Goal: Task Accomplishment & Management: Complete application form

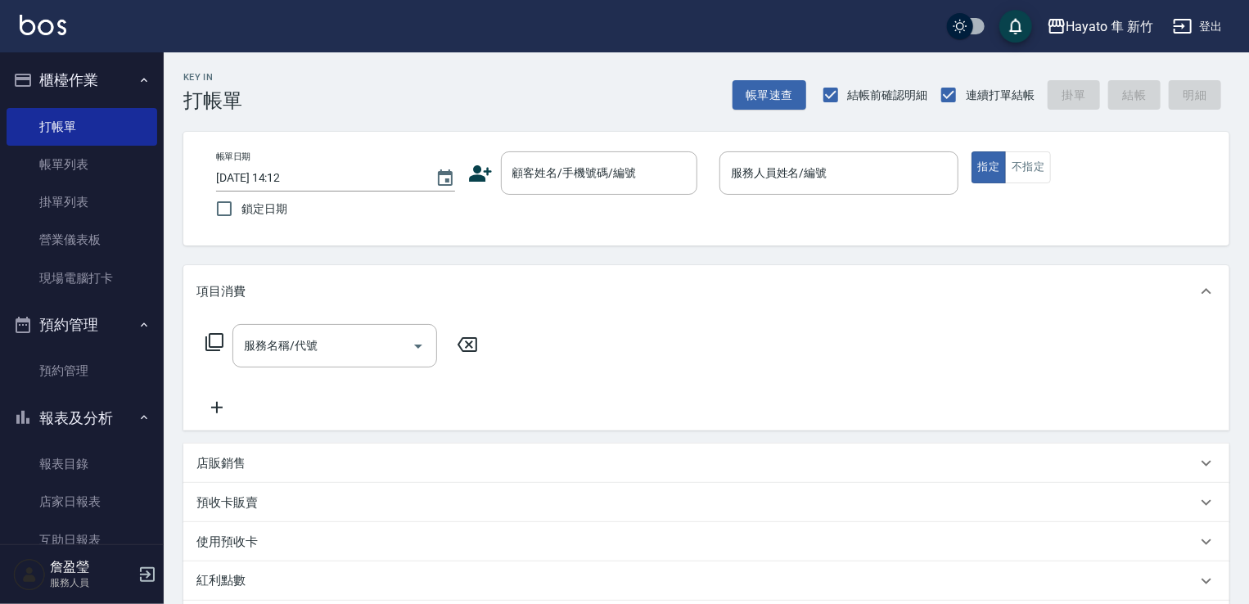
drag, startPoint x: 547, startPoint y: 182, endPoint x: 547, endPoint y: 140, distance: 42.5
click at [547, 181] on input "顧客姓名/手機號碼/編號" at bounding box center [586, 173] width 157 height 29
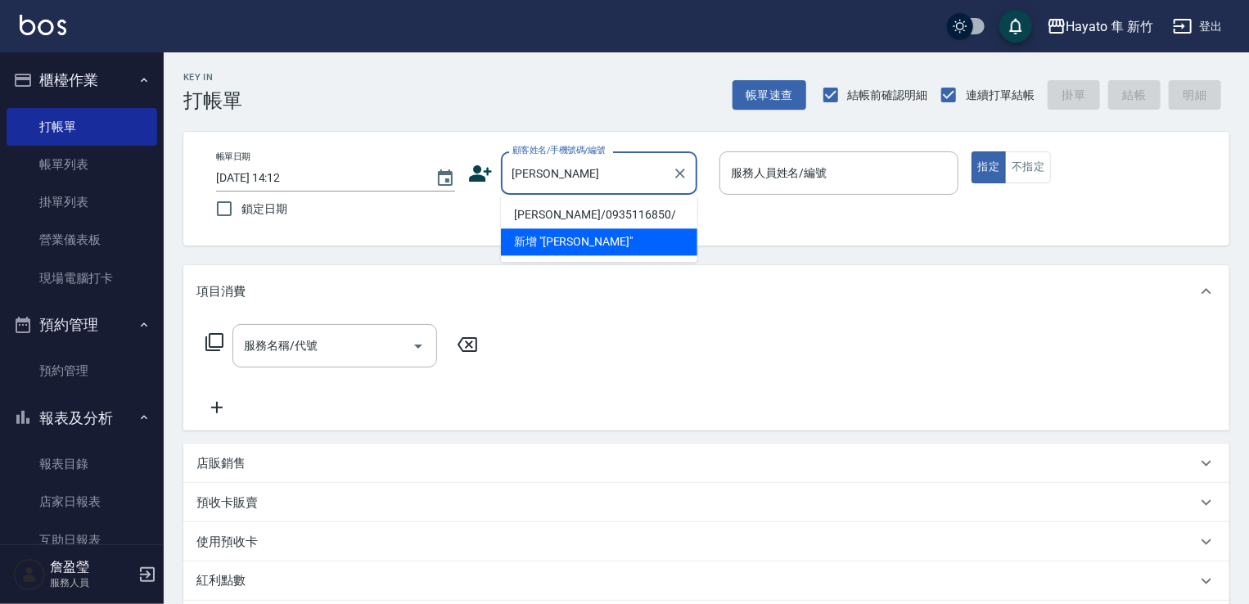
click at [556, 210] on li "[PERSON_NAME]/0935116850/" at bounding box center [599, 214] width 196 height 27
type input "[PERSON_NAME]/0935116850/"
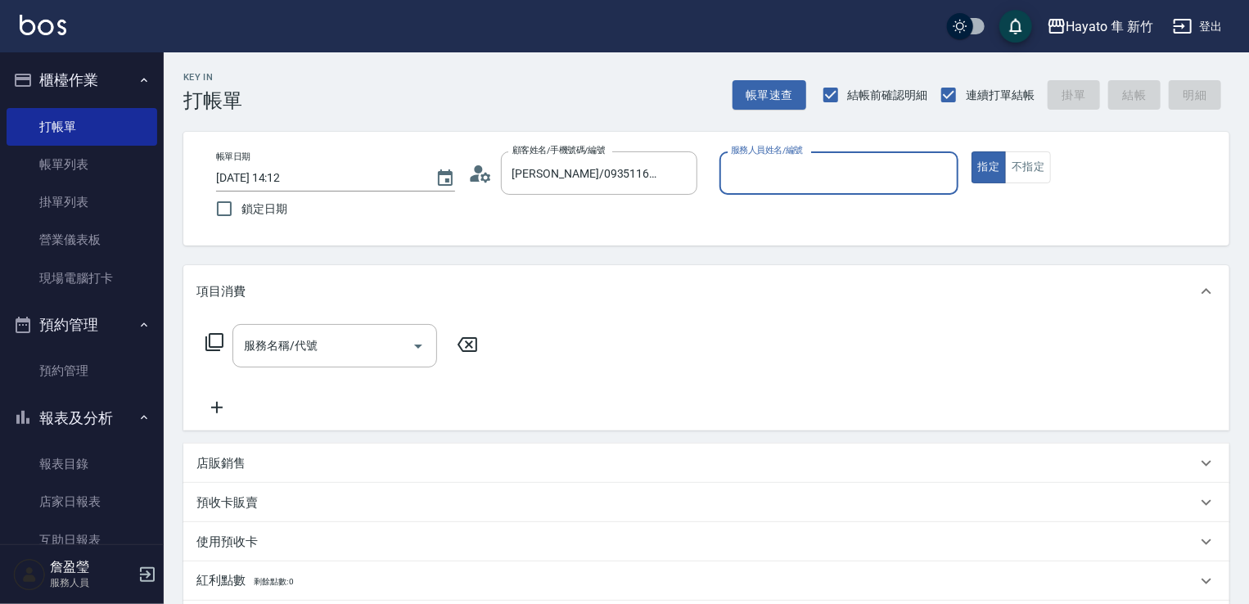
type input "[PERSON_NAME](無代號)"
click at [317, 345] on div "服務名稱/代號 服務名稱/代號" at bounding box center [334, 345] width 205 height 43
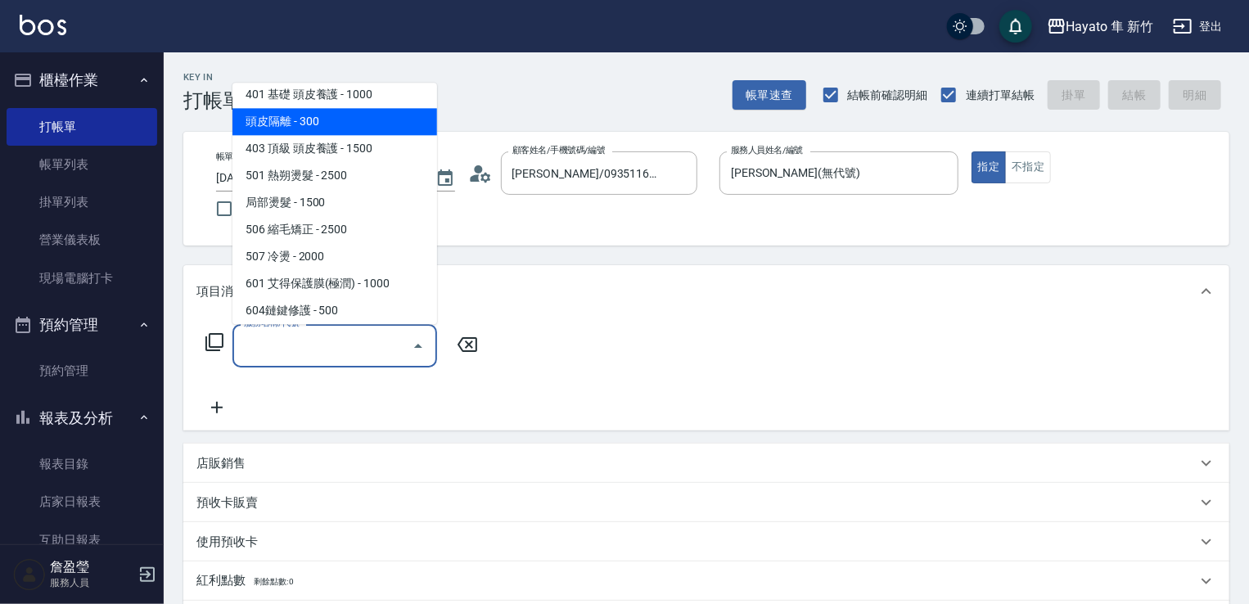
scroll to position [285, 0]
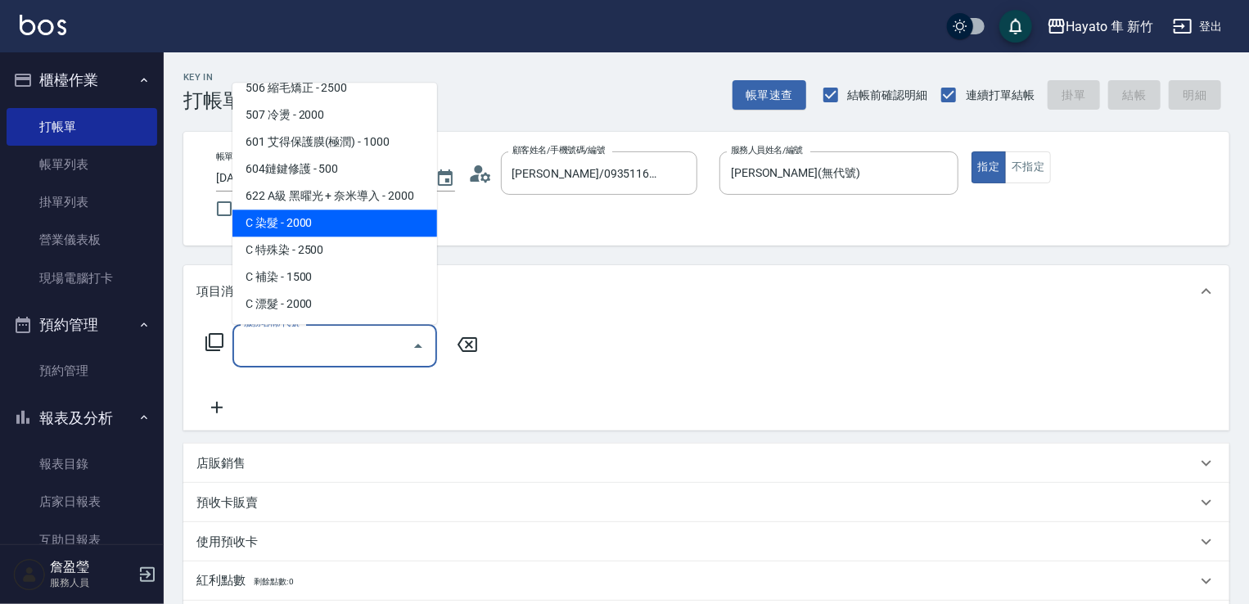
click at [283, 218] on span "C 染髮 - 2000" at bounding box center [334, 222] width 205 height 27
type input "C 染髮(701)"
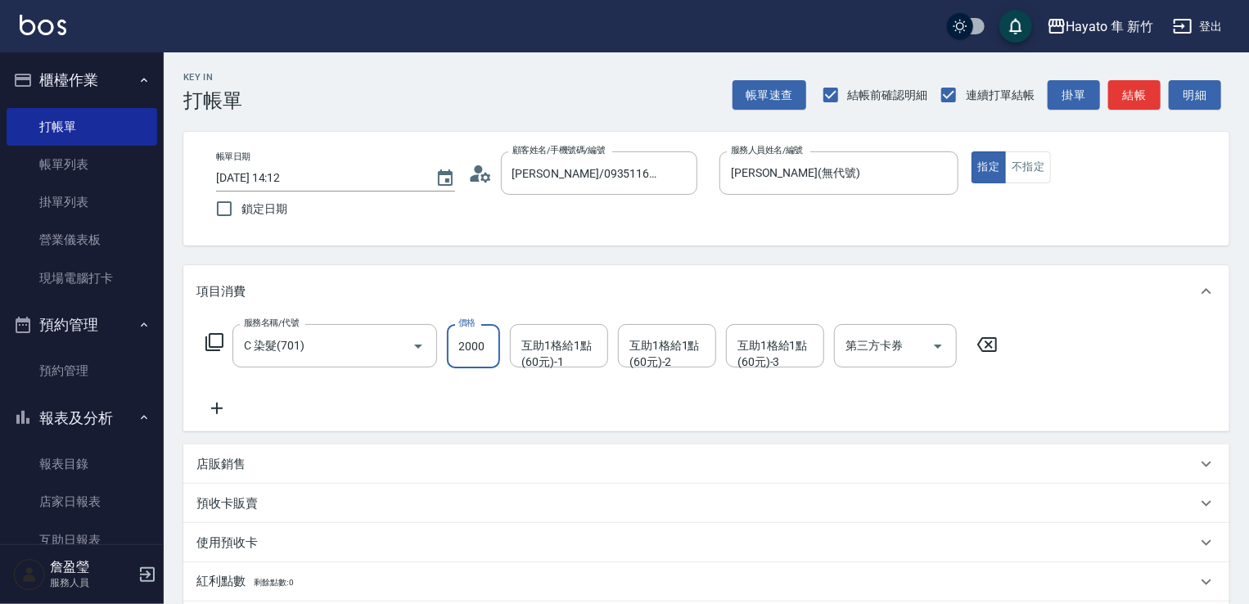
click at [479, 341] on input "2000" at bounding box center [473, 346] width 53 height 44
type input "1800"
click at [449, 426] on div "服務名稱/代號 C 染髮(701) 服務名稱/代號 價格 1800 價格 互助1格給1點(60元)-1 互助1格給1點(60元)-1 互助1格給1點(60元)…" at bounding box center [706, 374] width 1046 height 114
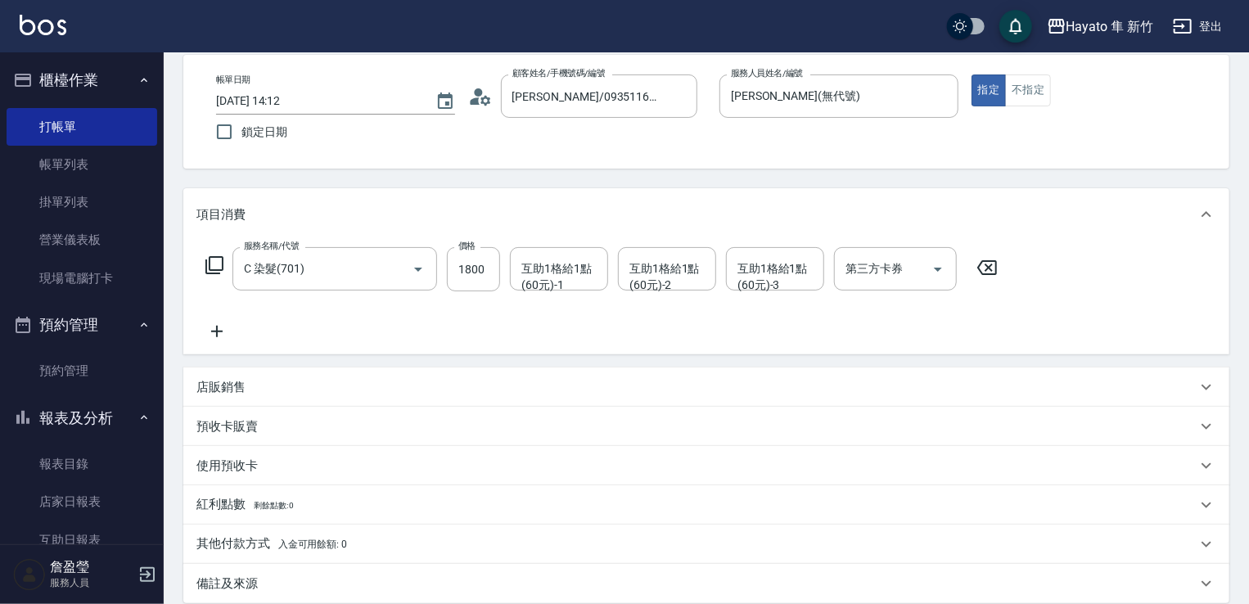
scroll to position [245, 0]
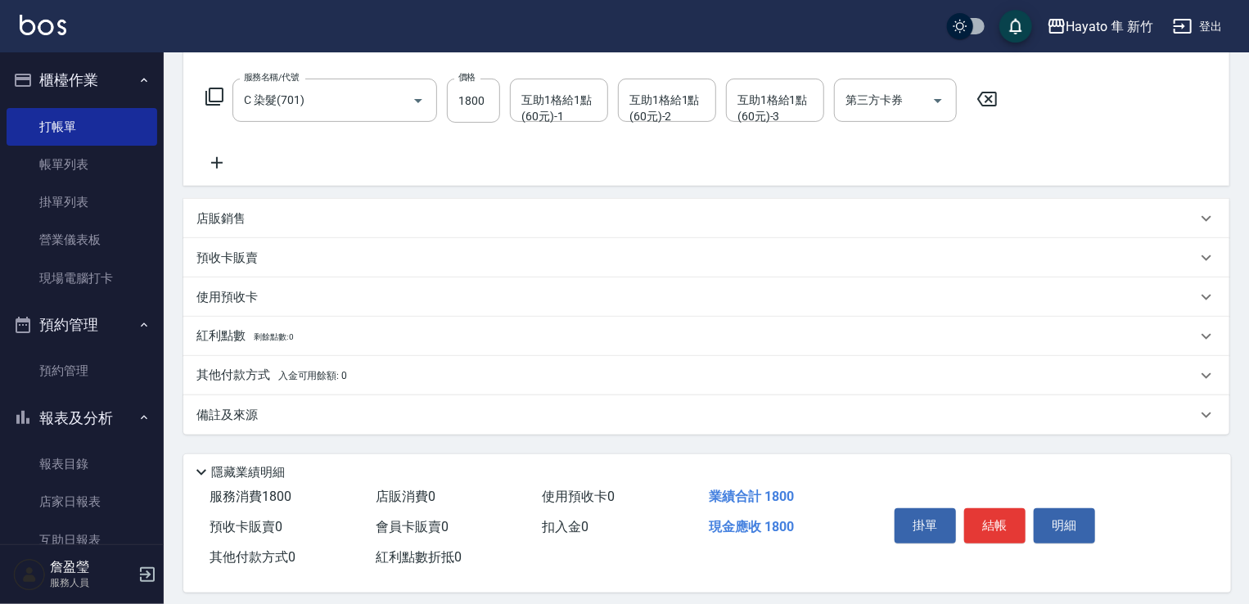
click at [228, 430] on div "備註及來源" at bounding box center [706, 414] width 1046 height 39
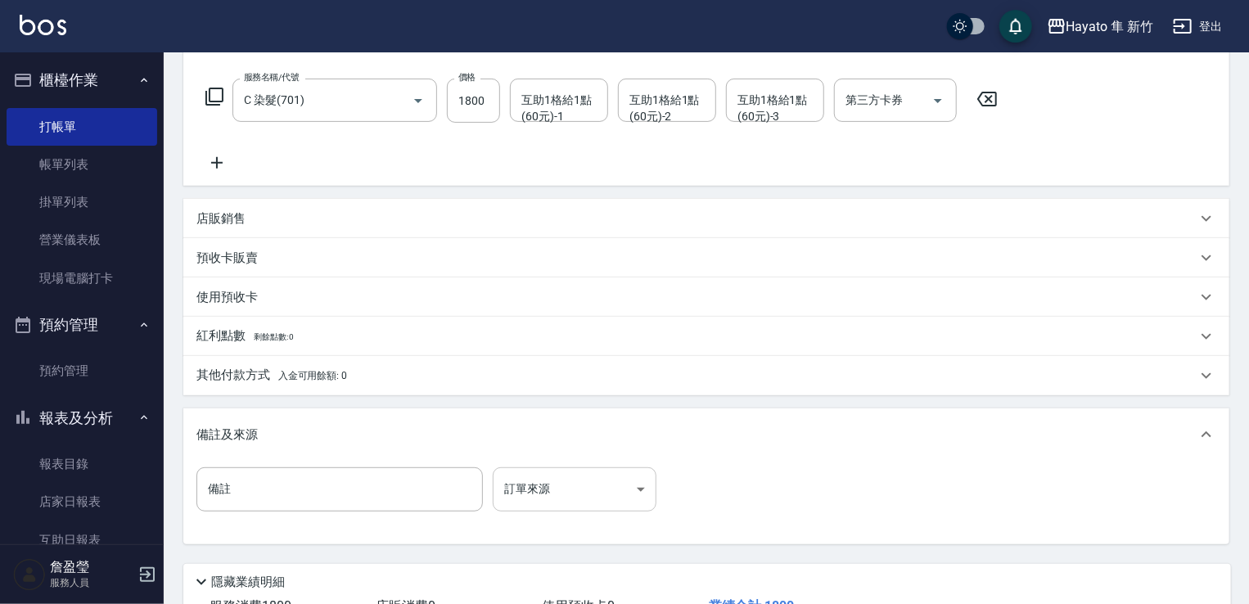
click at [557, 486] on body "Hayato 隼 新竹 登出 櫃檯作業 打帳單 帳單列表 掛單列表 營業儀表板 現場電腦打卡 預約管理 預約管理 報表及分析 報表目錄 店家日報表 互助日報表…" at bounding box center [624, 238] width 1249 height 967
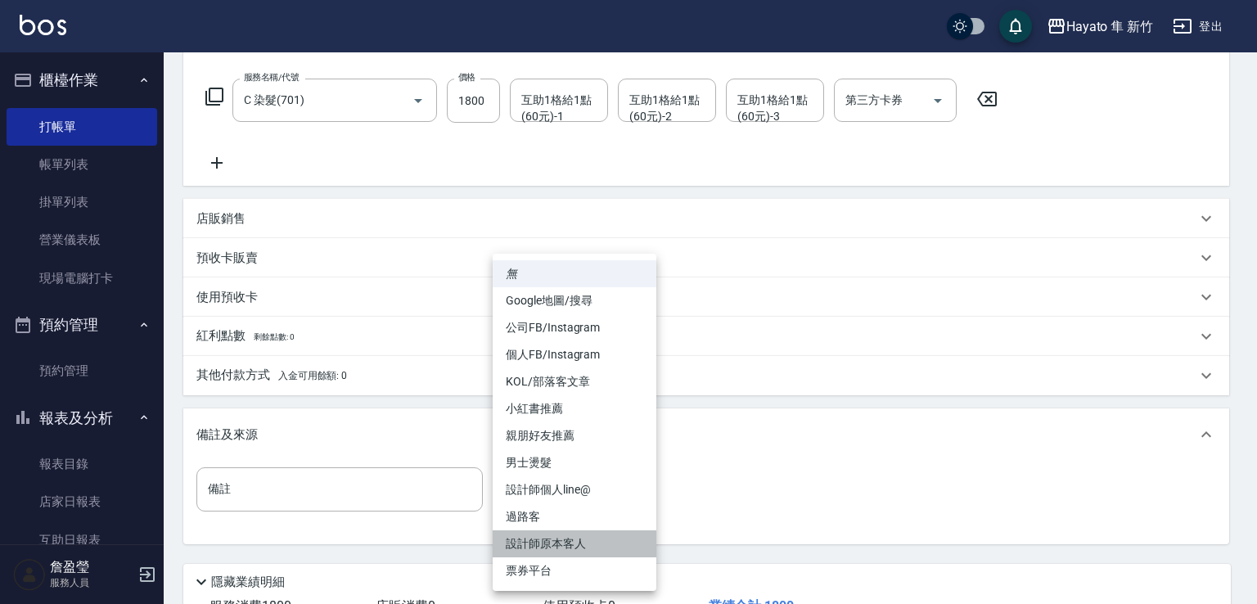
click at [558, 541] on li "設計師原本客人" at bounding box center [575, 543] width 164 height 27
type input "設計師原本客人"
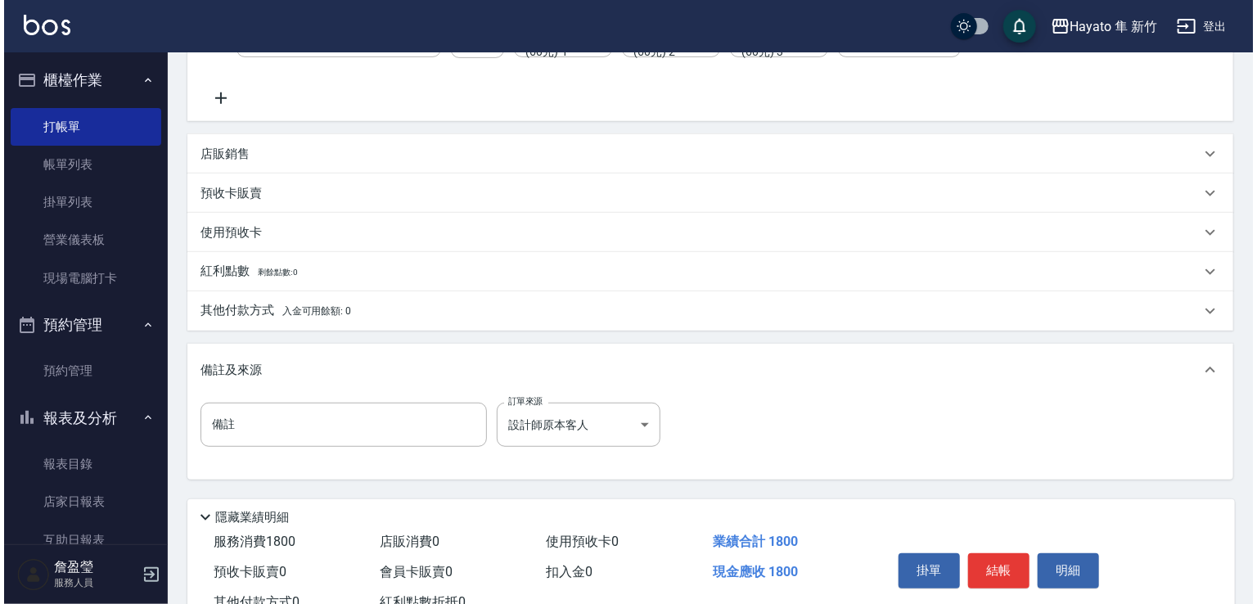
scroll to position [369, 0]
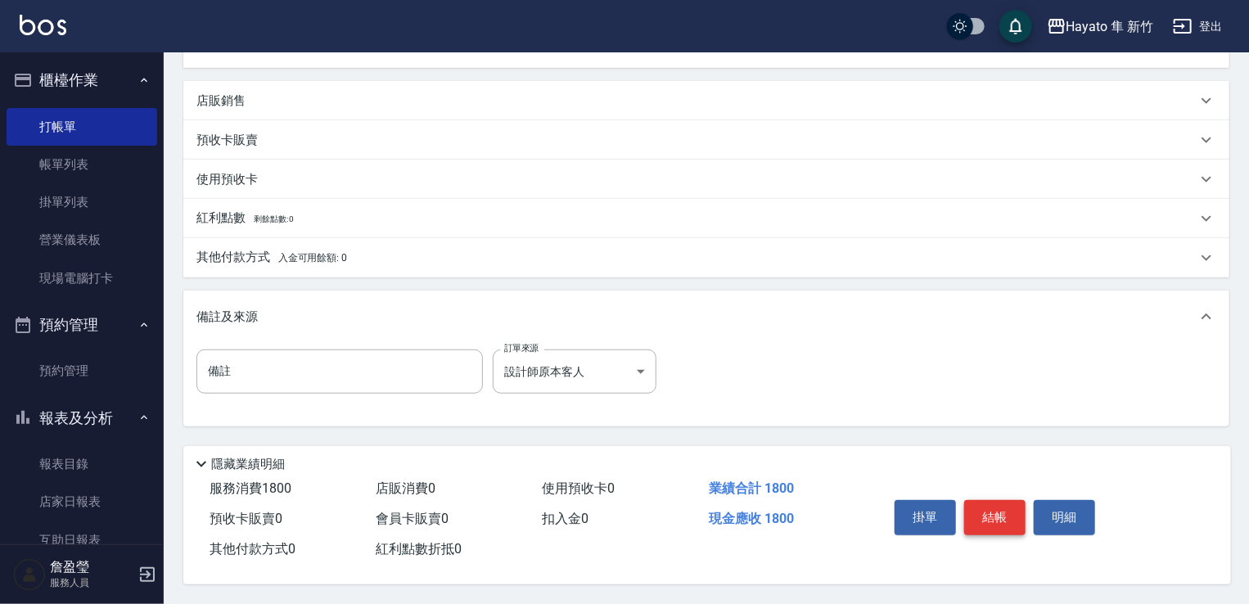
click at [998, 517] on button "結帳" at bounding box center [994, 517] width 61 height 34
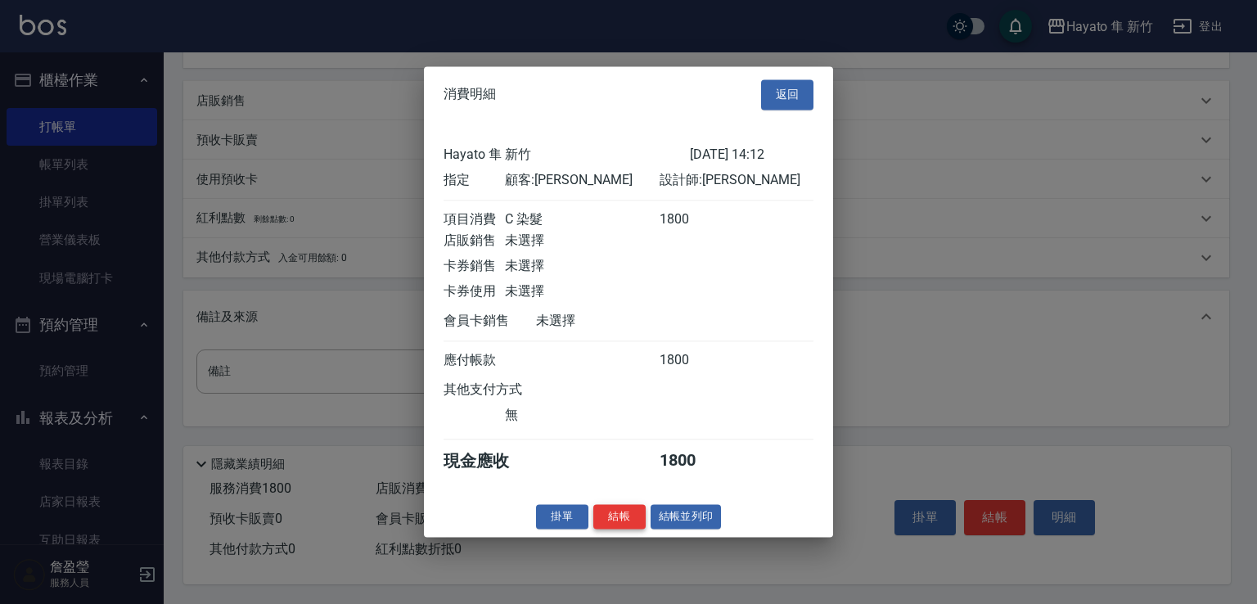
click at [615, 528] on button "結帳" at bounding box center [619, 516] width 52 height 25
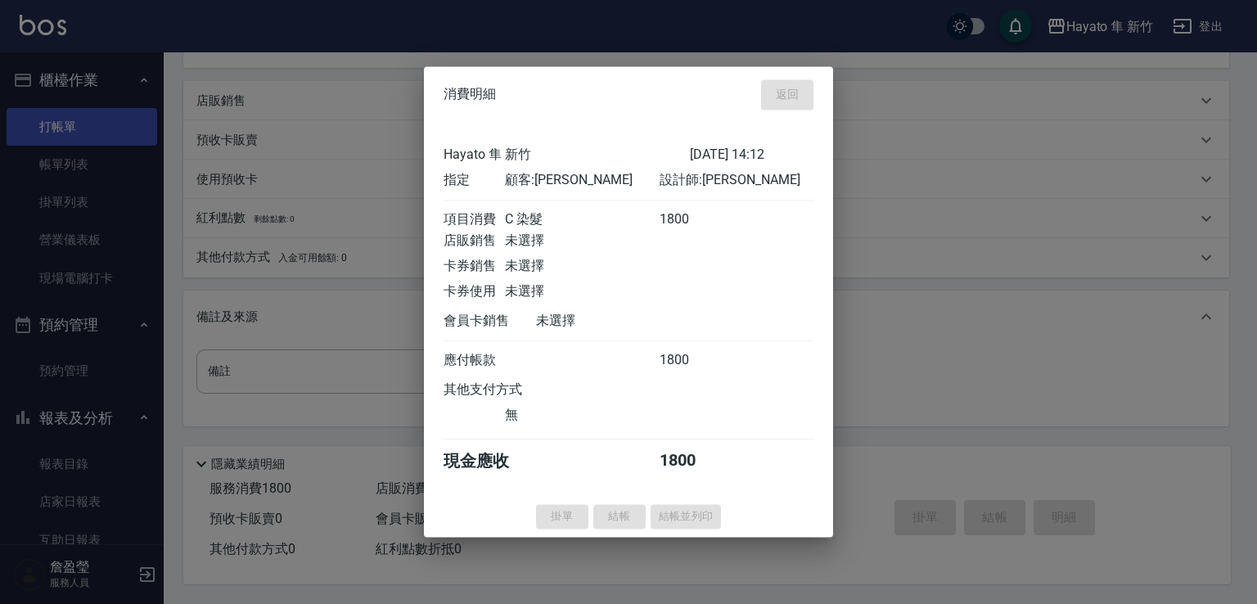
type input "[DATE] 15:16"
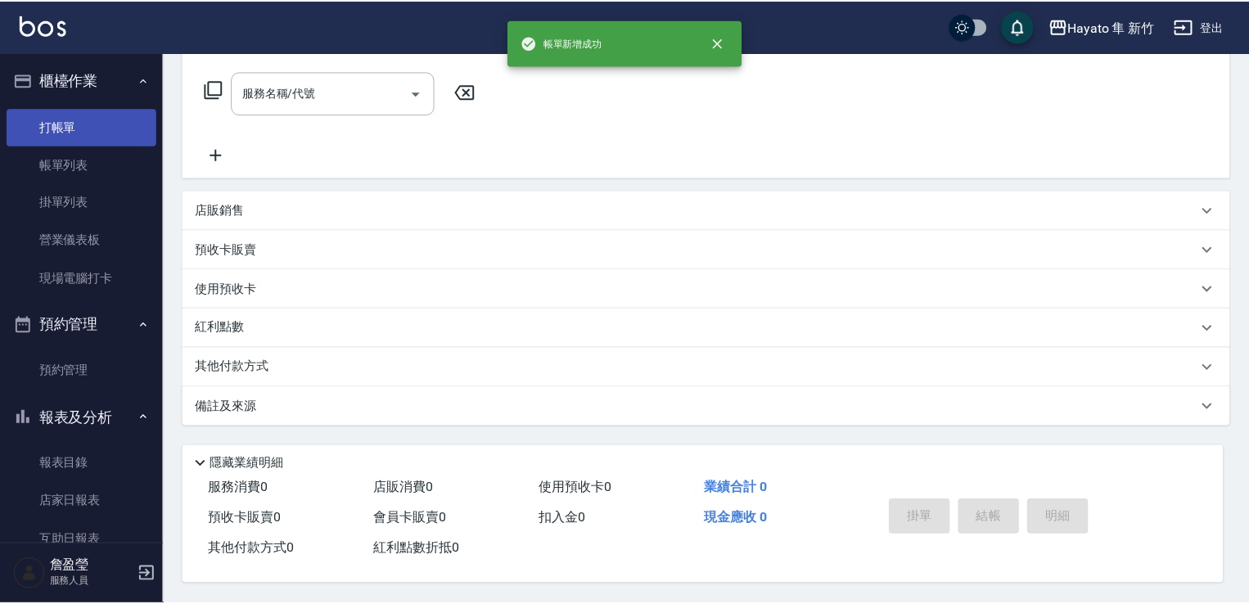
scroll to position [0, 0]
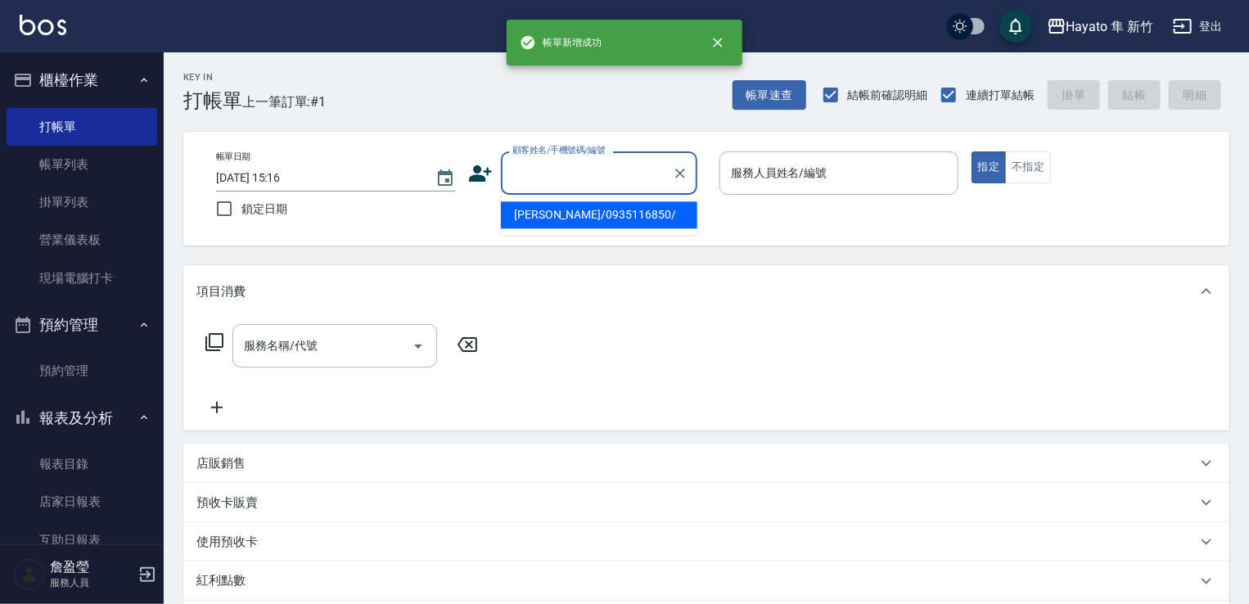
click at [607, 161] on input "顧客姓名/手機號碼/編號" at bounding box center [586, 173] width 157 height 29
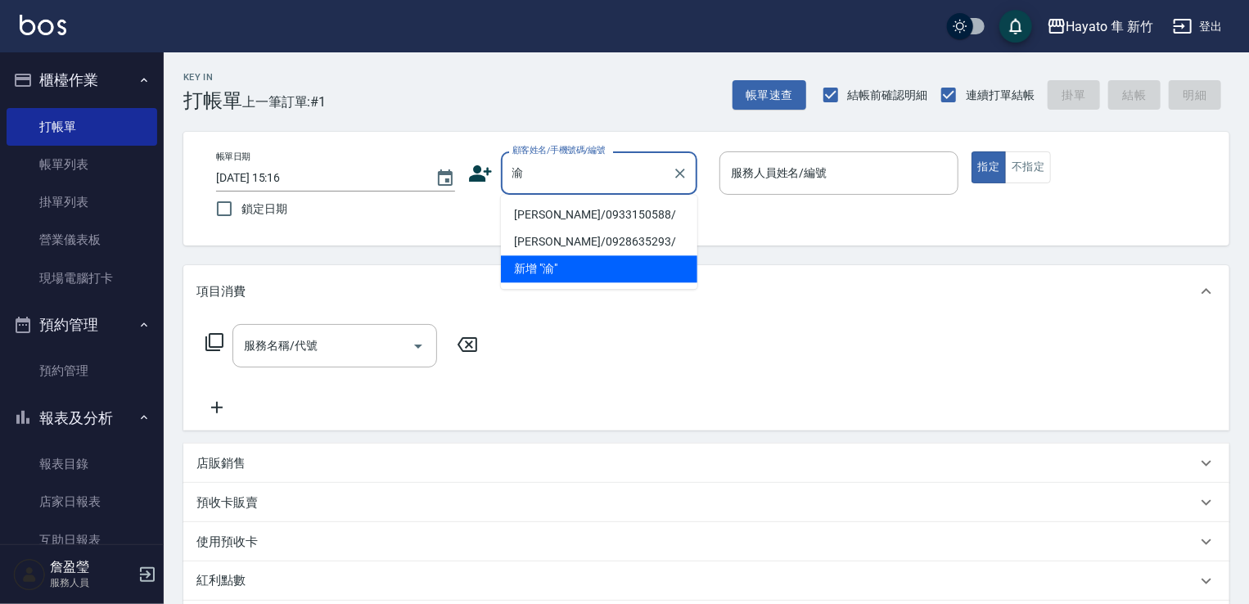
click at [546, 220] on li "[PERSON_NAME]/0933150588/" at bounding box center [599, 214] width 196 height 27
type input "[PERSON_NAME]/0933150588/"
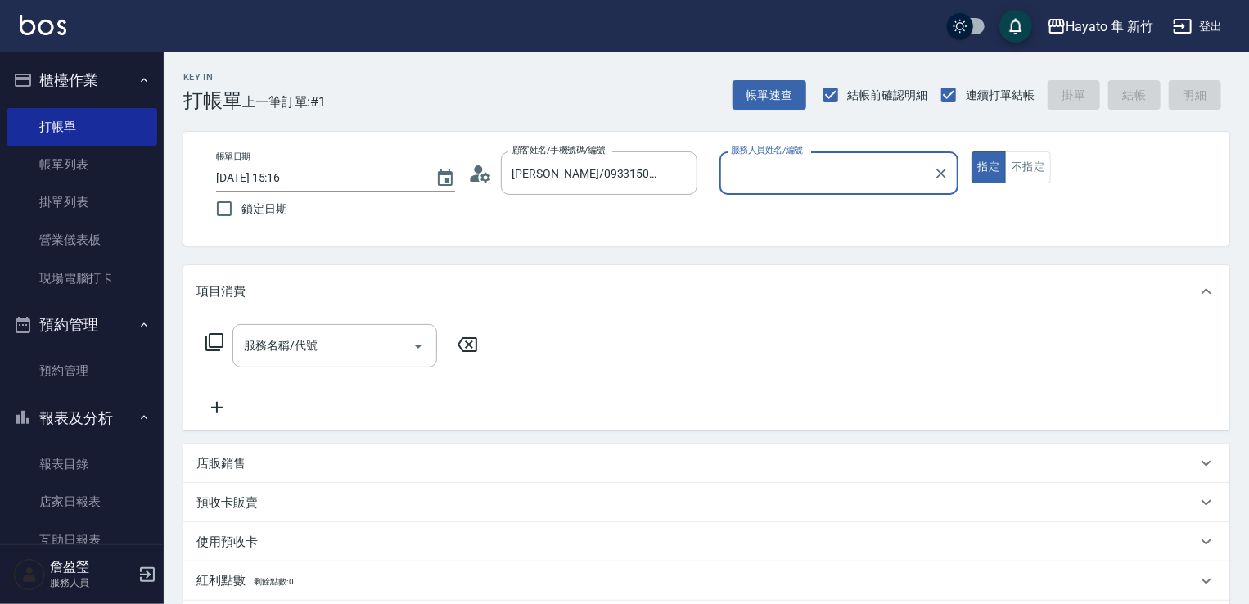
type input "[PERSON_NAME](無代號)"
click at [263, 348] on input "服務名稱/代號" at bounding box center [322, 345] width 165 height 29
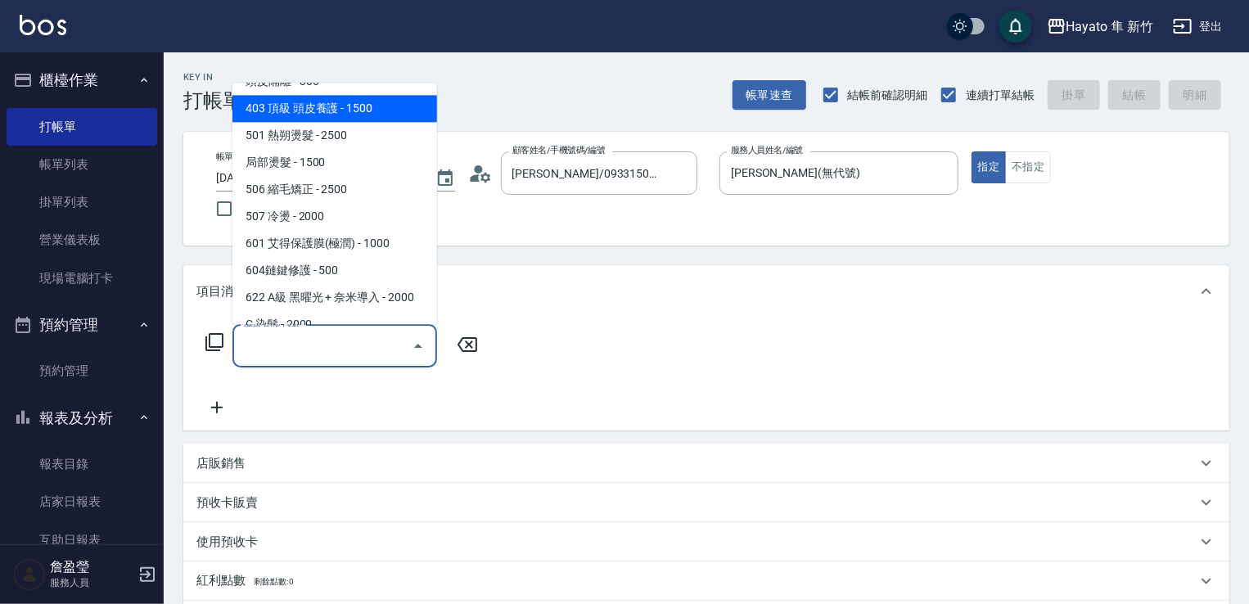
scroll to position [285, 0]
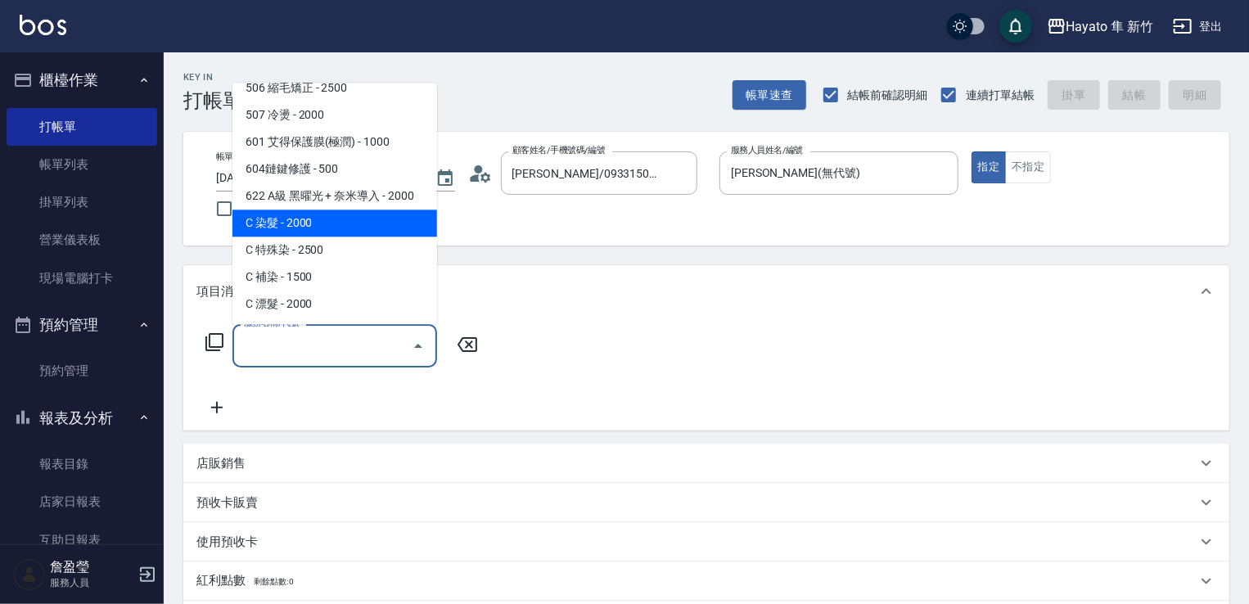
click at [291, 227] on span "C 染髮 - 2000" at bounding box center [334, 222] width 205 height 27
type input "C 染髮(701)"
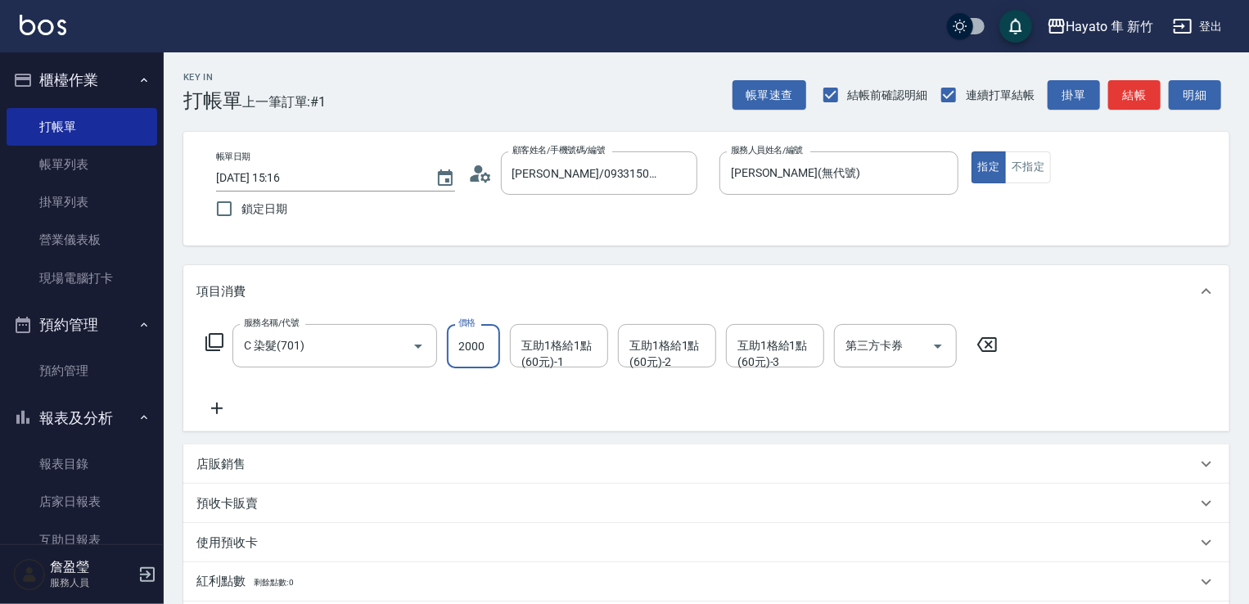
click at [484, 343] on input "2000" at bounding box center [473, 346] width 53 height 44
type input "1800"
drag, startPoint x: 392, startPoint y: 430, endPoint x: 403, endPoint y: 417, distance: 16.2
click at [398, 425] on div "服務名稱/代號 C 染髮(701) 服務名稱/代號 價格 1800 價格 互助1格給1點(60元)-1 互助1格給1點(60元)-1 互助1格給1點(60元)…" at bounding box center [706, 374] width 1046 height 114
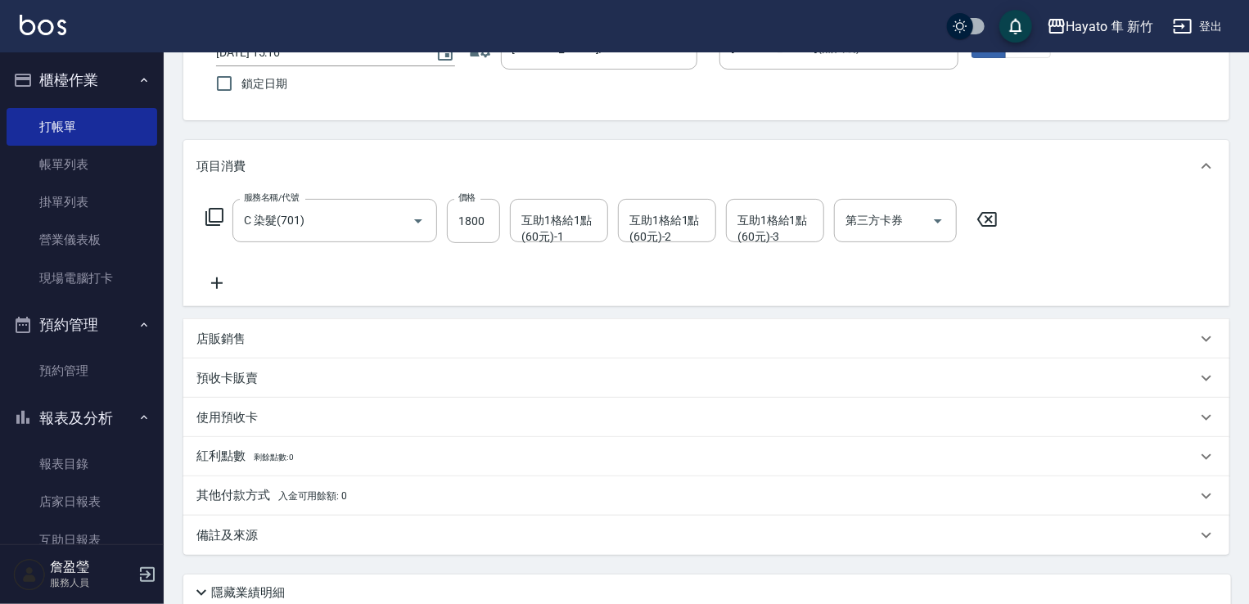
scroll to position [259, 0]
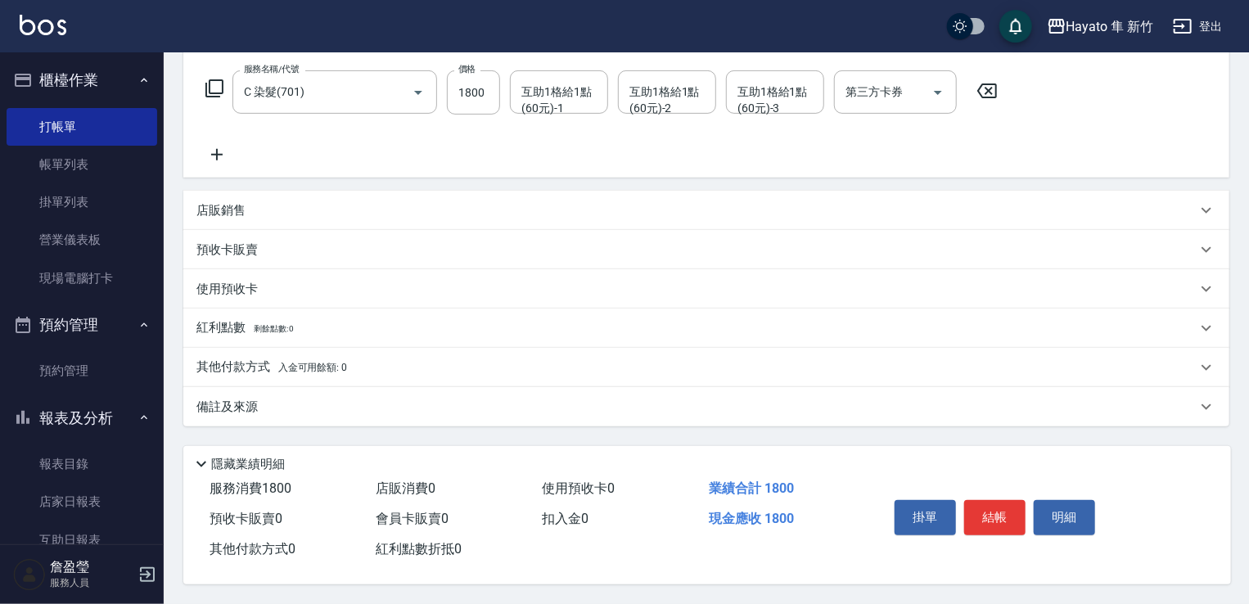
click at [259, 413] on div "備註及來源" at bounding box center [706, 406] width 1046 height 39
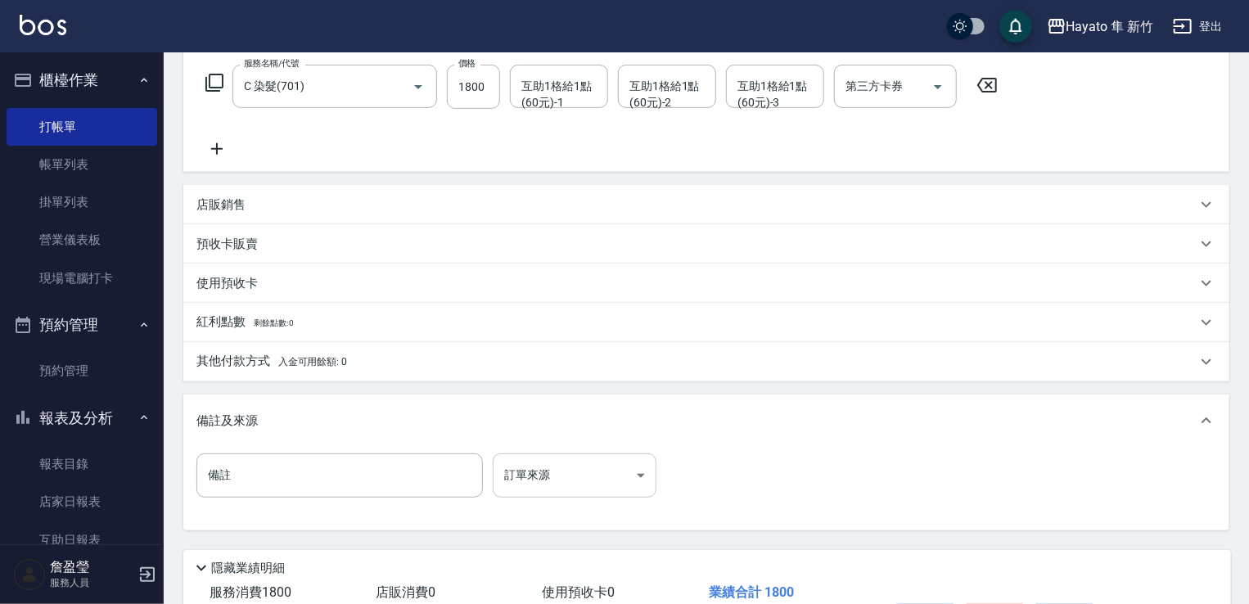
click at [551, 470] on body "Hayato 隼 新竹 登出 櫃檯作業 打帳單 帳單列表 掛單列表 營業儀表板 現場電腦打卡 預約管理 預約管理 報表及分析 報表目錄 店家日報表 互助日報表…" at bounding box center [624, 224] width 1249 height 967
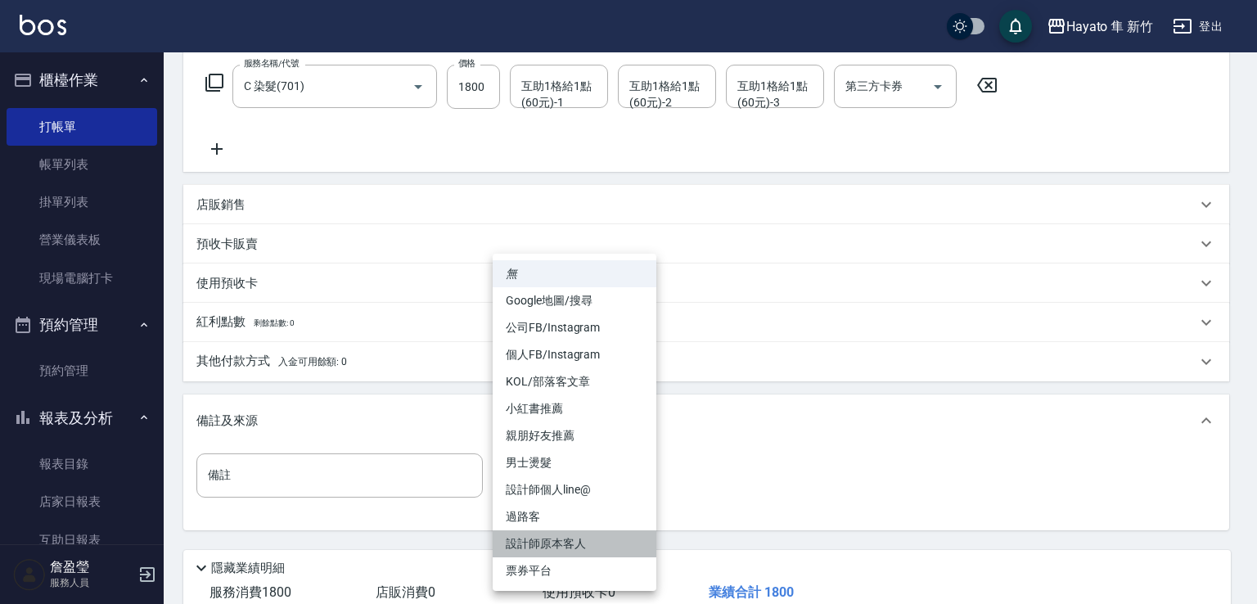
click at [554, 538] on li "設計師原本客人" at bounding box center [575, 543] width 164 height 27
type input "設計師原本客人"
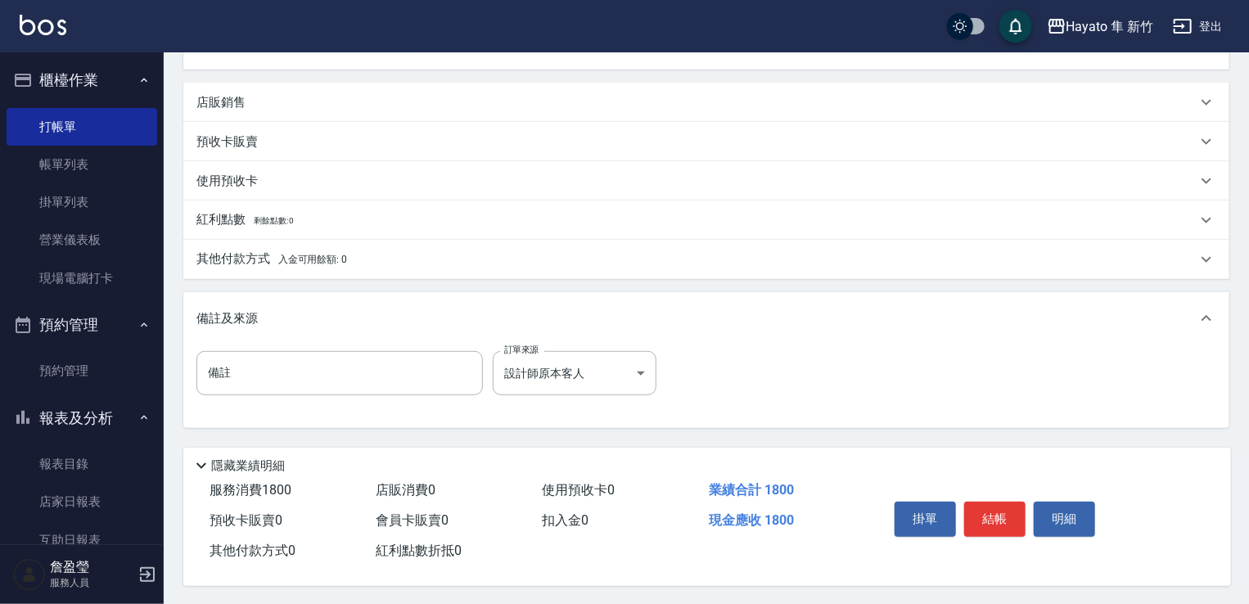
scroll to position [42, 0]
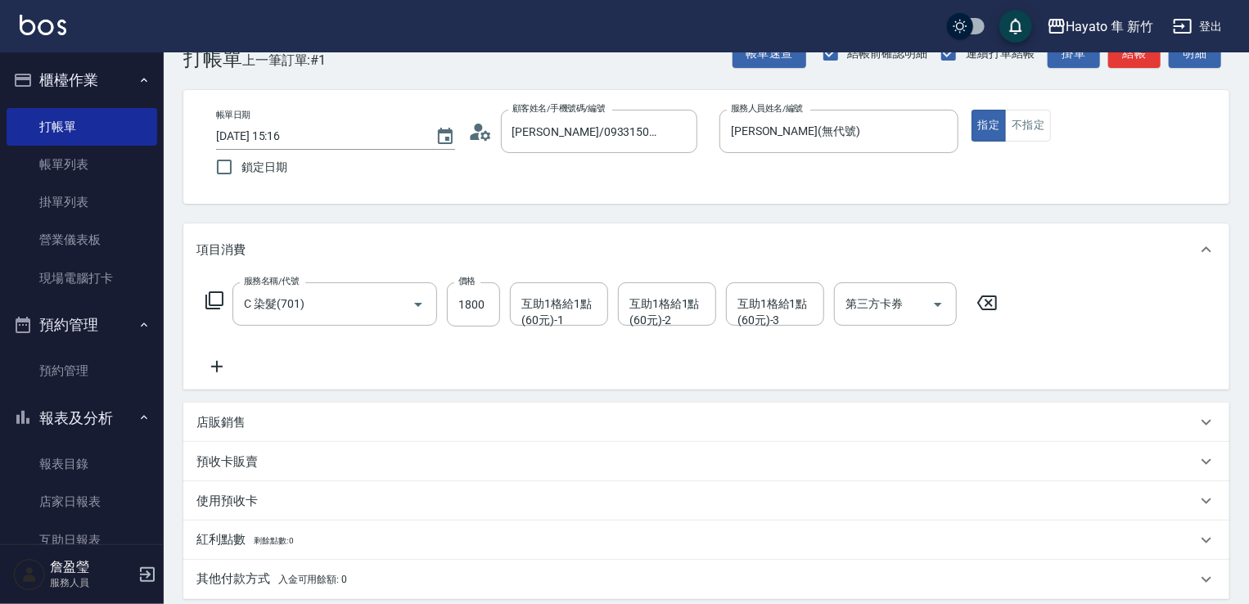
click at [259, 416] on div "店販銷售" at bounding box center [696, 422] width 1000 height 17
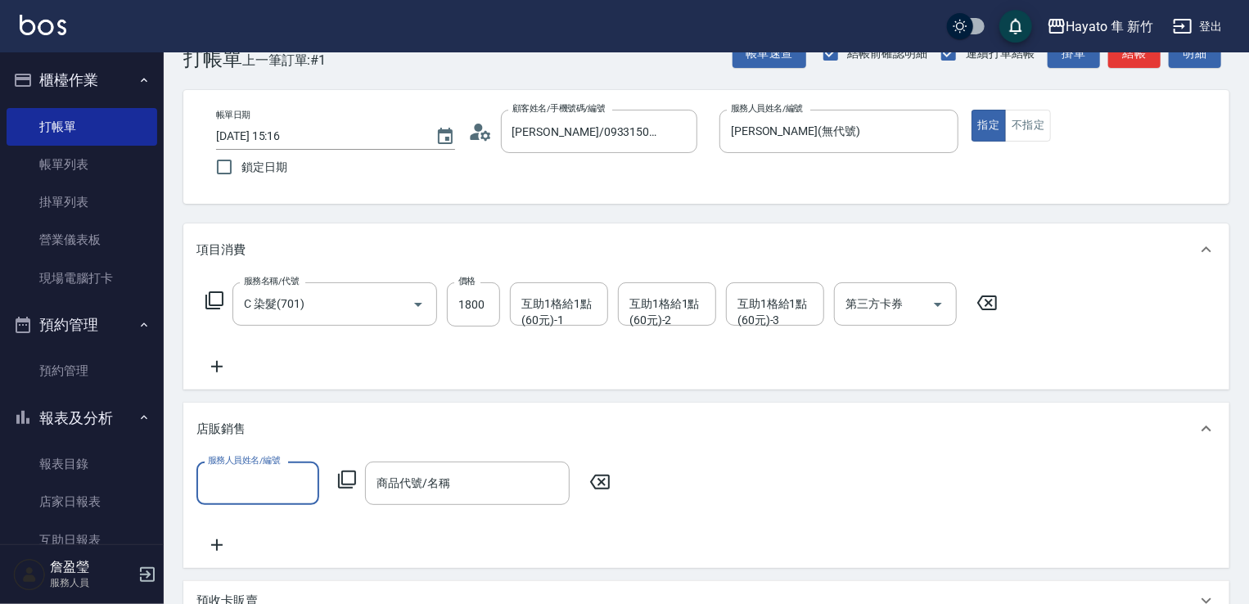
scroll to position [0, 0]
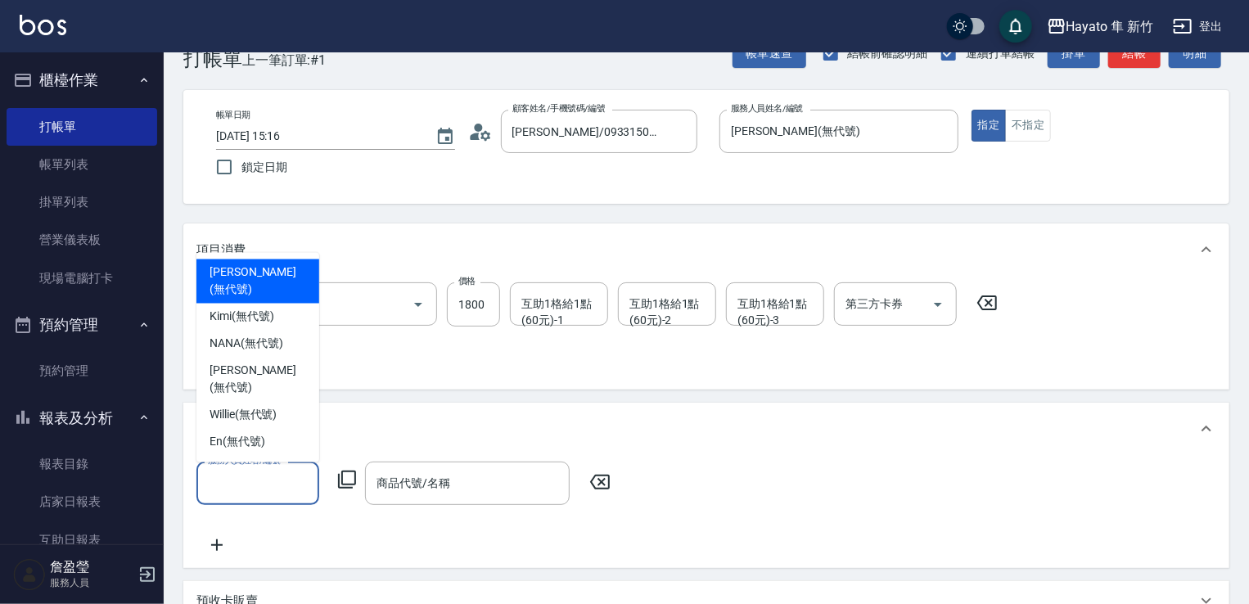
click at [259, 482] on input "服務人員姓名/編號" at bounding box center [258, 483] width 108 height 29
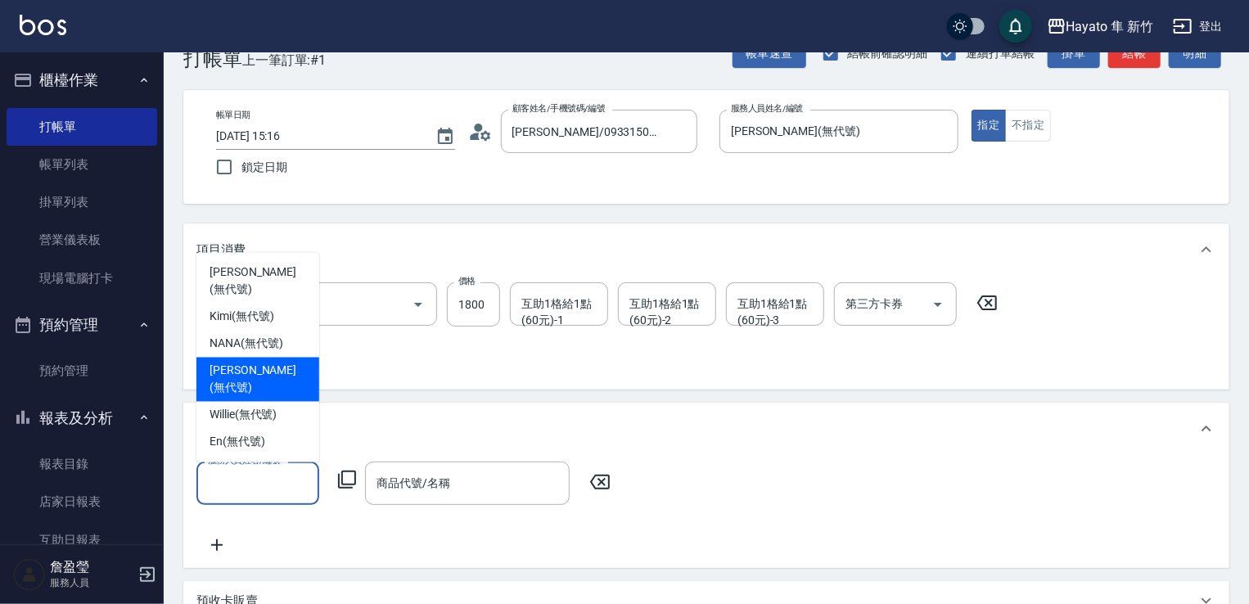
click at [267, 378] on span "[PERSON_NAME] (無代號)" at bounding box center [257, 379] width 97 height 34
type input "[PERSON_NAME](無代號)"
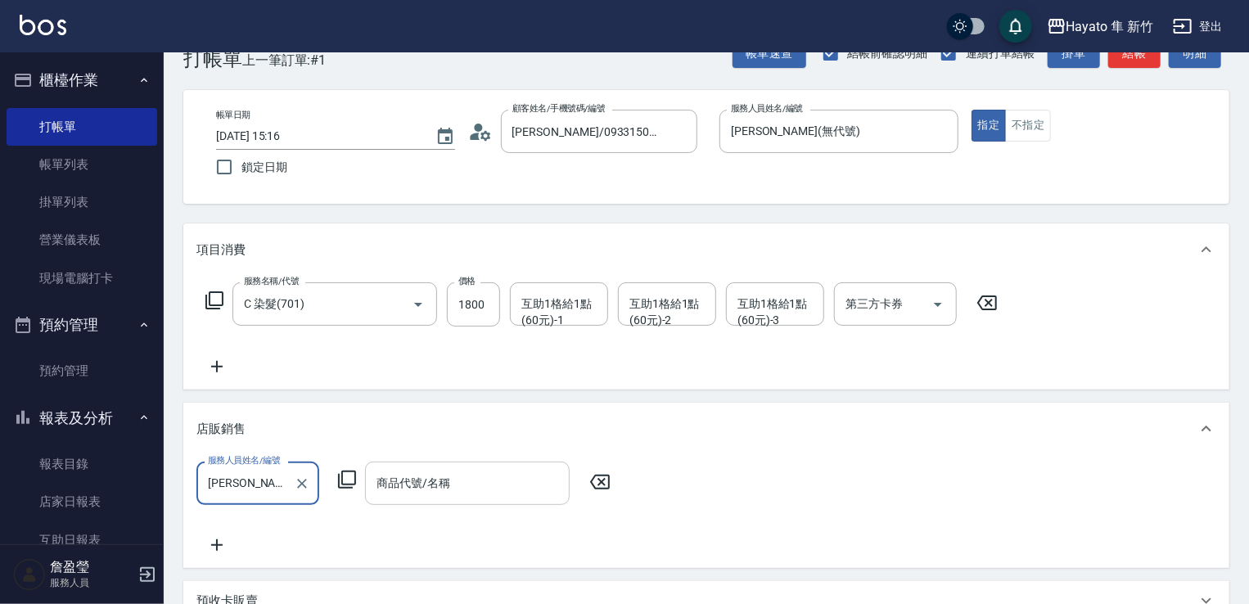
click at [422, 474] on input "商品代號/名稱" at bounding box center [467, 483] width 190 height 29
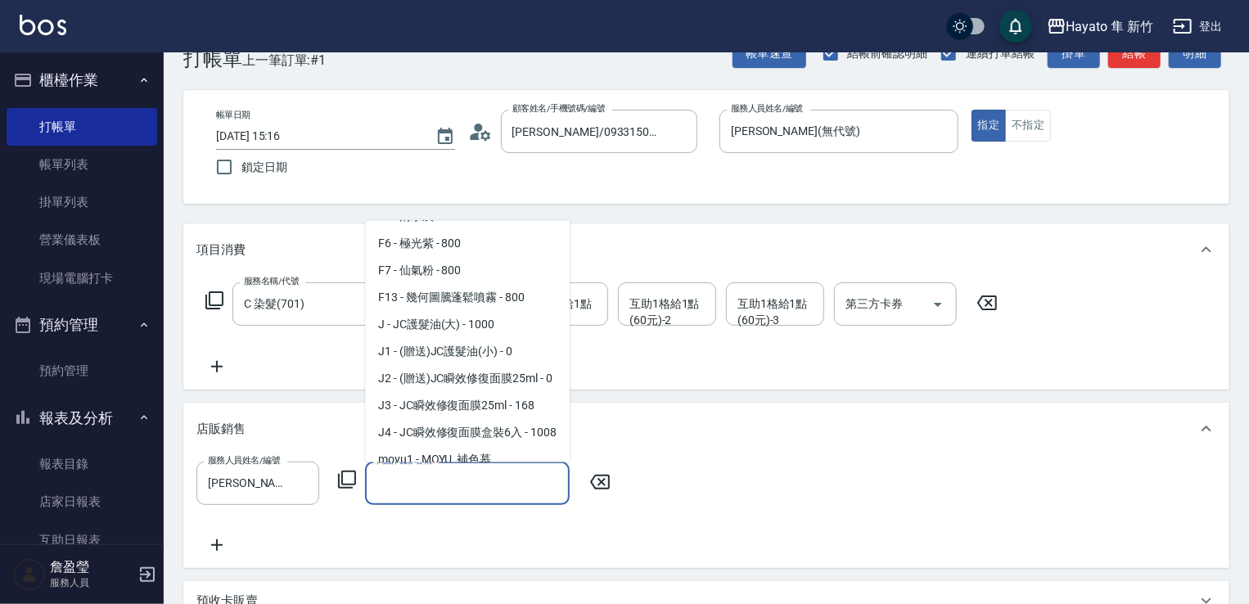
scroll to position [164, 0]
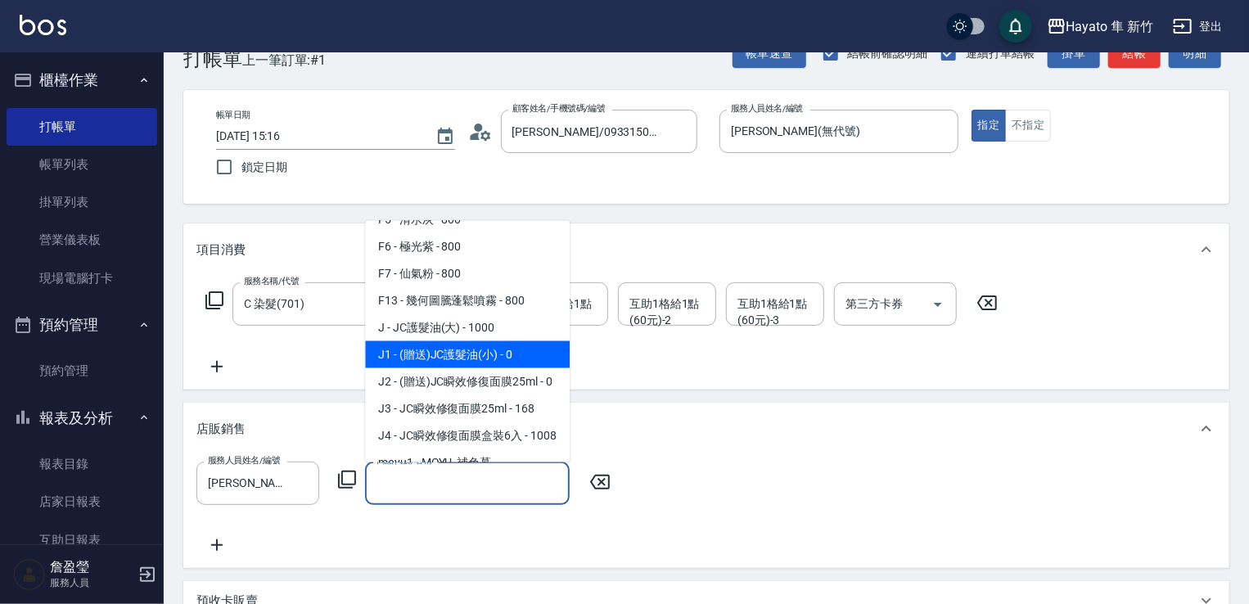
click at [458, 358] on span "J1 - (贈送)JC護髮油(小) - 0" at bounding box center [467, 353] width 205 height 27
type input "(贈送)JC護髮油(小)"
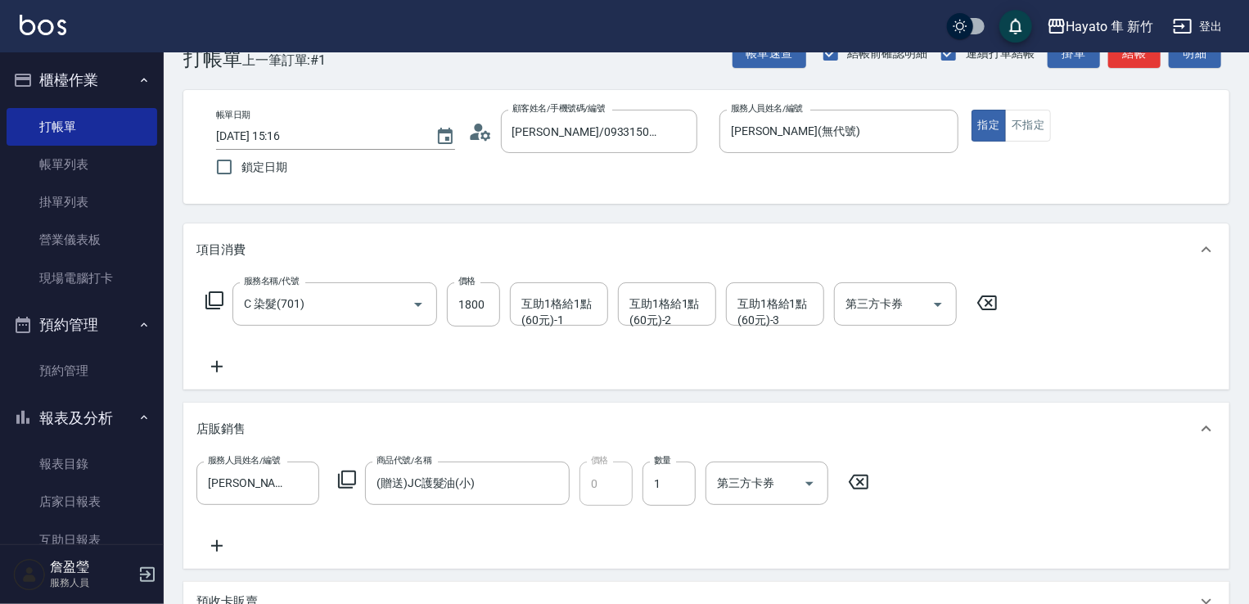
click at [981, 511] on div "服務人員姓名/編號 [PERSON_NAME](無代號) 服務人員姓名/編號 商品代號/名稱 (贈送)JC護髮油(小) 商品代號/名稱 價格 0 價格 數量 …" at bounding box center [705, 508] width 1019 height 94
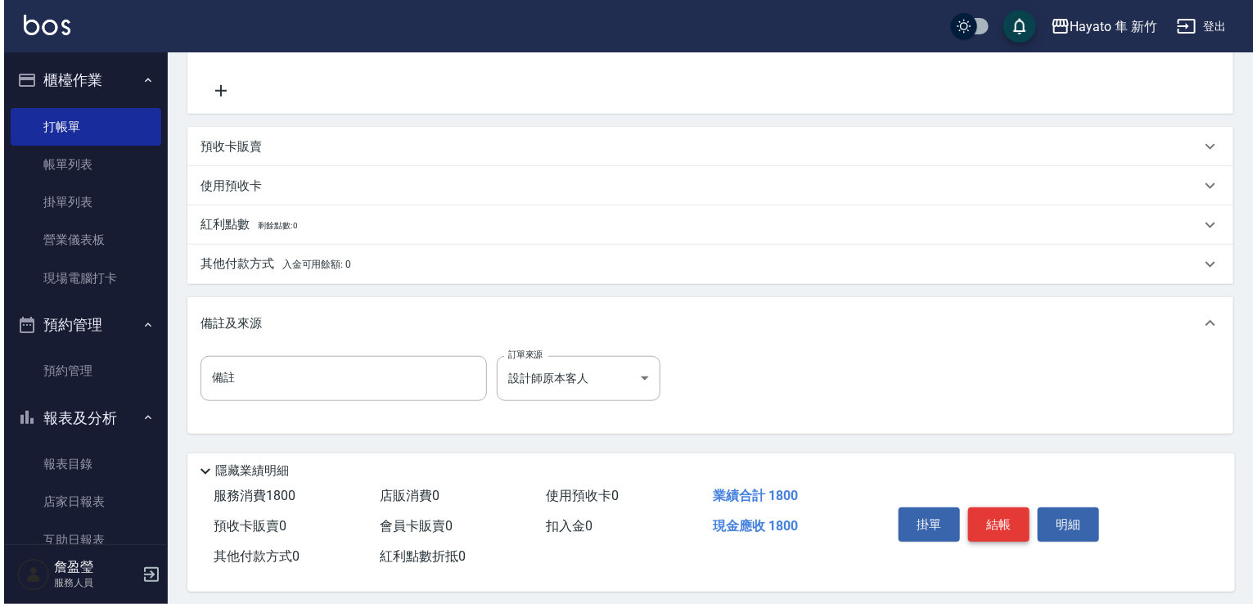
scroll to position [509, 0]
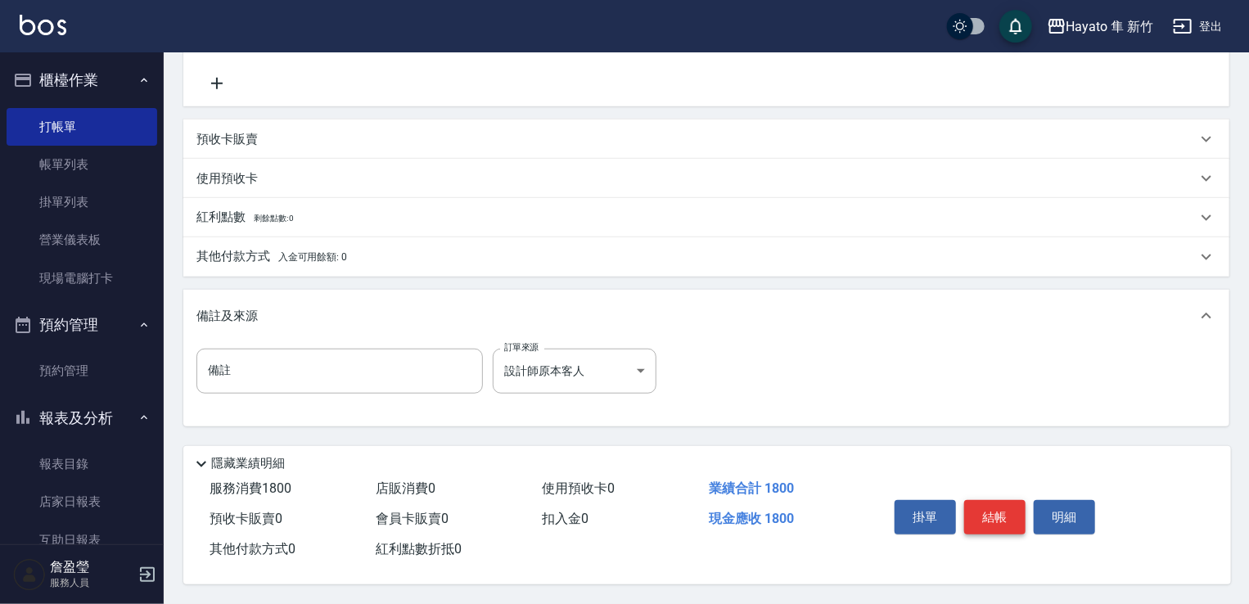
click at [997, 511] on button "結帳" at bounding box center [994, 517] width 61 height 34
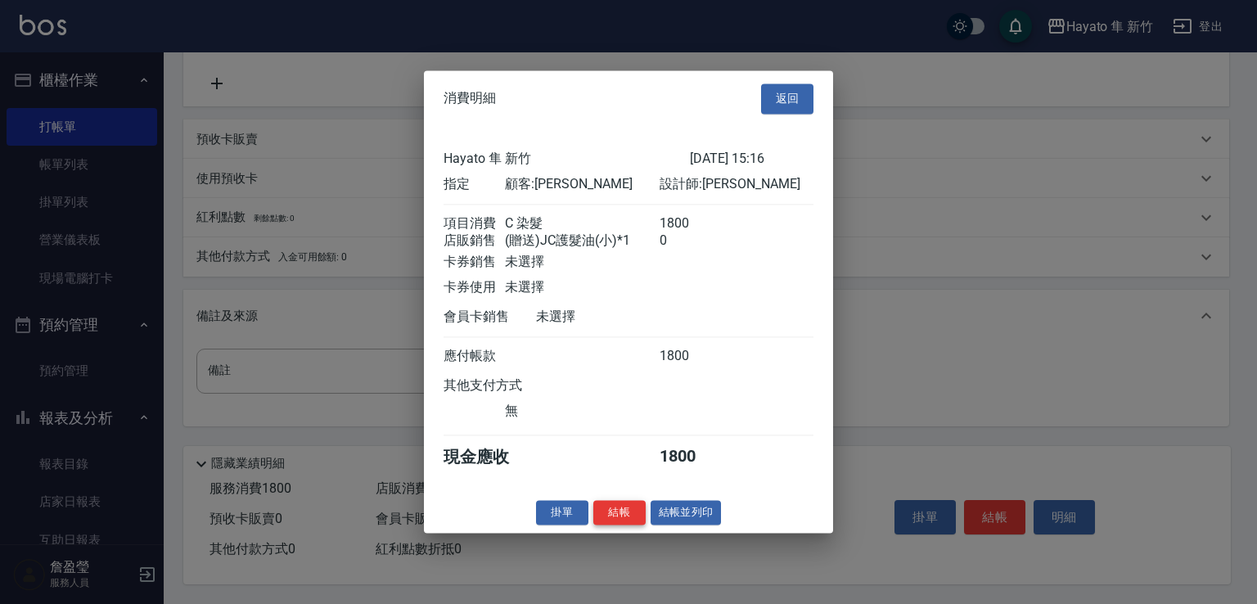
click at [623, 524] on button "結帳" at bounding box center [619, 512] width 52 height 25
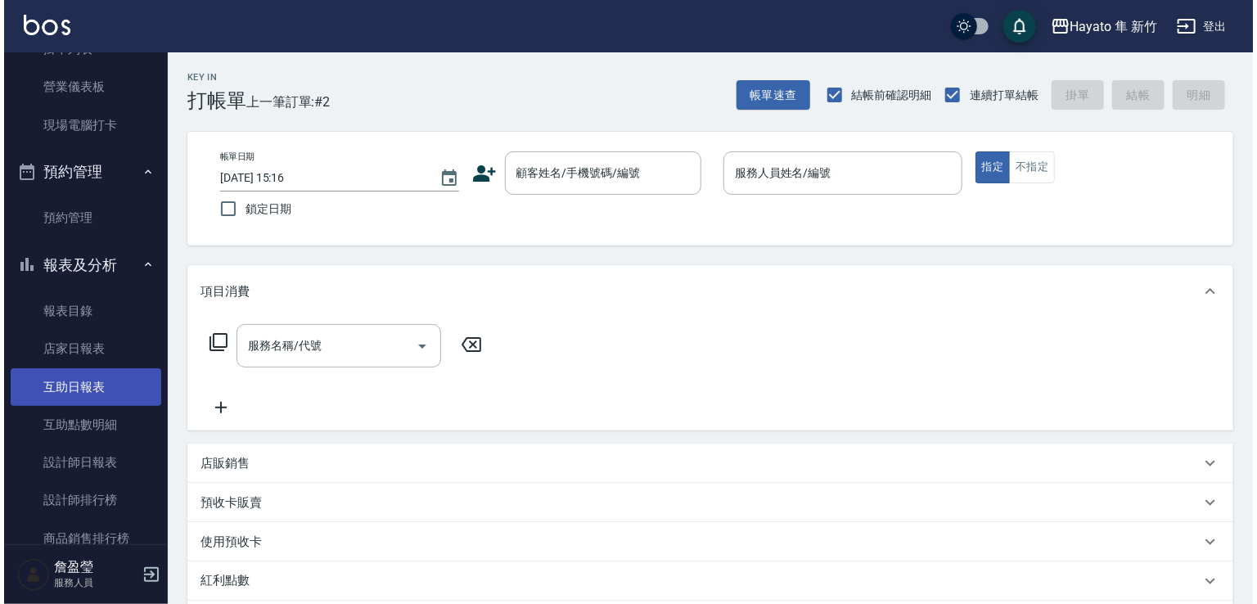
scroll to position [327, 0]
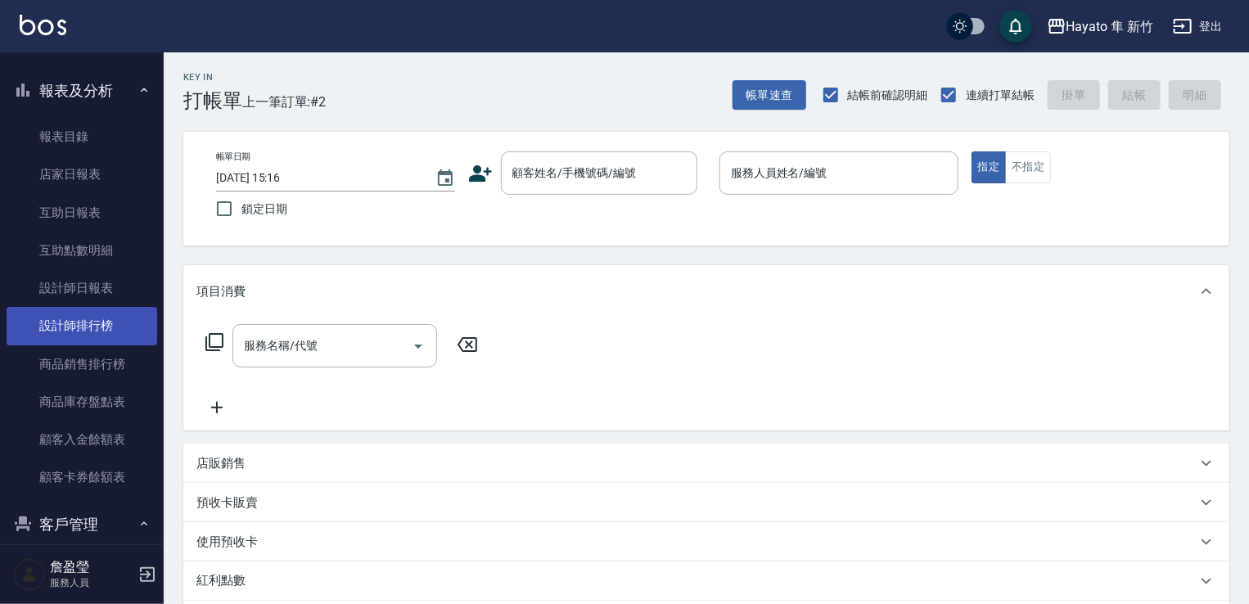
click at [61, 327] on link "設計師排行榜" at bounding box center [82, 326] width 151 height 38
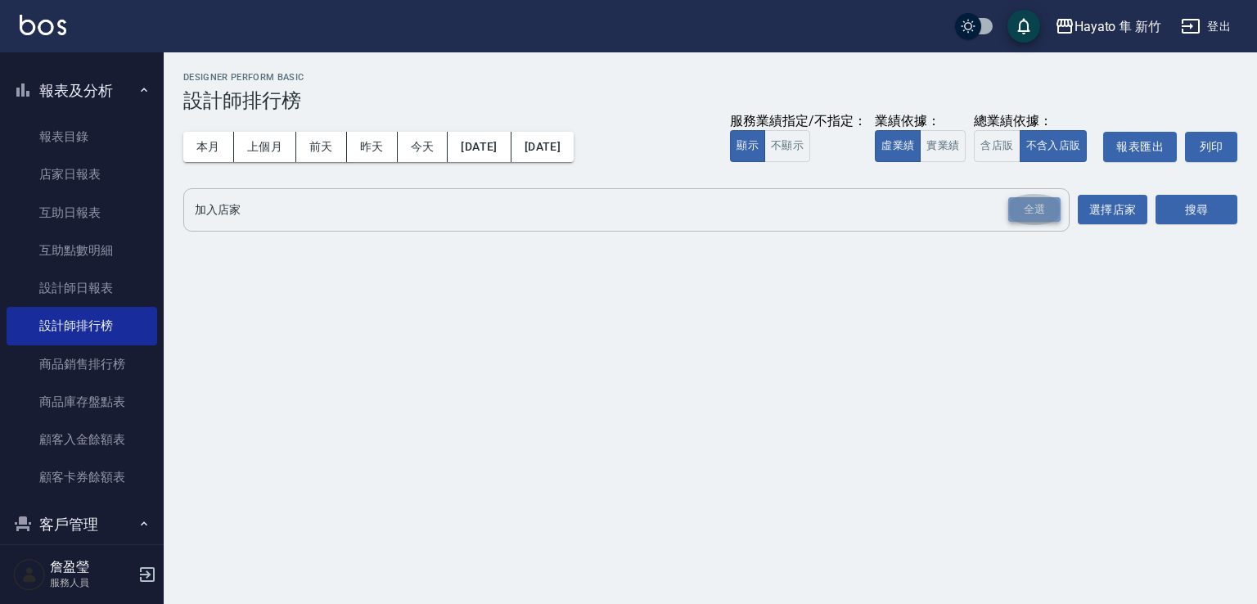
click at [1028, 207] on div "全選" at bounding box center [1034, 209] width 52 height 25
click at [1195, 206] on button "搜尋" at bounding box center [1196, 211] width 82 height 30
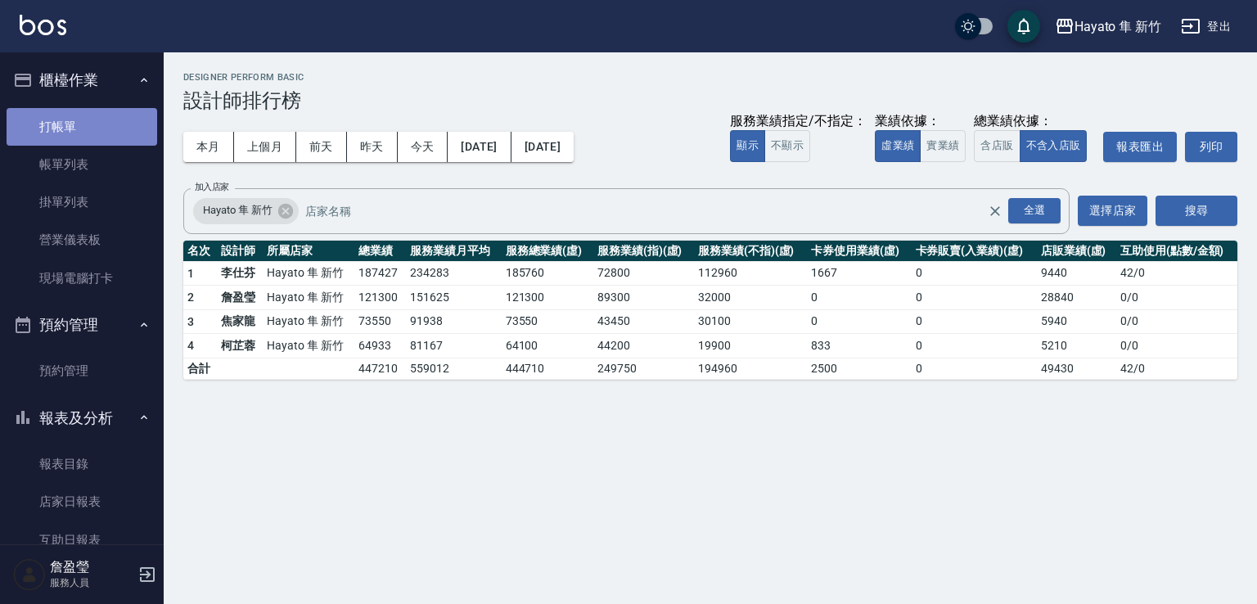
click at [115, 128] on link "打帳單" at bounding box center [82, 127] width 151 height 38
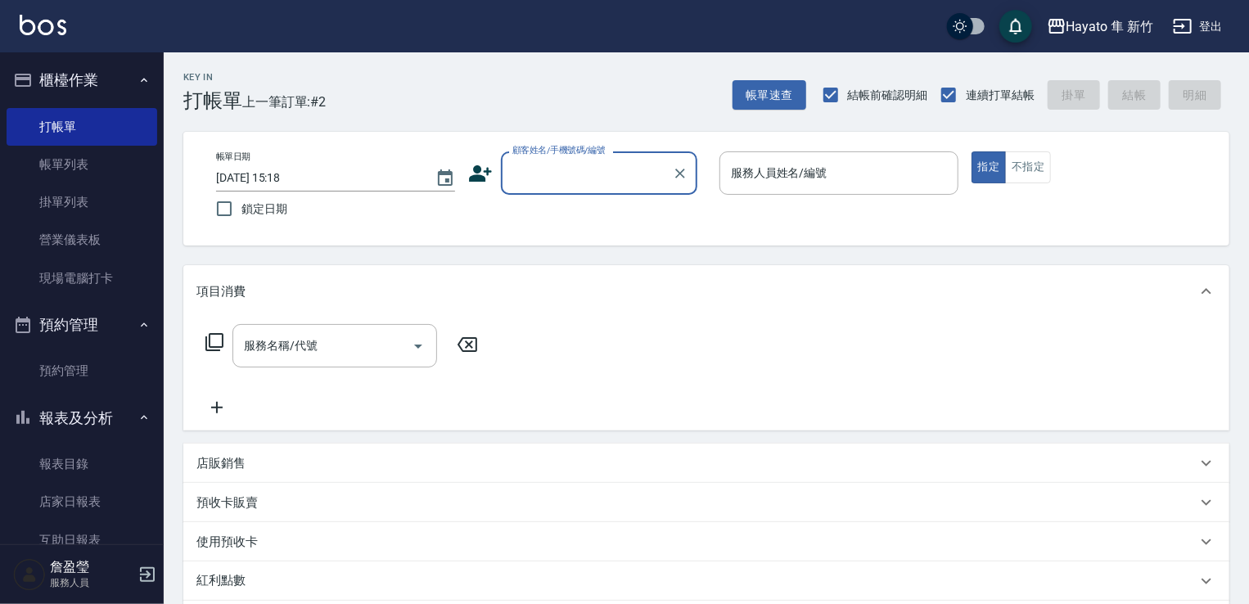
click at [285, 117] on div "Key In 打帳單 上一筆訂單:#2 帳單速查 結帳前確認明細 連續打單結帳 掛單 結帳 明細 帳單日期 [DATE] 15:18 鎖定日期 顧客姓名/手機…" at bounding box center [706, 454] width 1085 height 804
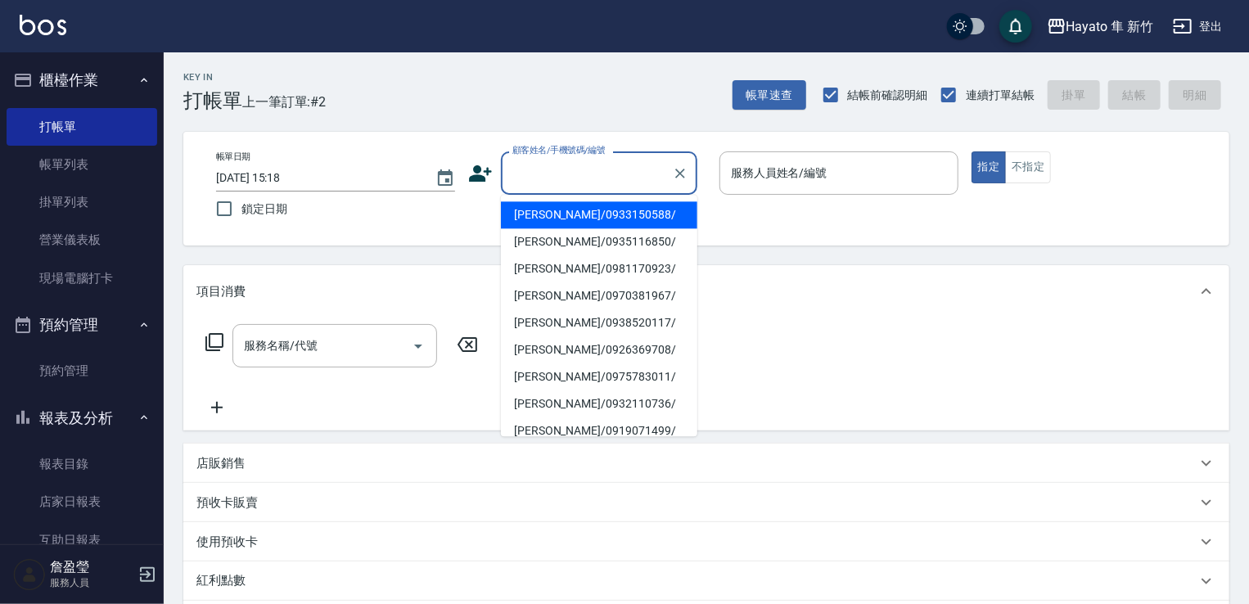
click at [582, 169] on input "顧客姓名/手機號碼/編號" at bounding box center [586, 173] width 157 height 29
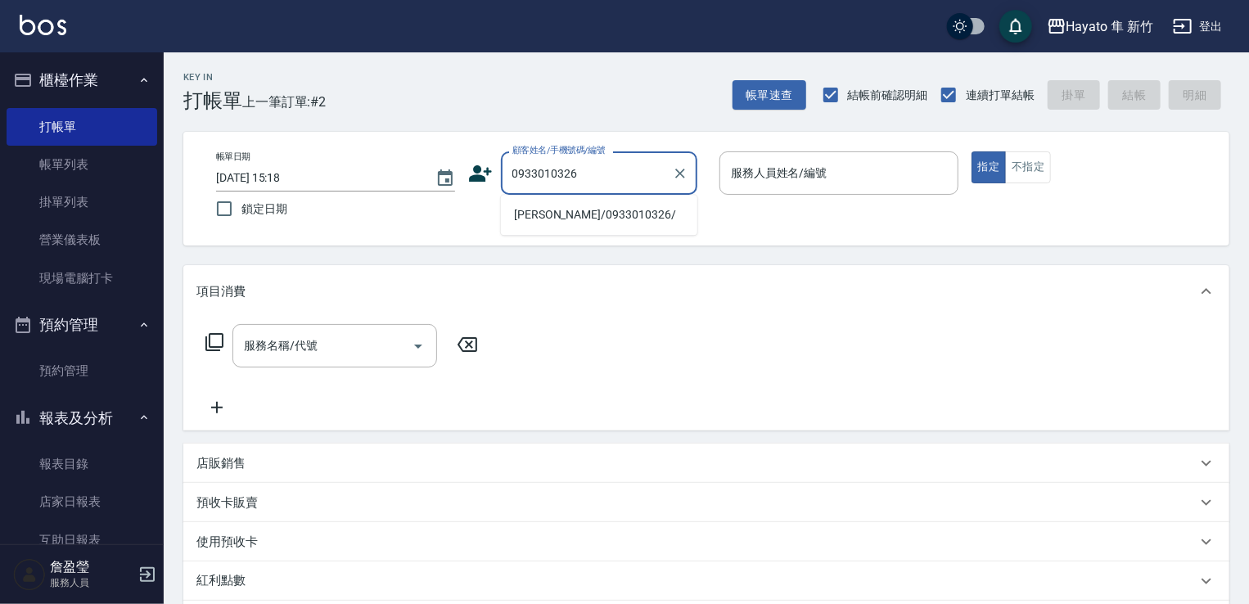
click at [545, 211] on li "[PERSON_NAME]/0933010326/" at bounding box center [599, 214] width 196 height 27
type input "[PERSON_NAME]/0933010326/"
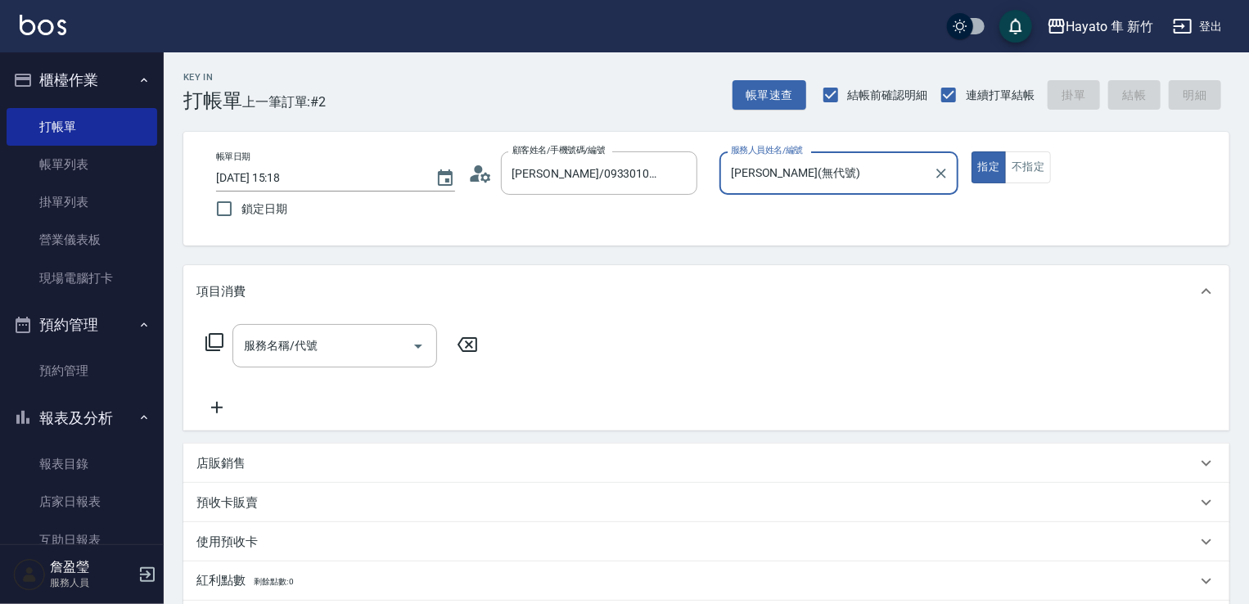
type input "[PERSON_NAME](無代號)"
drag, startPoint x: 232, startPoint y: 342, endPoint x: 261, endPoint y: 328, distance: 31.8
click at [232, 338] on div "服務名稱/代號" at bounding box center [334, 345] width 205 height 43
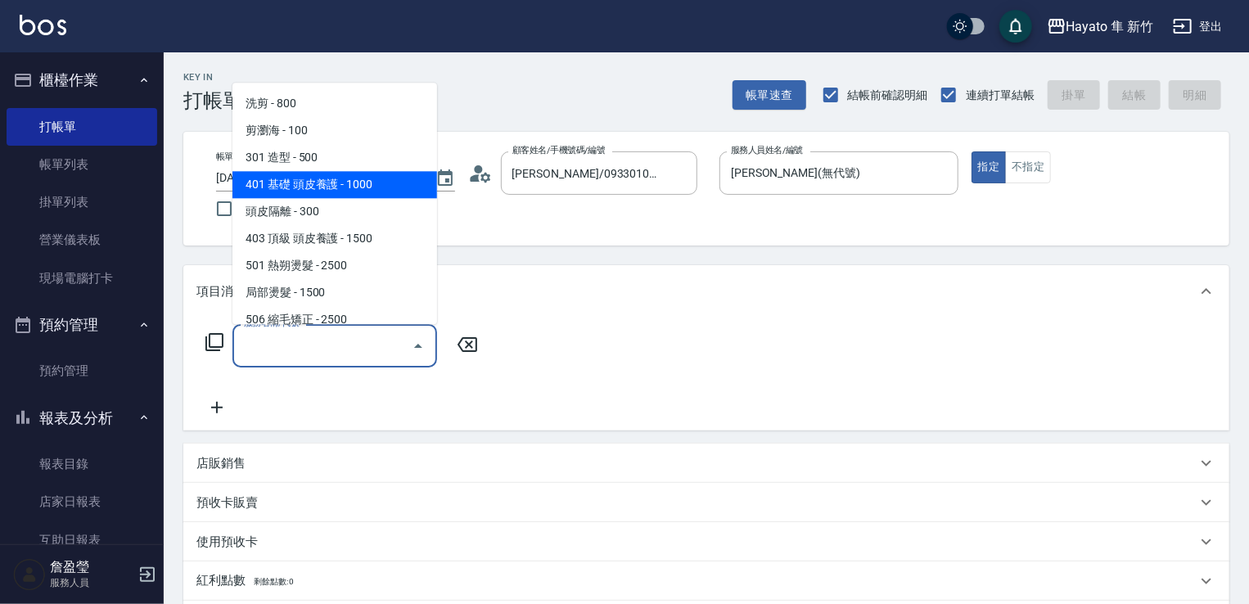
scroll to position [82, 0]
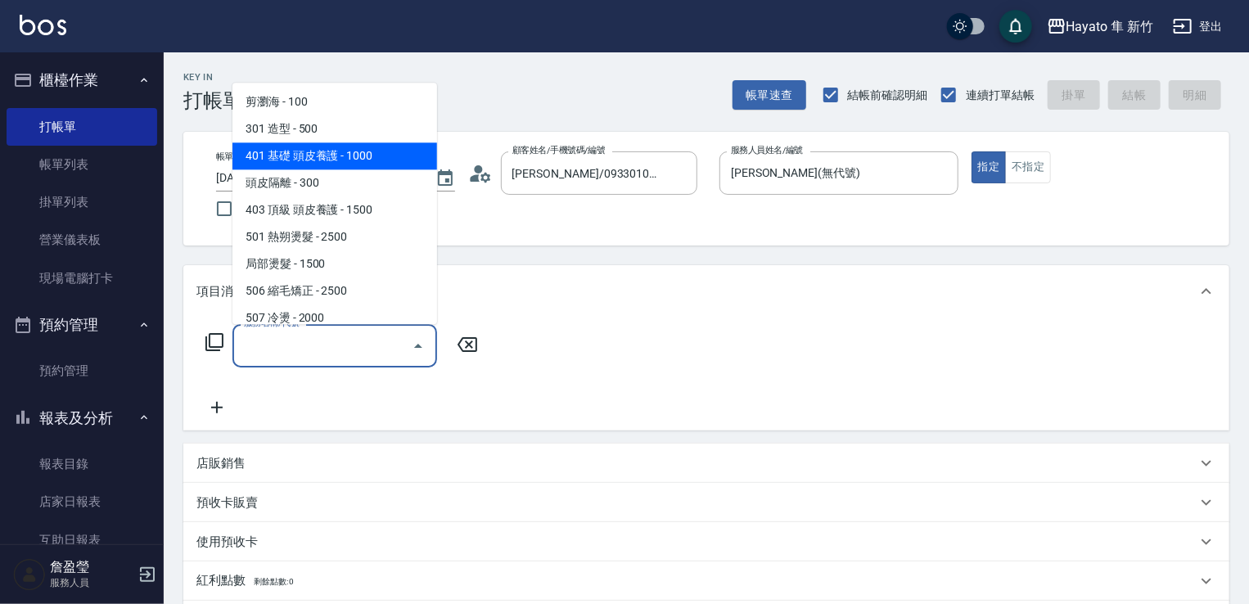
click at [299, 246] on span "501 熱朔燙髮 - 2500" at bounding box center [334, 236] width 205 height 27
type input "501 熱朔燙髮(501)"
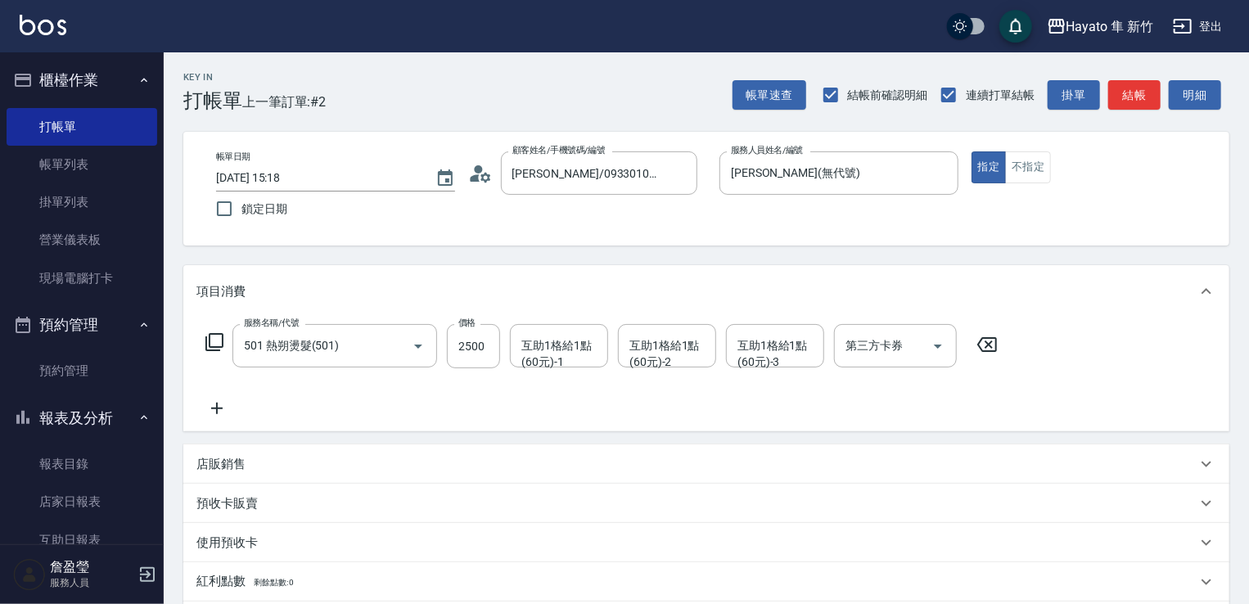
click at [222, 403] on icon at bounding box center [216, 408] width 41 height 20
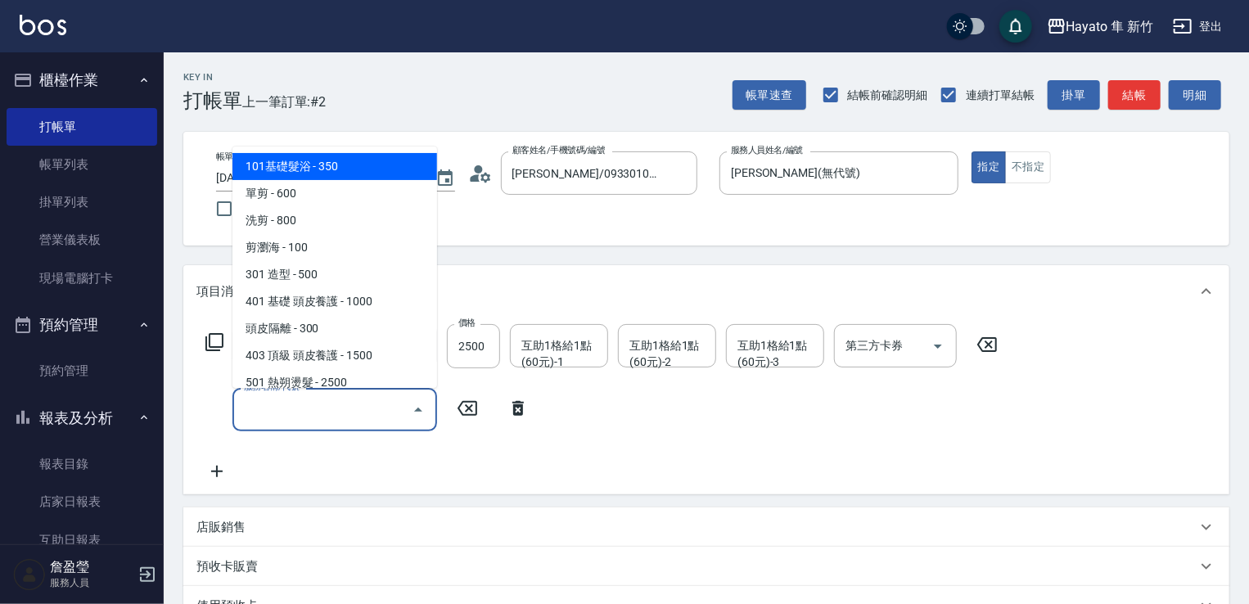
drag, startPoint x: 222, startPoint y: 403, endPoint x: 295, endPoint y: 342, distance: 95.9
click at [254, 403] on input "服務名稱/代號" at bounding box center [322, 409] width 165 height 29
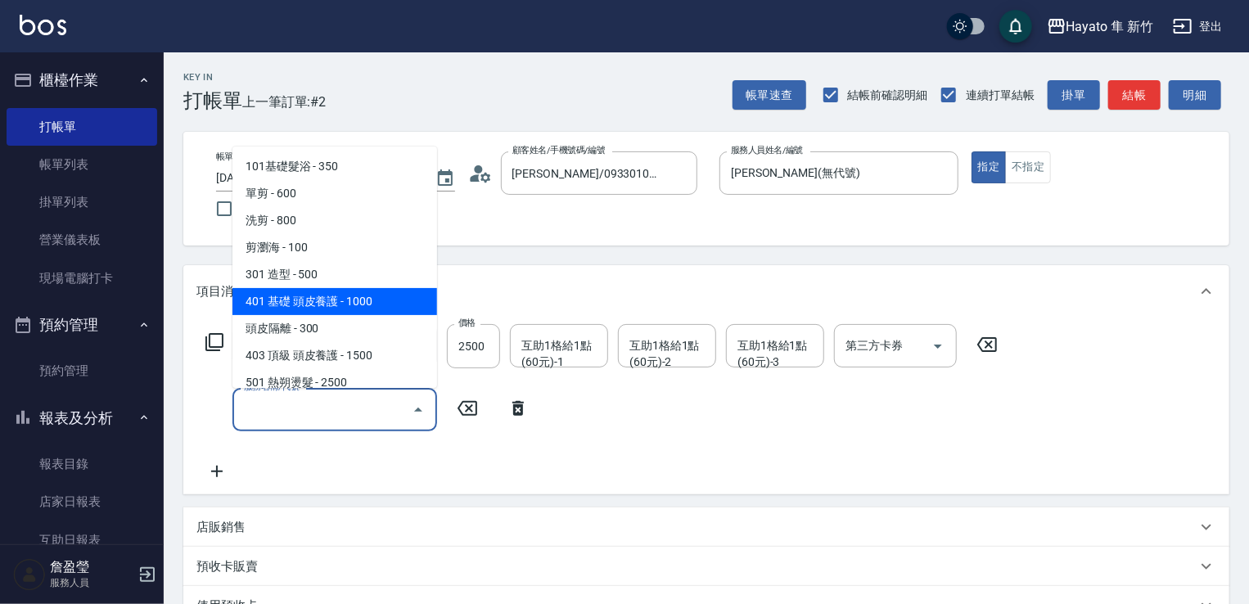
scroll to position [164, 0]
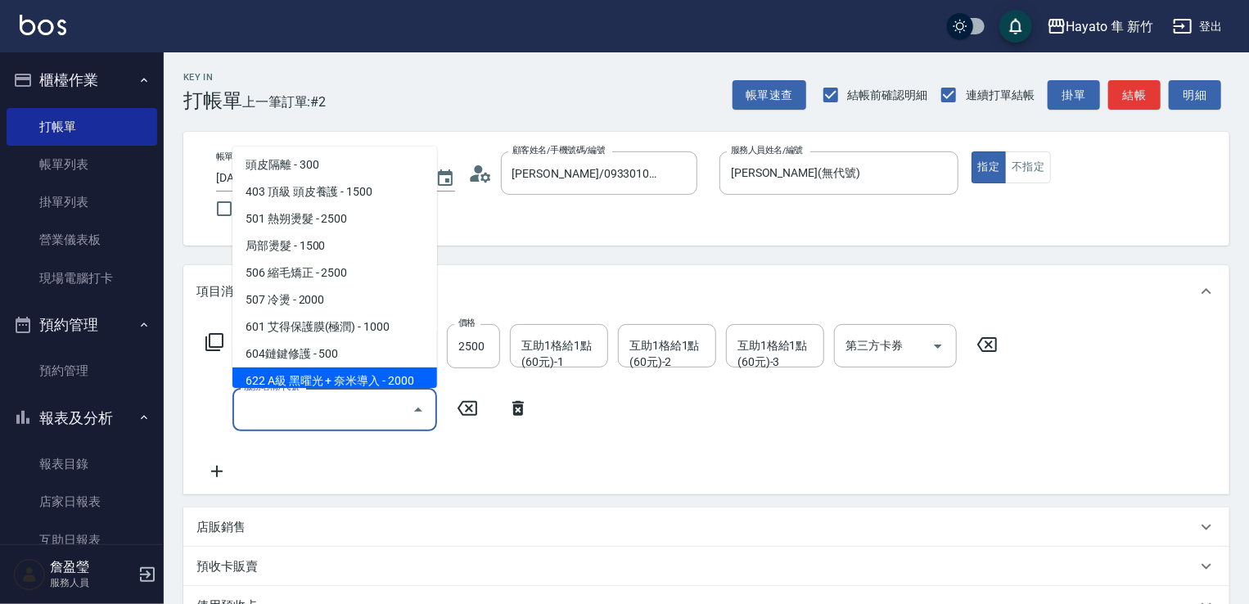
click at [331, 383] on span "622 A級 黑曜光 + 奈米導入 - 2000" at bounding box center [334, 380] width 205 height 27
type input "622 A級 黑曜光 + 奈米導入(622)"
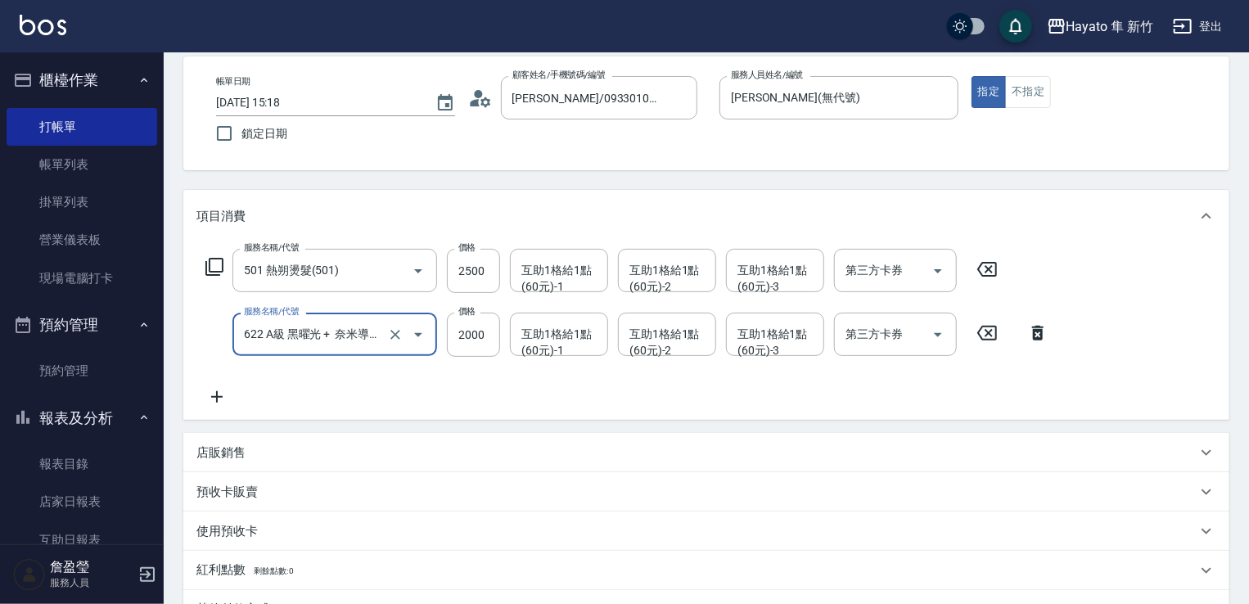
scroll to position [245, 0]
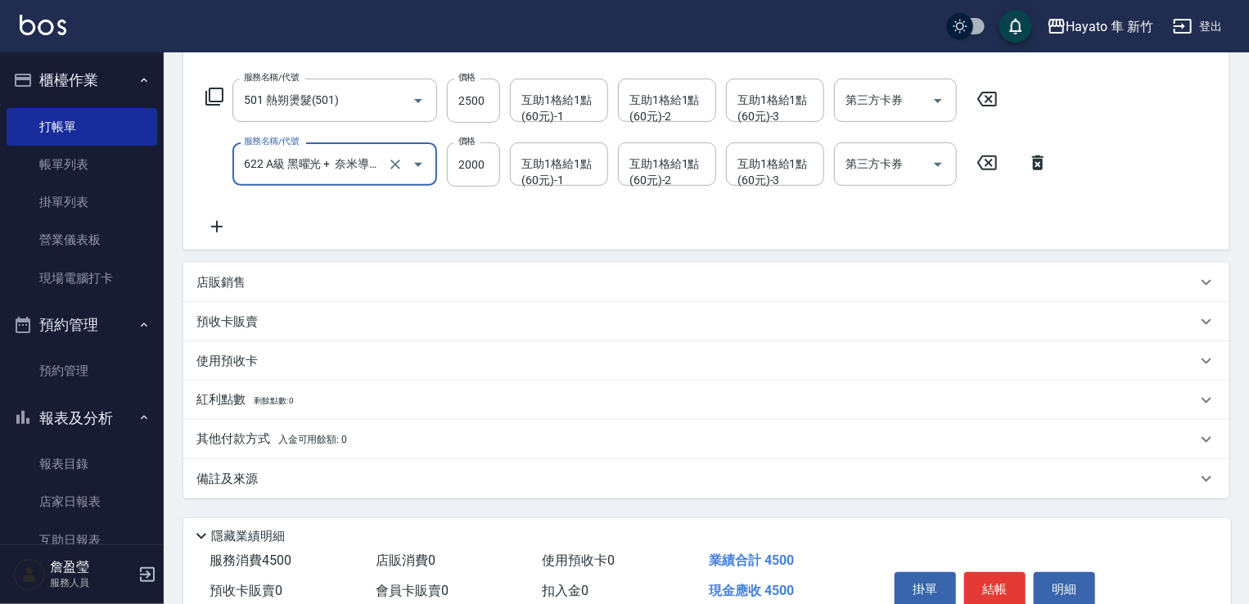
click at [247, 281] on div "店販銷售" at bounding box center [696, 282] width 1000 height 17
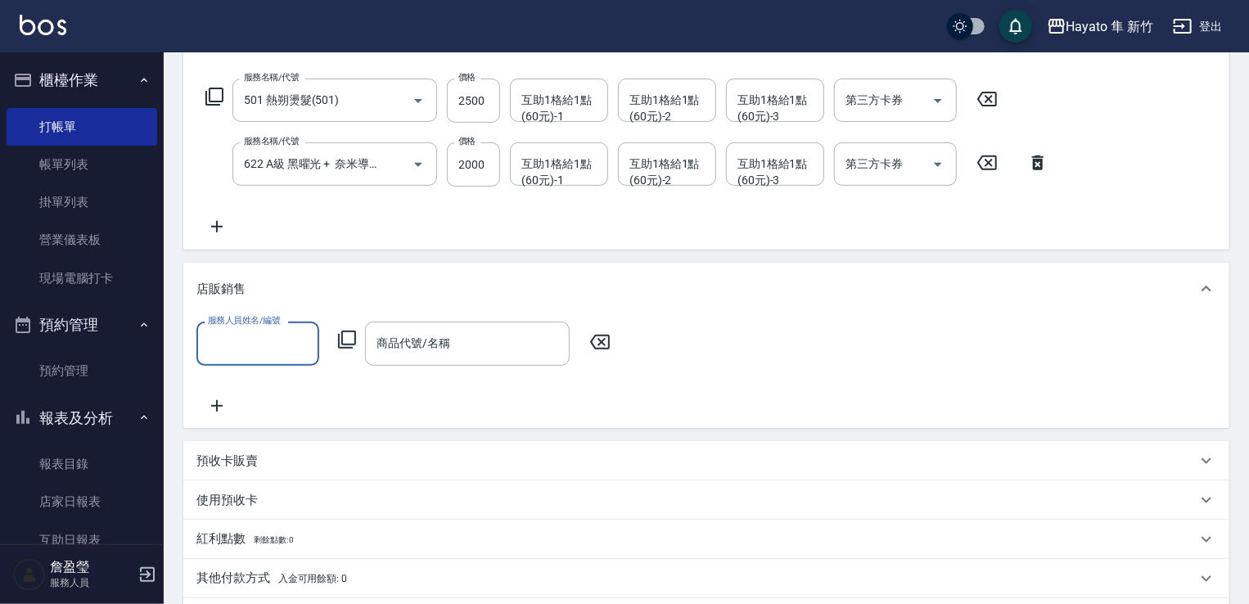
scroll to position [0, 0]
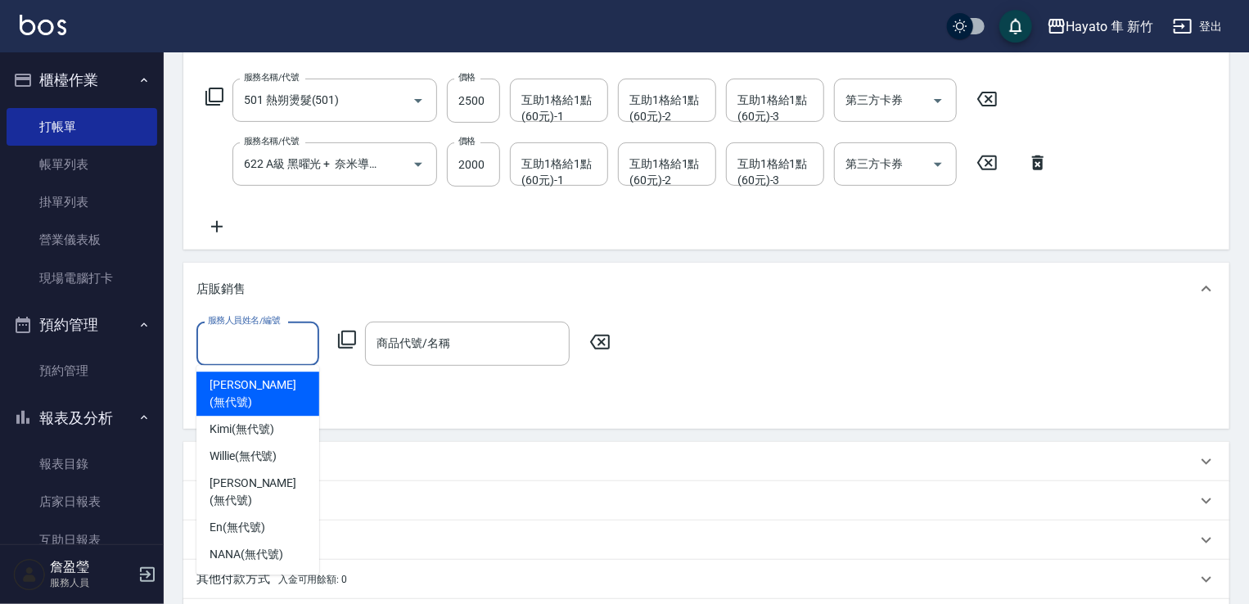
click at [252, 335] on input "服務人員姓名/編號" at bounding box center [258, 343] width 108 height 29
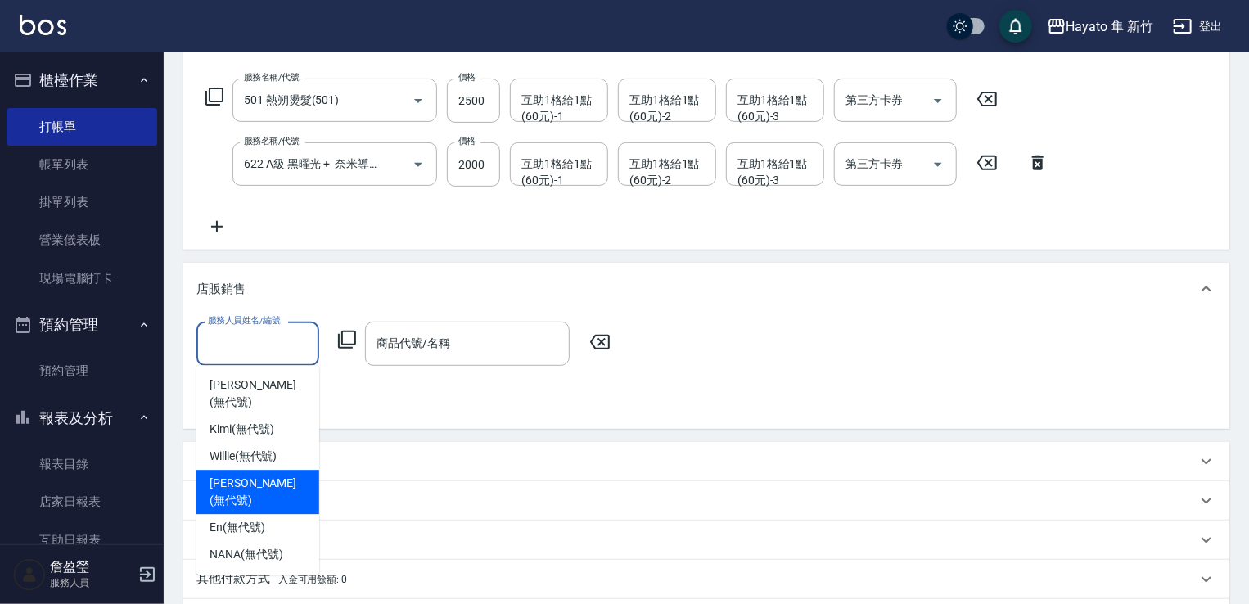
drag, startPoint x: 267, startPoint y: 465, endPoint x: 334, endPoint y: 389, distance: 100.8
click at [275, 470] on div "[PERSON_NAME] (無代號)" at bounding box center [257, 492] width 123 height 44
type input "[PERSON_NAME](無代號)"
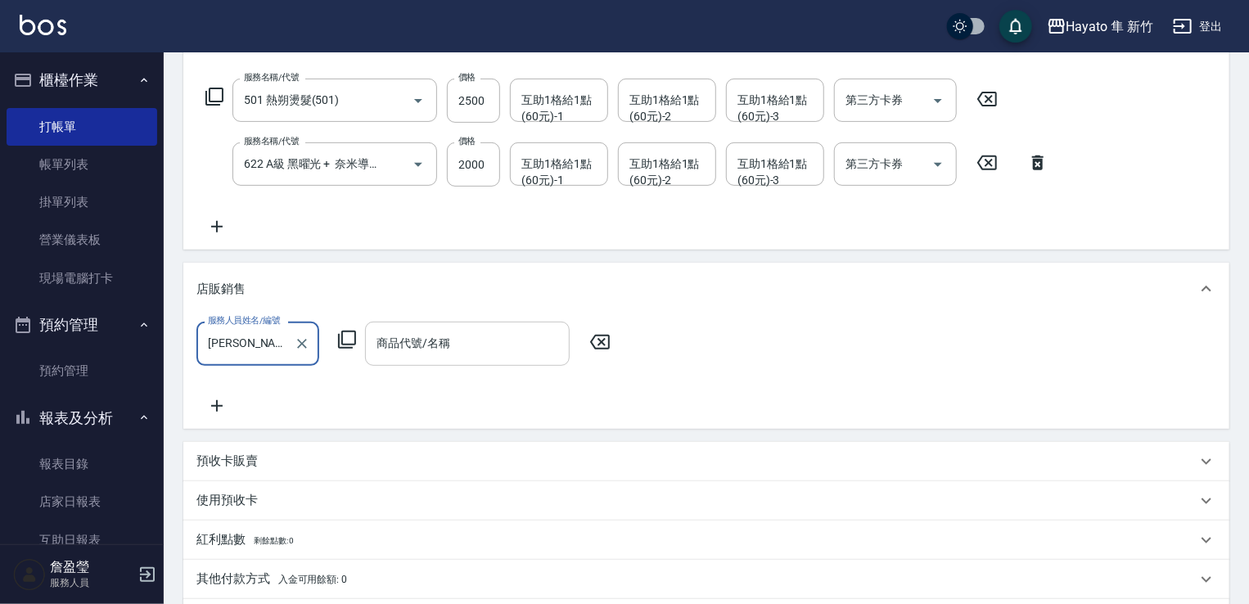
drag, startPoint x: 365, startPoint y: 358, endPoint x: 376, endPoint y: 354, distance: 11.4
click at [367, 358] on div "商品代號/名稱" at bounding box center [467, 343] width 205 height 43
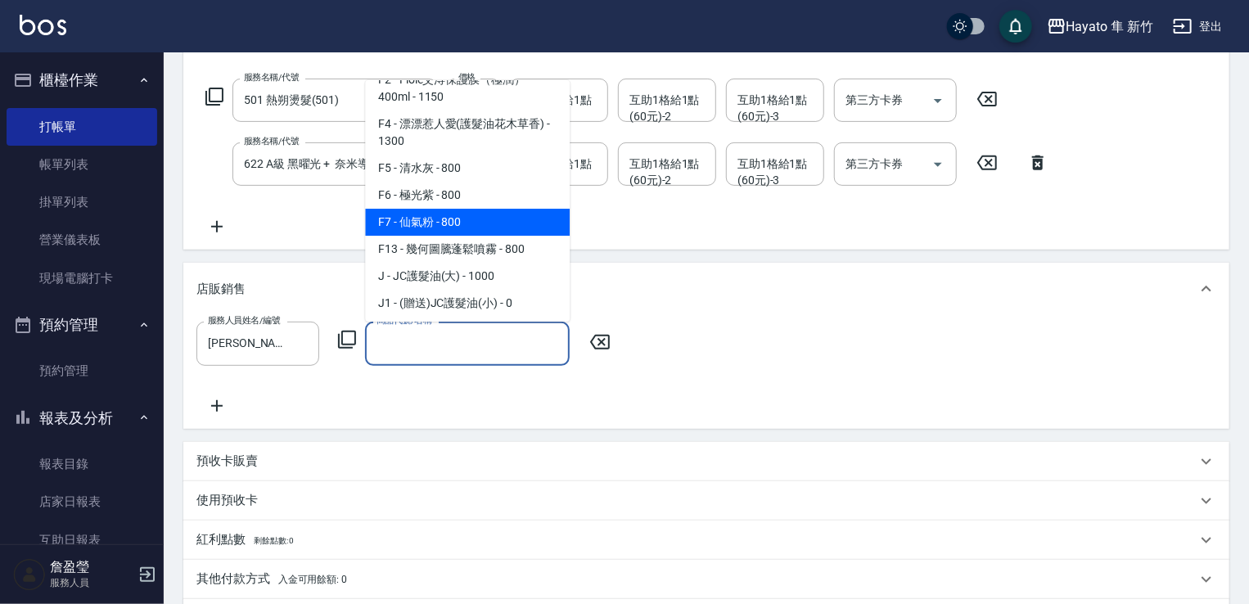
scroll to position [164, 0]
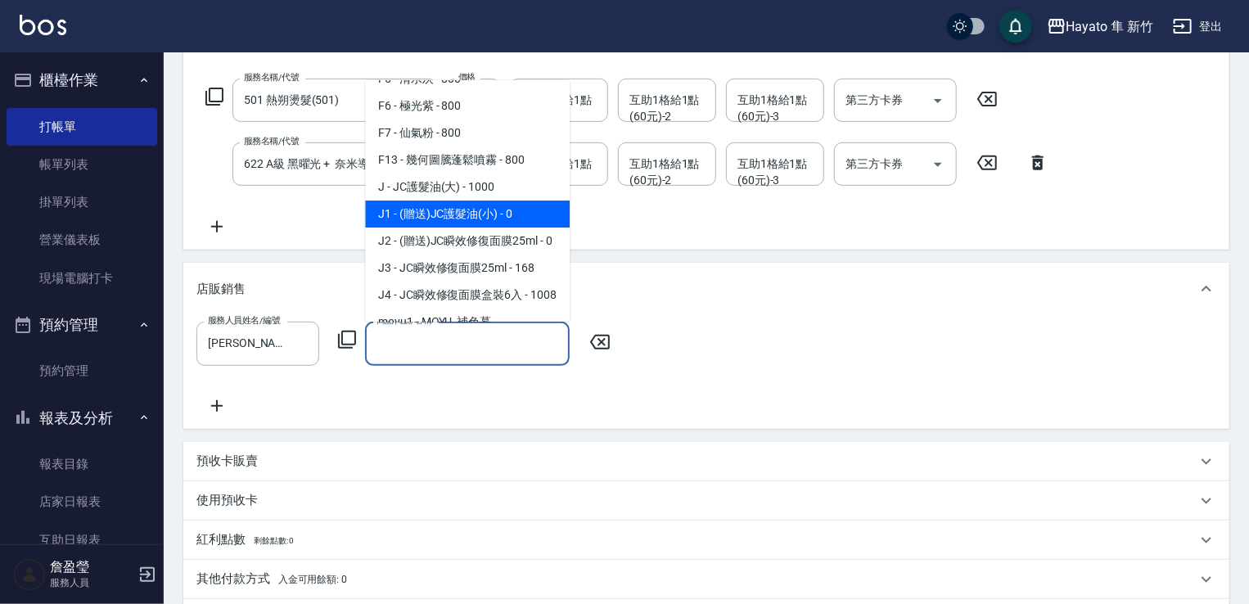
click at [514, 218] on span "J1 - (贈送)JC護髮油(小) - 0" at bounding box center [467, 213] width 205 height 27
type input "(贈送)JC護髮油(小)"
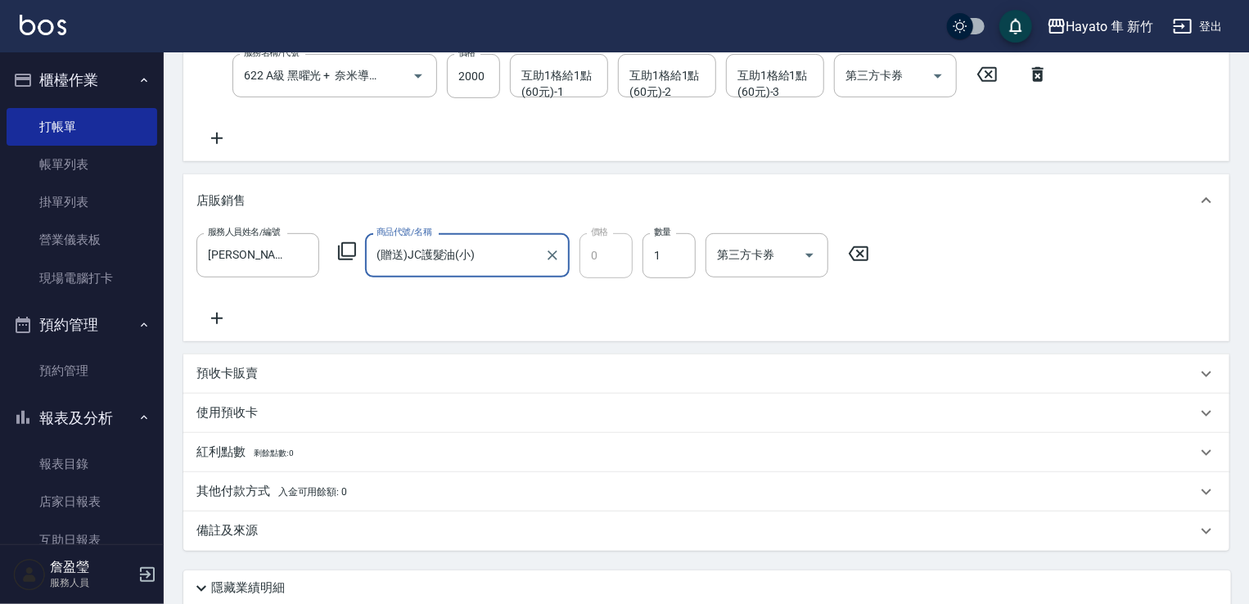
scroll to position [463, 0]
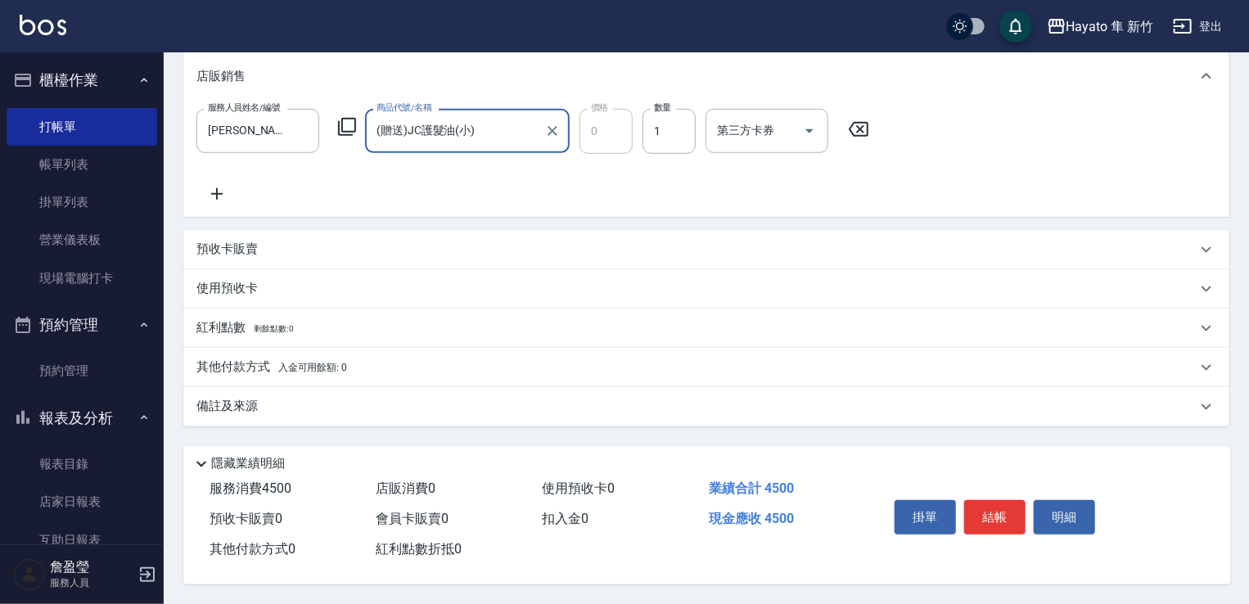
click at [393, 402] on div "備註及來源" at bounding box center [696, 406] width 1000 height 17
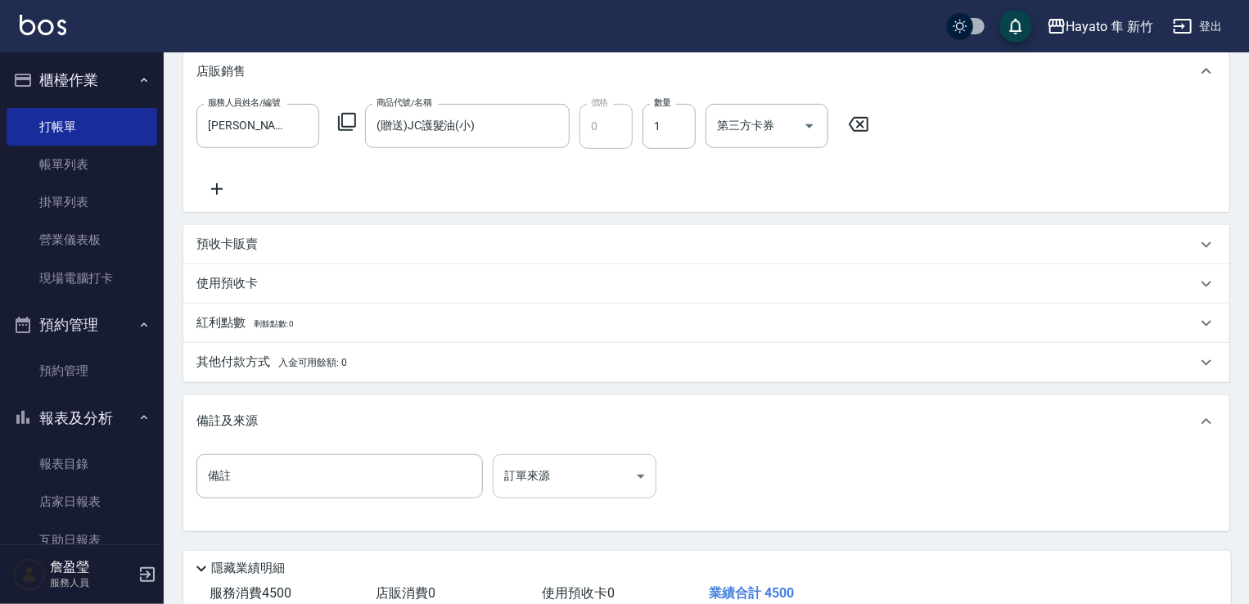
click at [594, 475] on body "Hayato 隼 新竹 登出 櫃檯作業 打帳單 帳單列表 掛單列表 營業儀表板 現場電腦打卡 預約管理 預約管理 報表及分析 報表目錄 店家日報表 互助日報表…" at bounding box center [624, 123] width 1249 height 1172
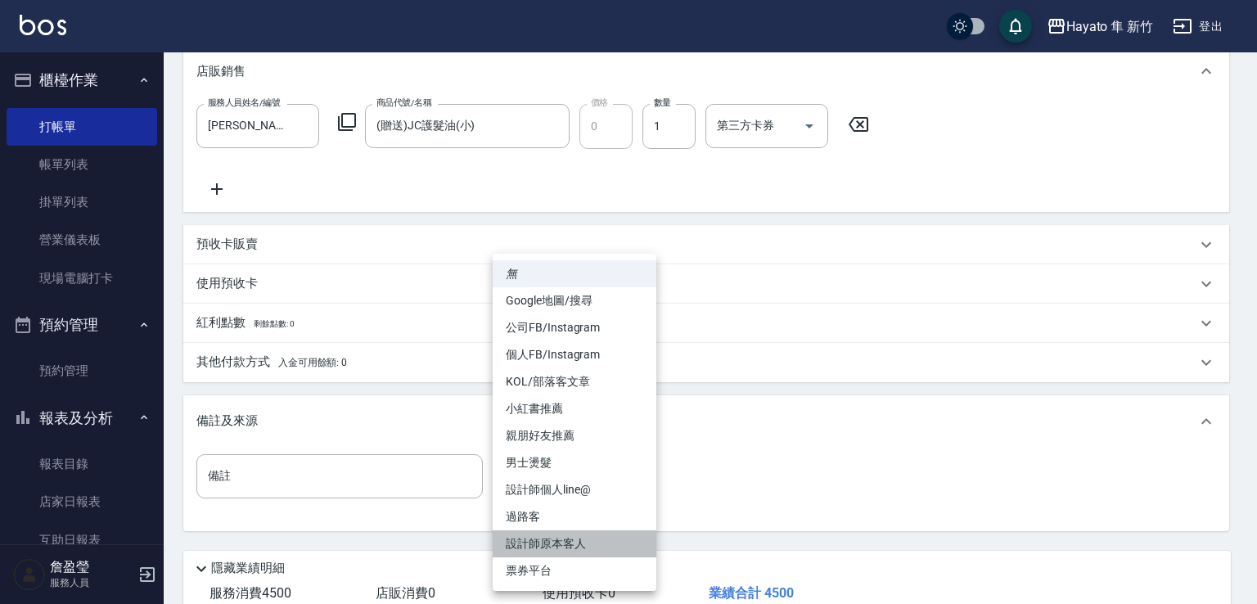
click at [560, 545] on li "設計師原本客人" at bounding box center [575, 543] width 164 height 27
type input "設計師原本客人"
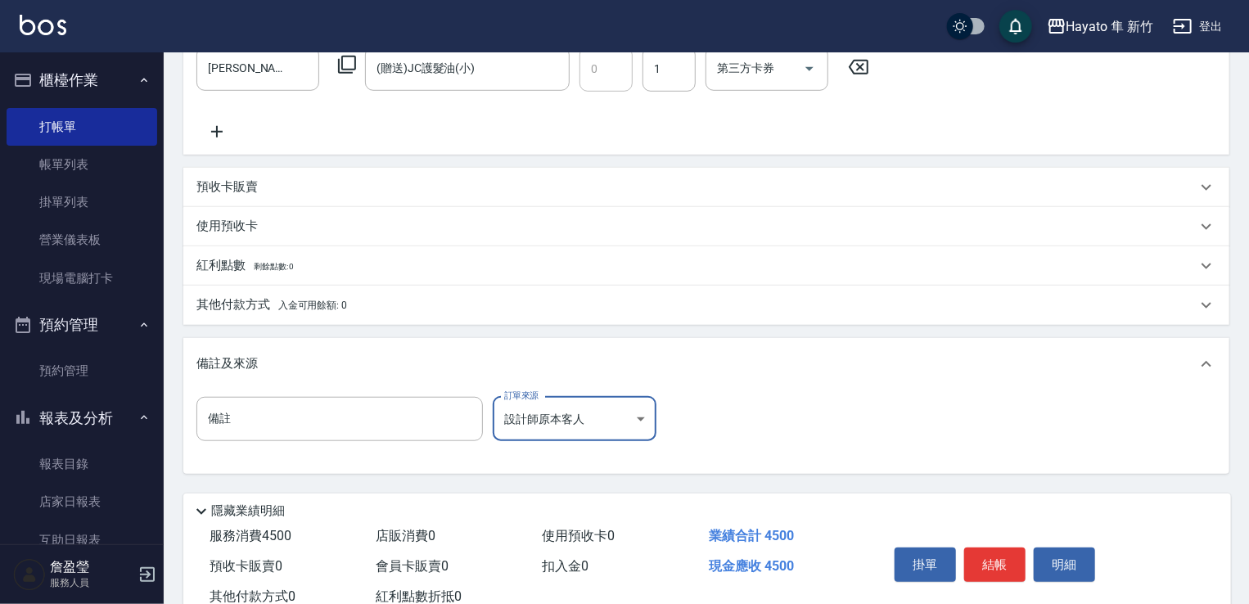
scroll to position [573, 0]
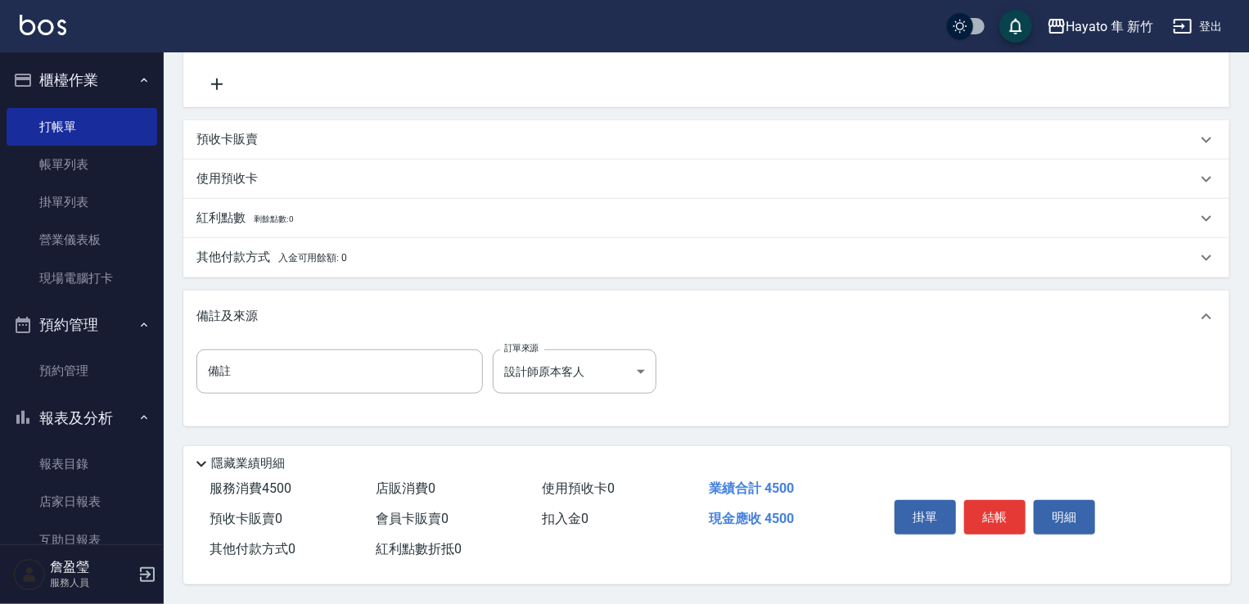
click at [268, 254] on p "其他付款方式 入金可用餘額: 0" at bounding box center [271, 258] width 151 height 18
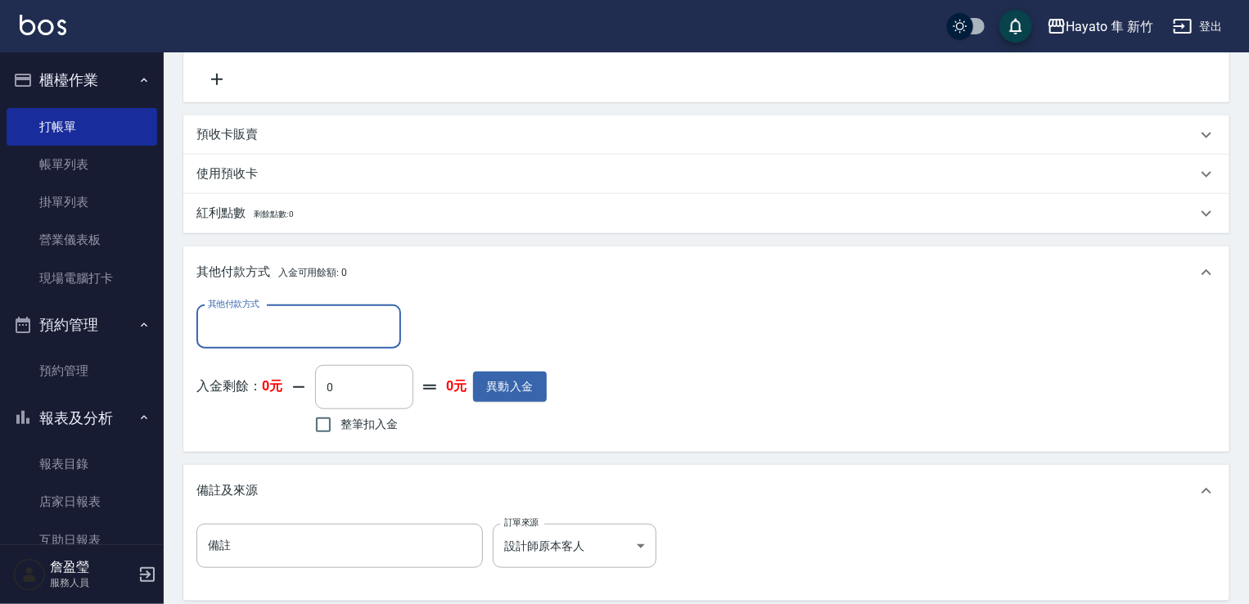
scroll to position [0, 0]
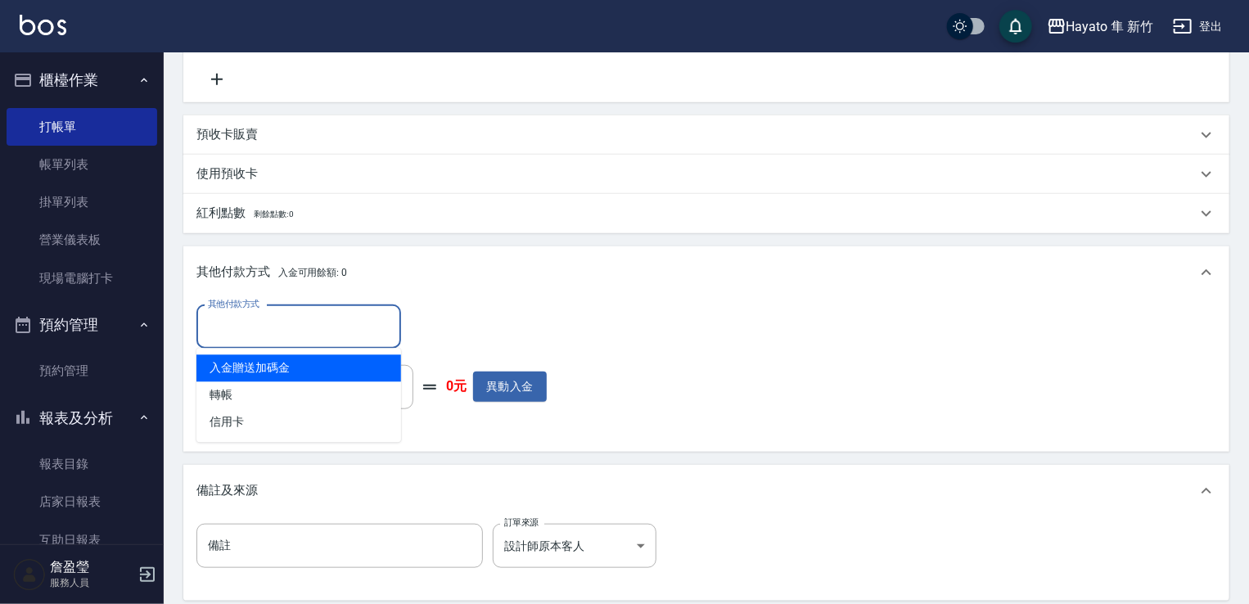
click at [277, 332] on input "其他付款方式" at bounding box center [299, 327] width 190 height 29
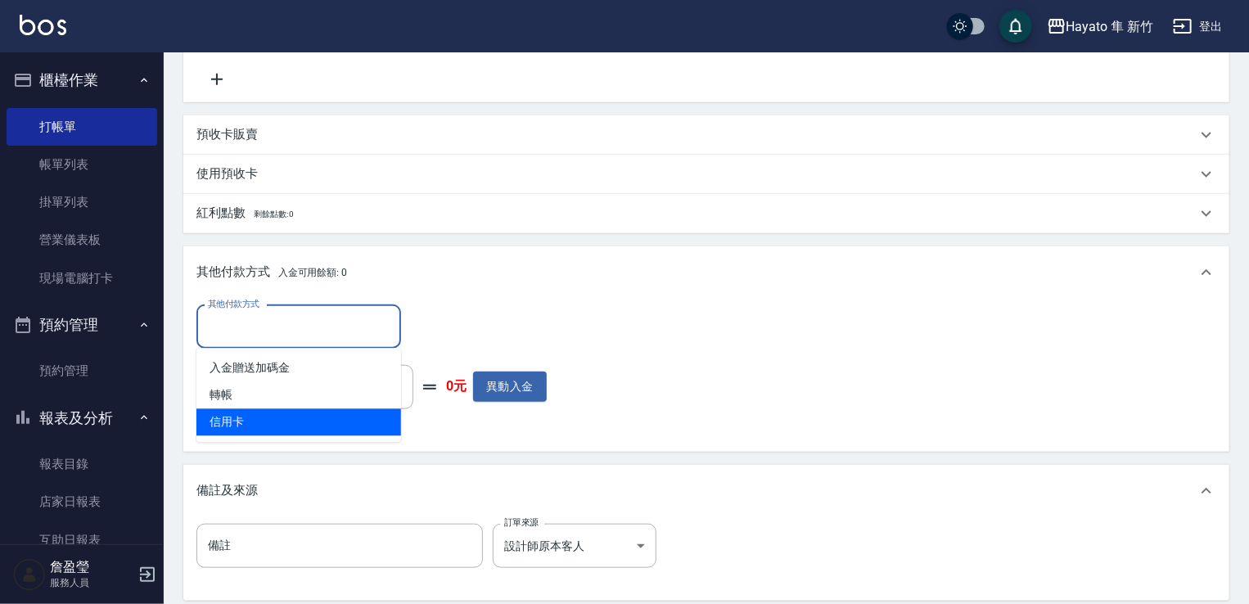
click at [268, 421] on span "信用卡" at bounding box center [298, 422] width 205 height 27
type input "信用卡"
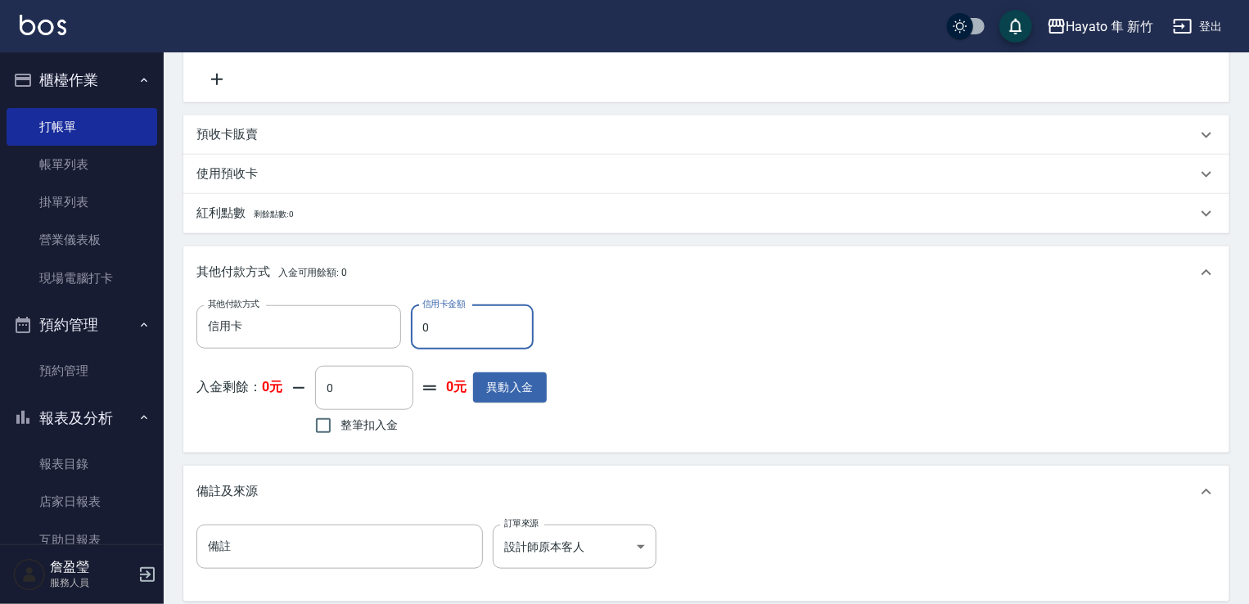
click at [447, 326] on input "0" at bounding box center [472, 327] width 123 height 44
type input "4500"
drag, startPoint x: 680, startPoint y: 289, endPoint x: 699, endPoint y: 323, distance: 39.2
click at [699, 323] on div "其他付款方式 入金可用餘額: 0 其他付款方式 信用卡 其他付款方式 信用卡金額 4500 信用卡金額 入金剩餘： 0元 0 ​ 整筆扣入金 0元 異動入金" at bounding box center [706, 349] width 1046 height 206
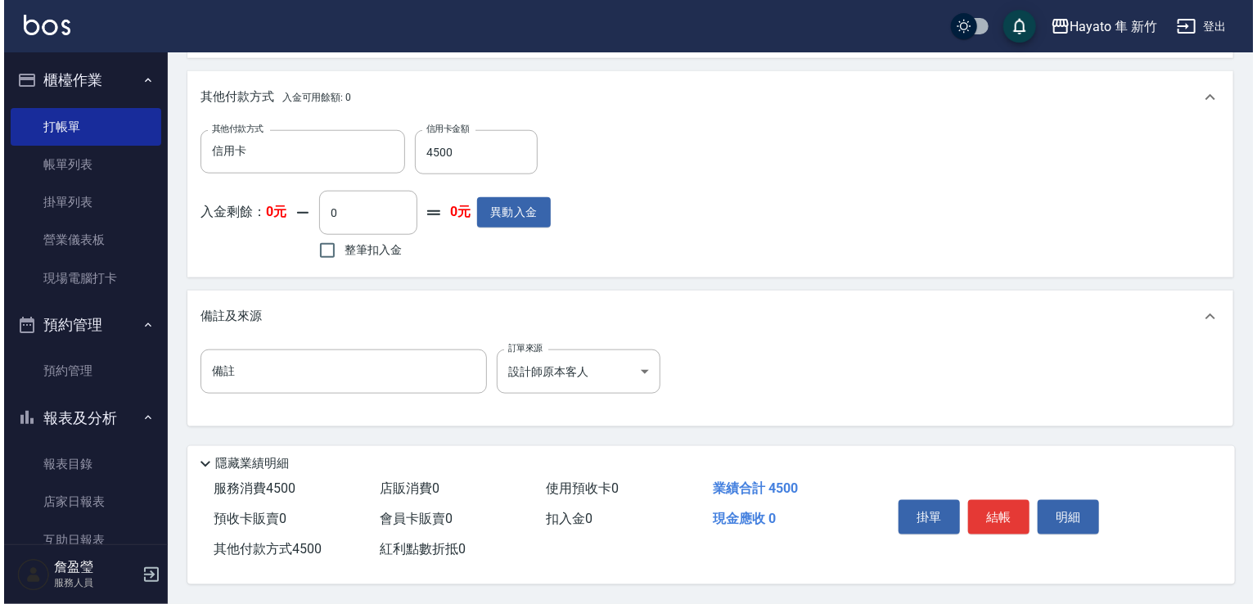
scroll to position [753, 0]
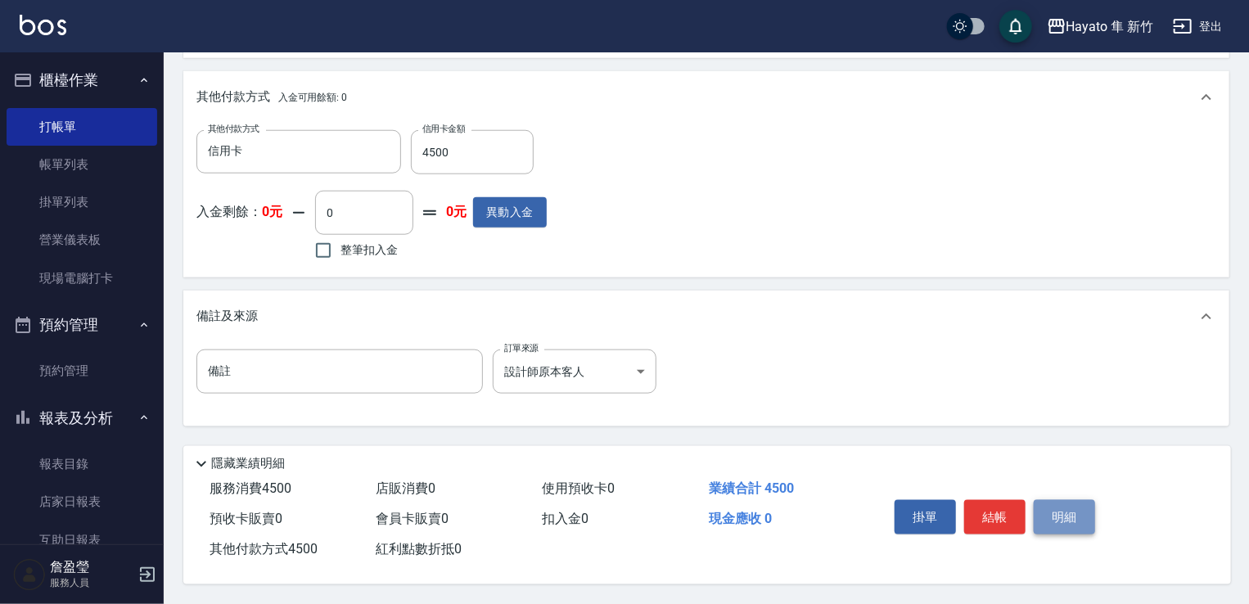
click at [1044, 506] on button "明細" at bounding box center [1063, 517] width 61 height 34
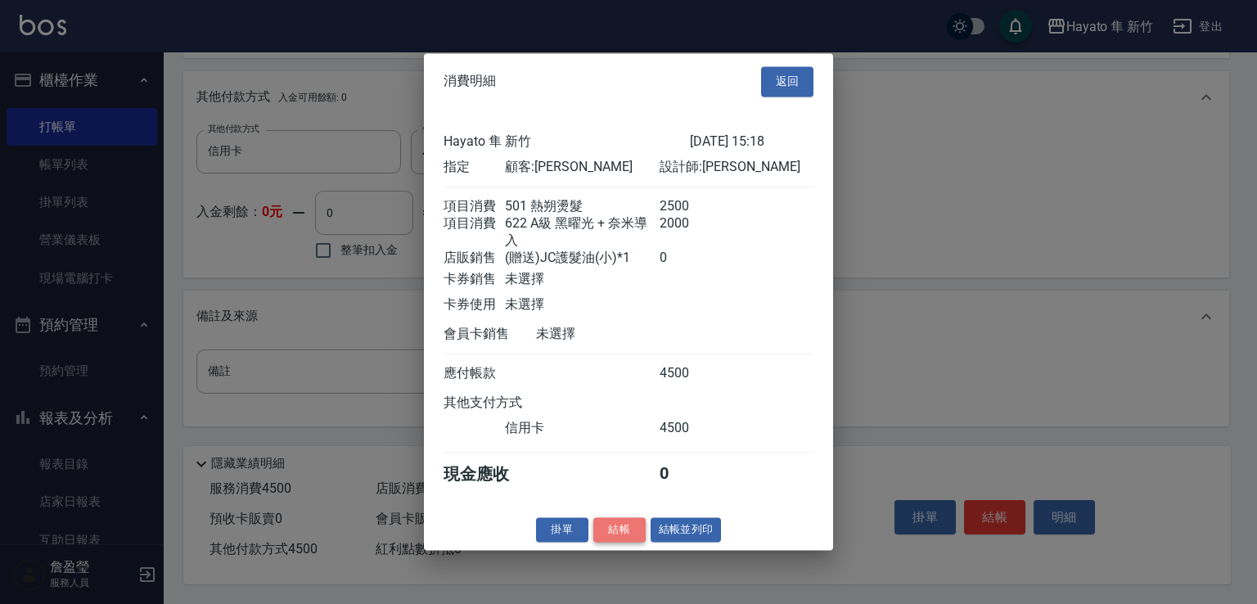
click at [623, 538] on button "結帳" at bounding box center [619, 529] width 52 height 25
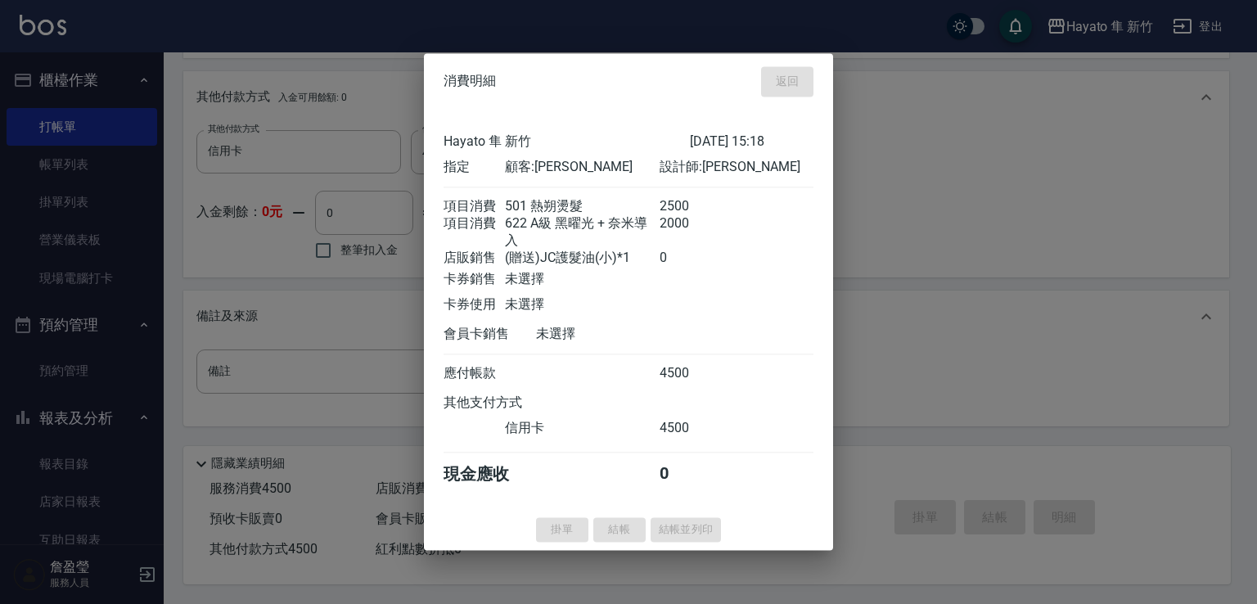
type input "[DATE] 15:38"
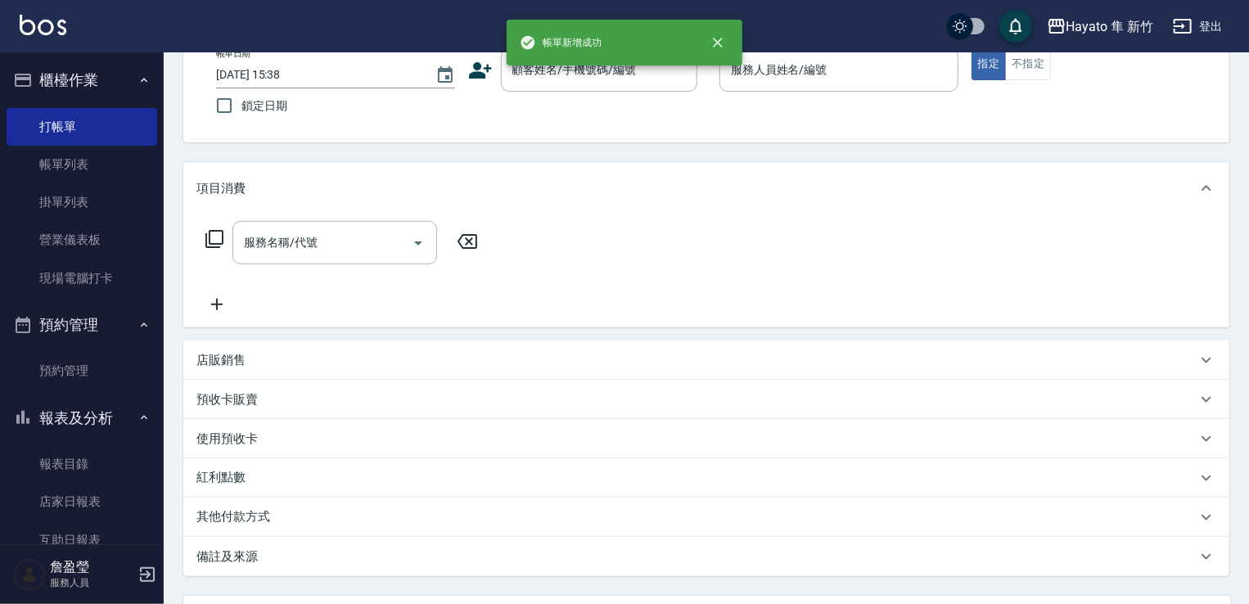
scroll to position [245, 0]
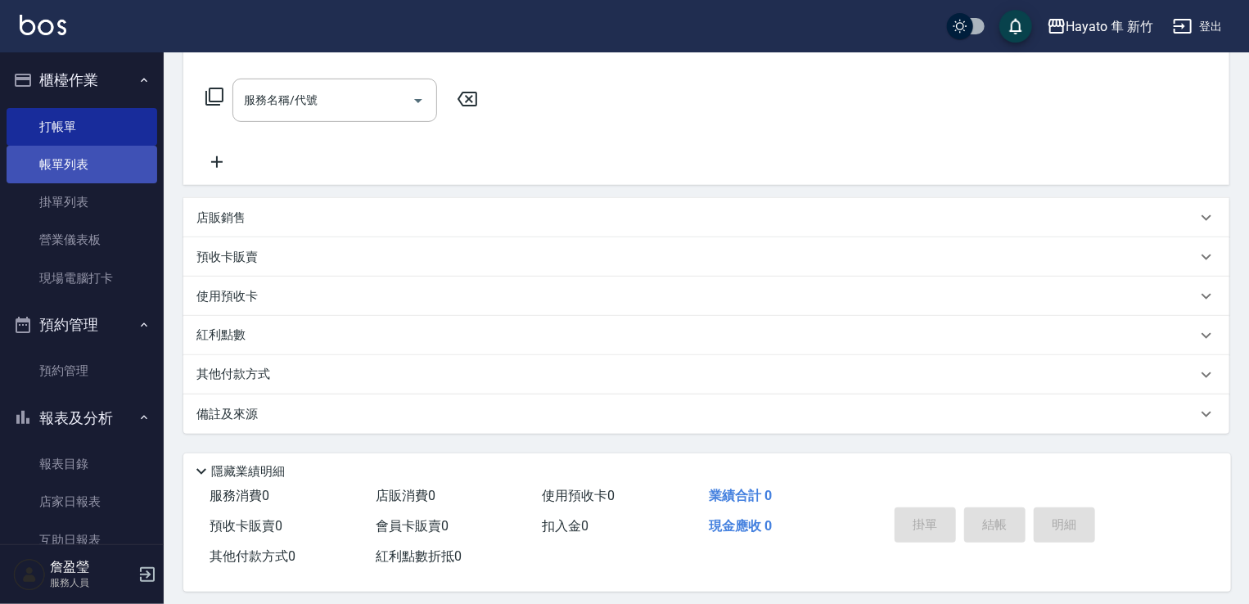
click at [89, 156] on link "帳單列表" at bounding box center [82, 165] width 151 height 38
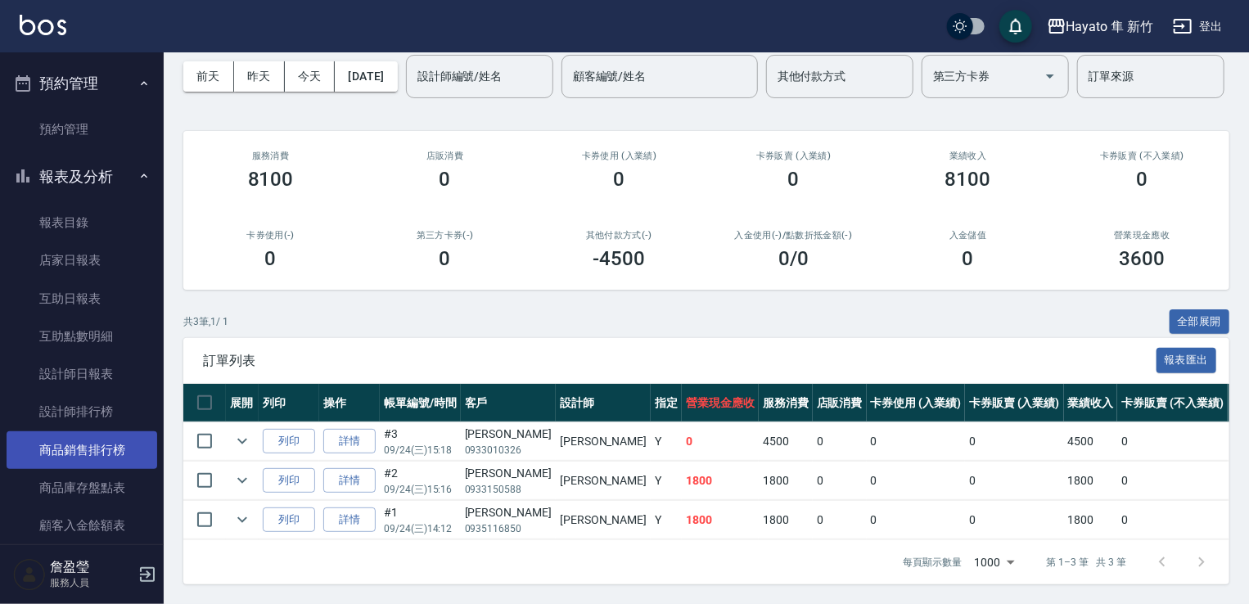
scroll to position [245, 0]
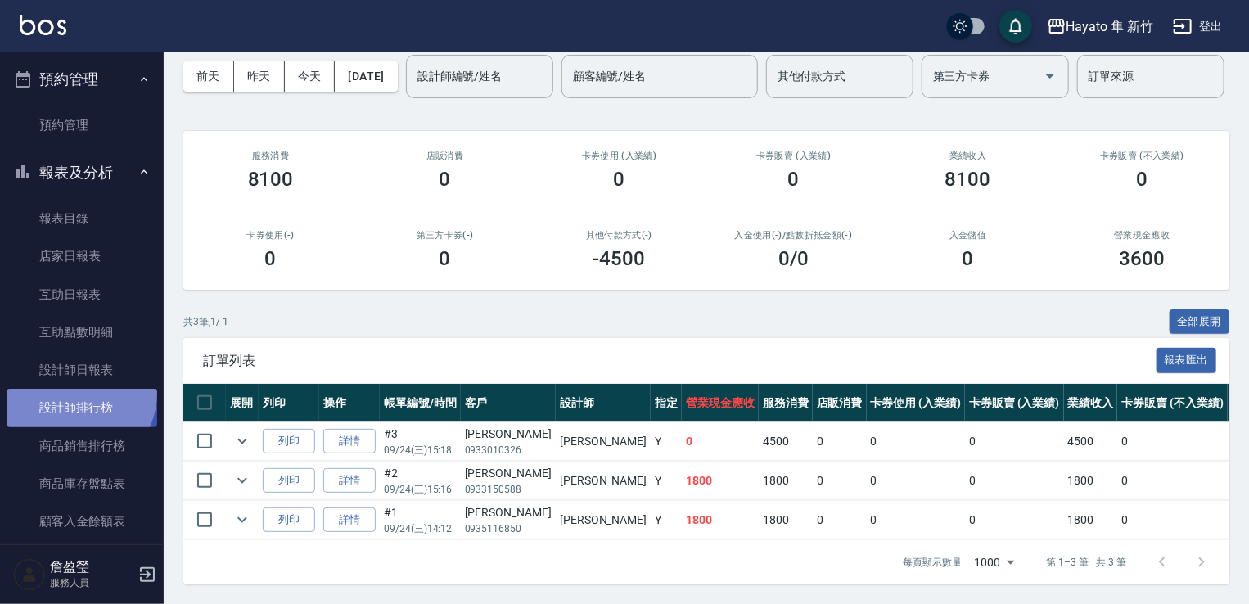
click at [79, 395] on link "設計師排行榜" at bounding box center [82, 408] width 151 height 38
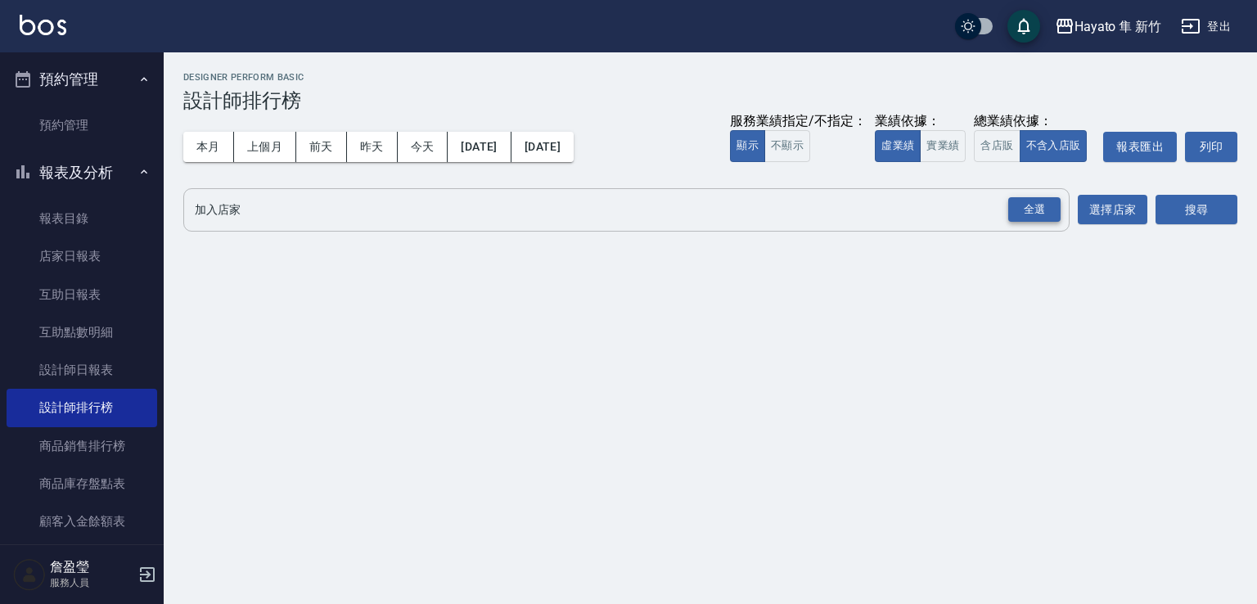
click at [1038, 207] on div "全選" at bounding box center [1034, 209] width 52 height 25
click at [1175, 189] on div "搜尋" at bounding box center [1196, 211] width 82 height 46
click at [1180, 199] on button "搜尋" at bounding box center [1196, 211] width 82 height 30
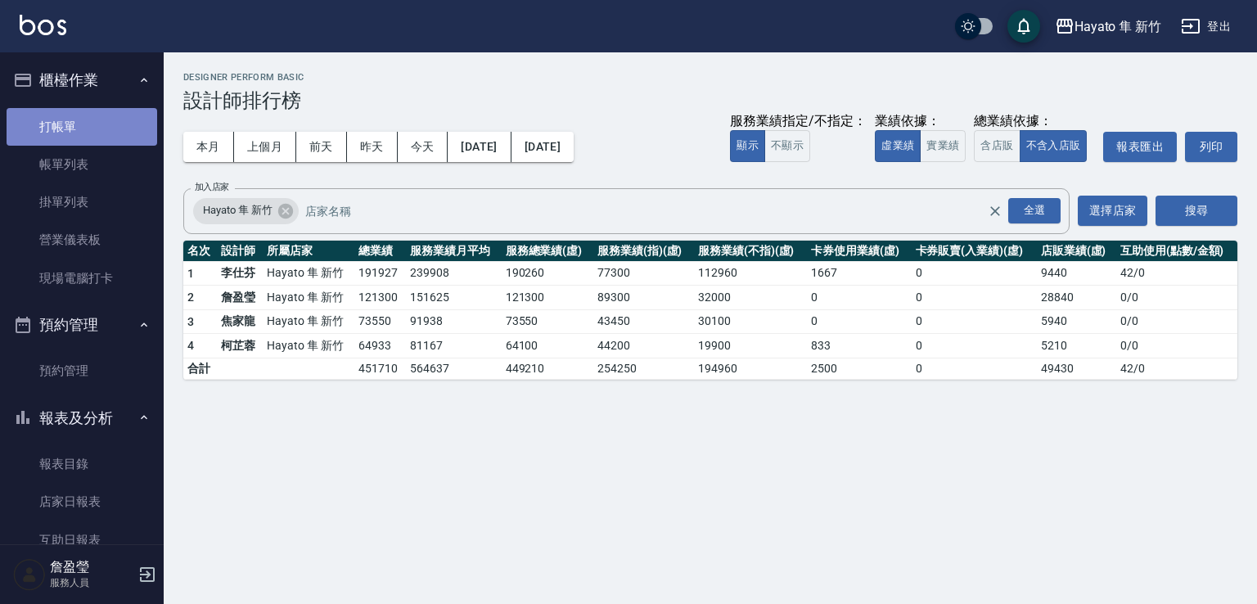
click at [85, 128] on link "打帳單" at bounding box center [82, 127] width 151 height 38
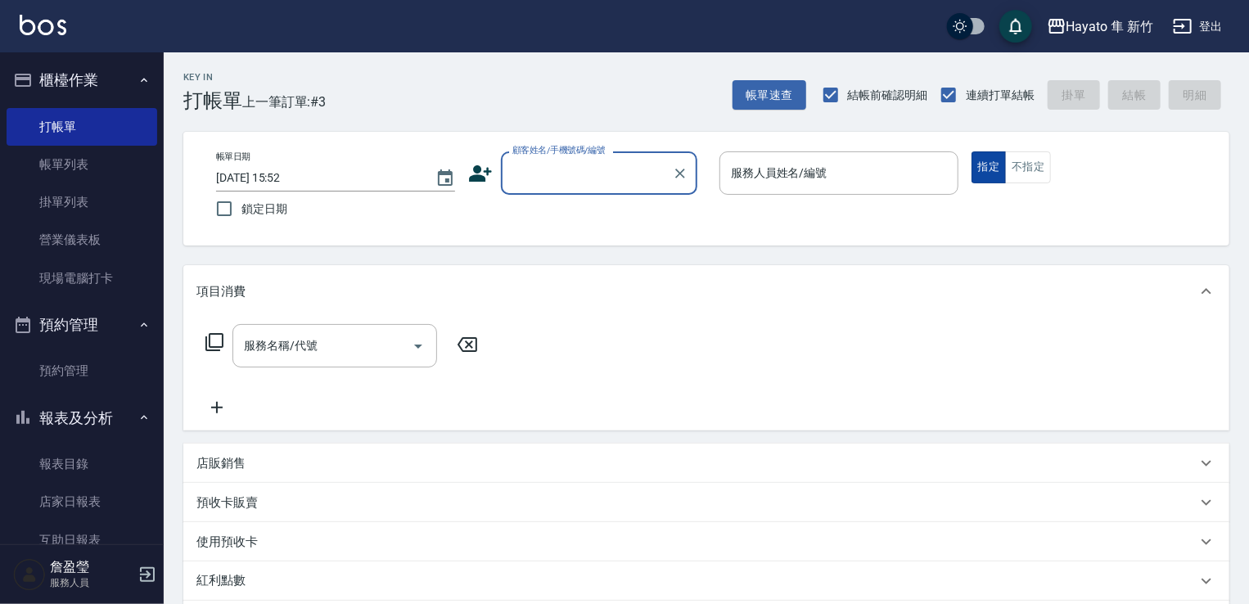
click at [989, 173] on button "指定" at bounding box center [988, 167] width 35 height 32
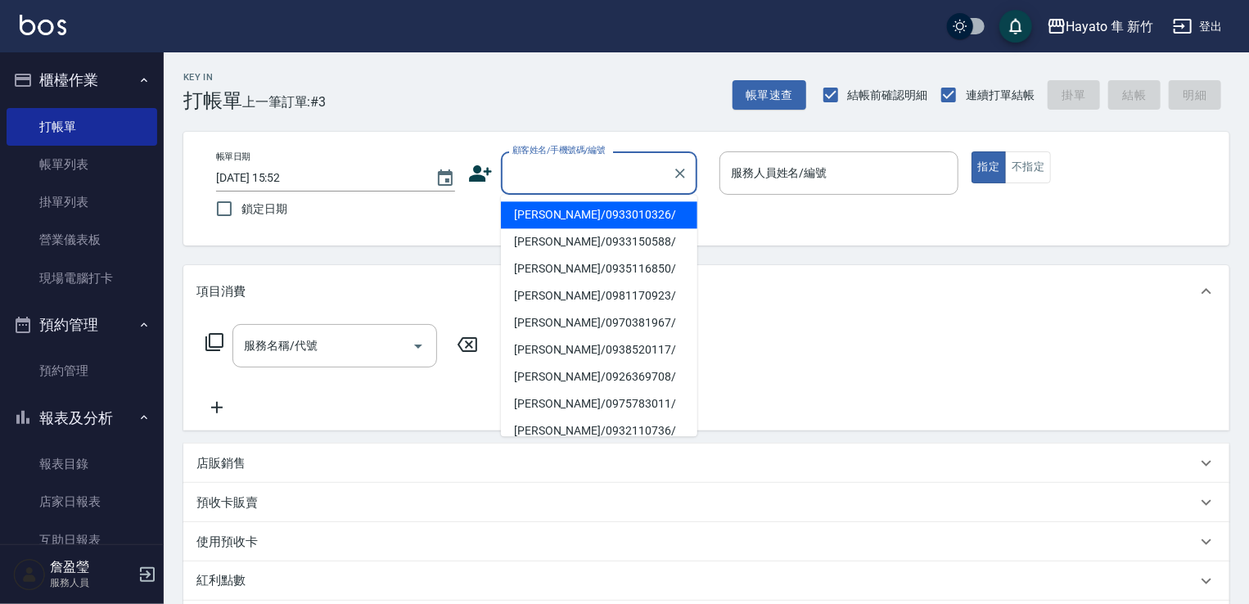
click at [560, 168] on input "顧客姓名/手機號碼/編號" at bounding box center [586, 173] width 157 height 29
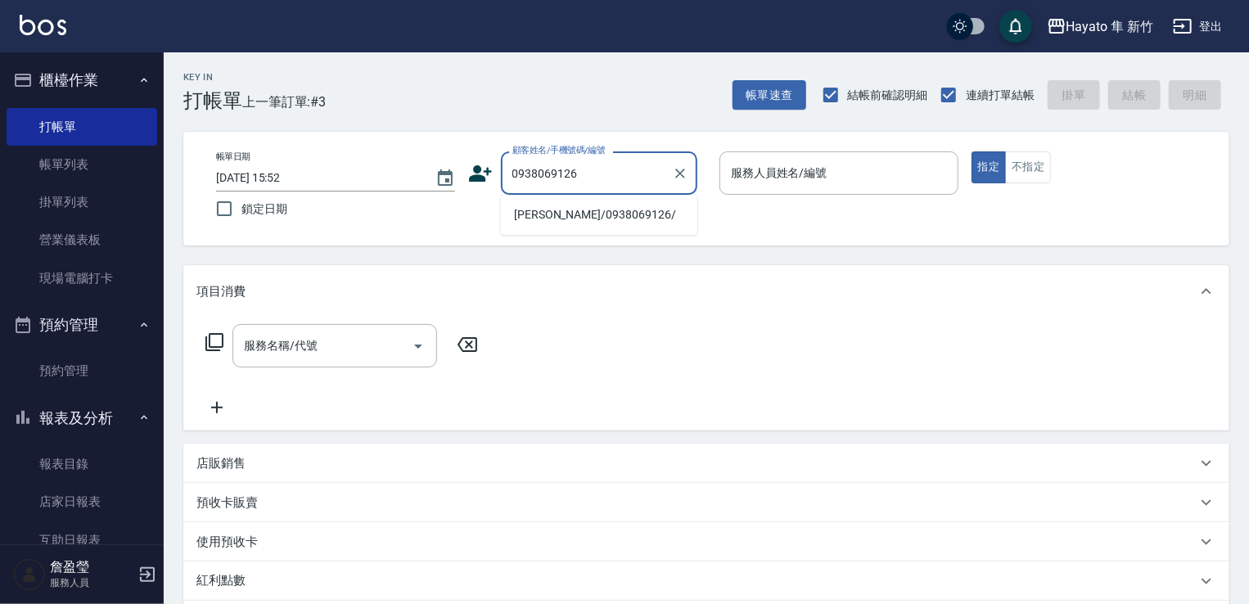
click at [619, 214] on li "[PERSON_NAME]/0938069126/" at bounding box center [599, 214] width 196 height 27
type input "[PERSON_NAME]/0938069126/"
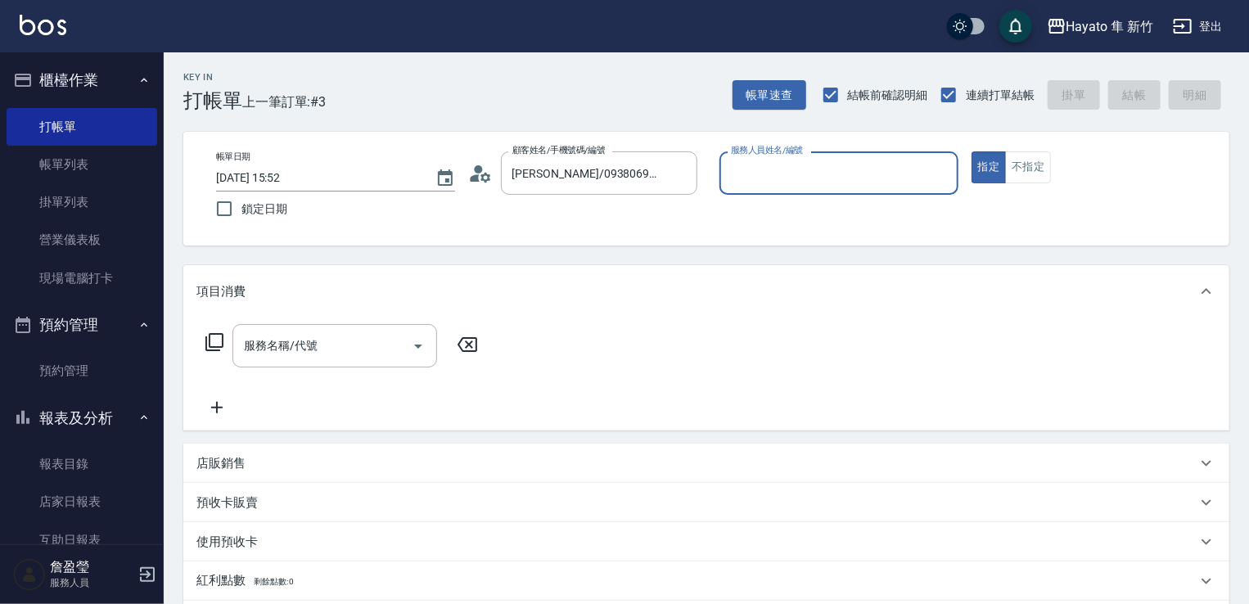
type input "En(無代號)"
click at [421, 342] on icon "Open" at bounding box center [418, 346] width 20 height 20
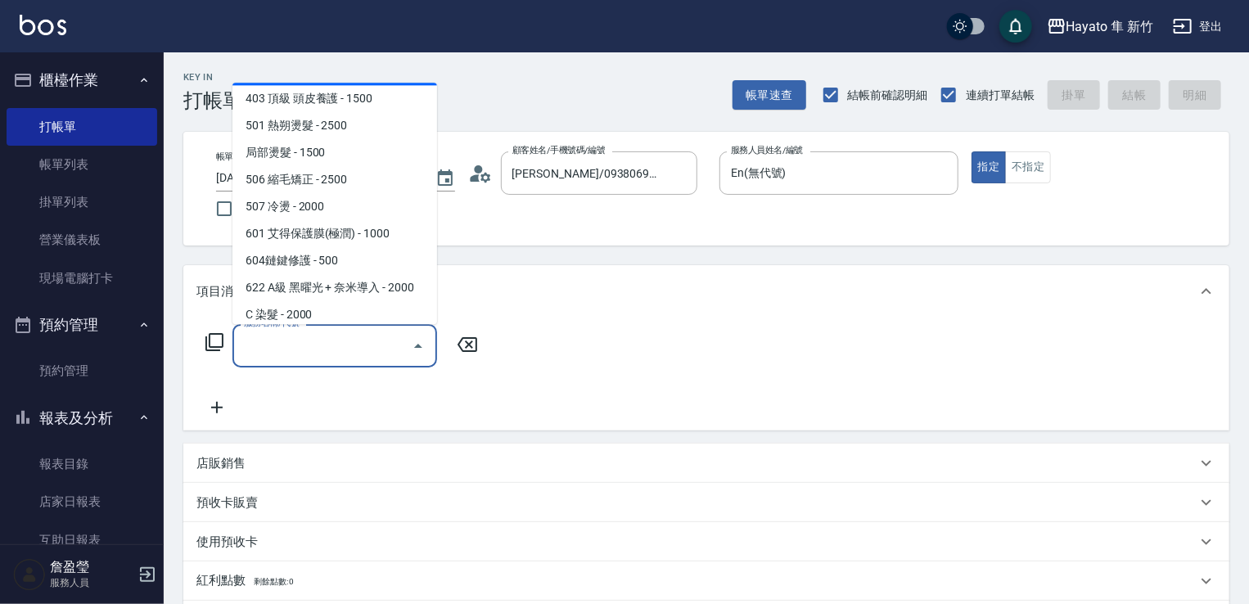
scroll to position [285, 0]
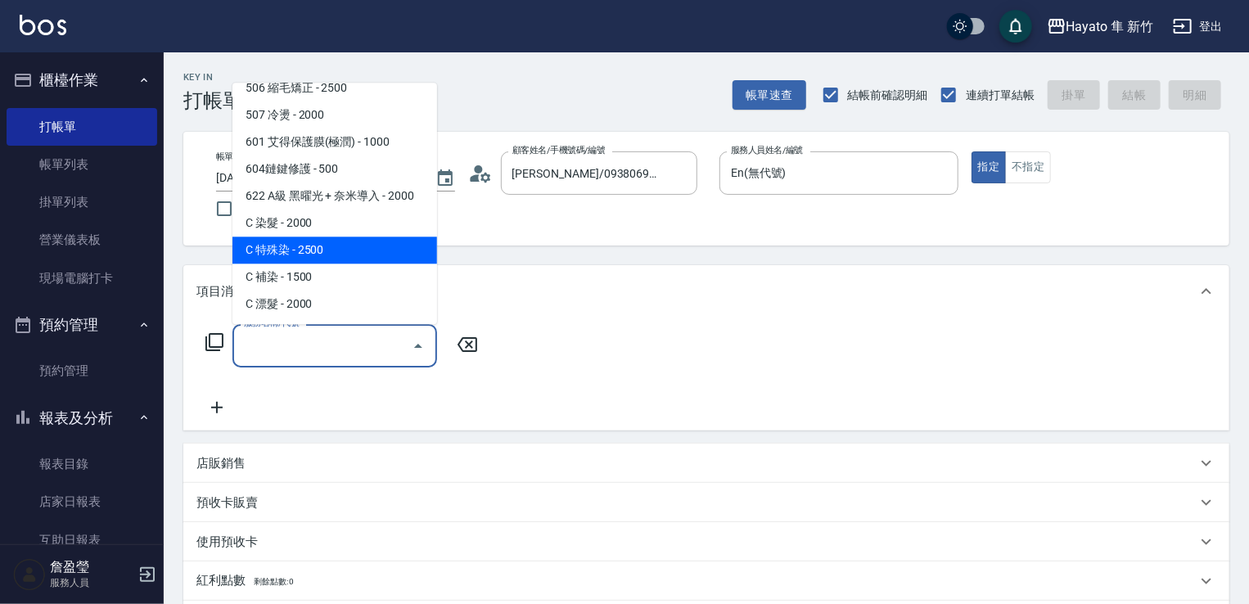
click at [356, 250] on span "C 特殊染 - 2500" at bounding box center [334, 249] width 205 height 27
type input "C 特殊染(703)"
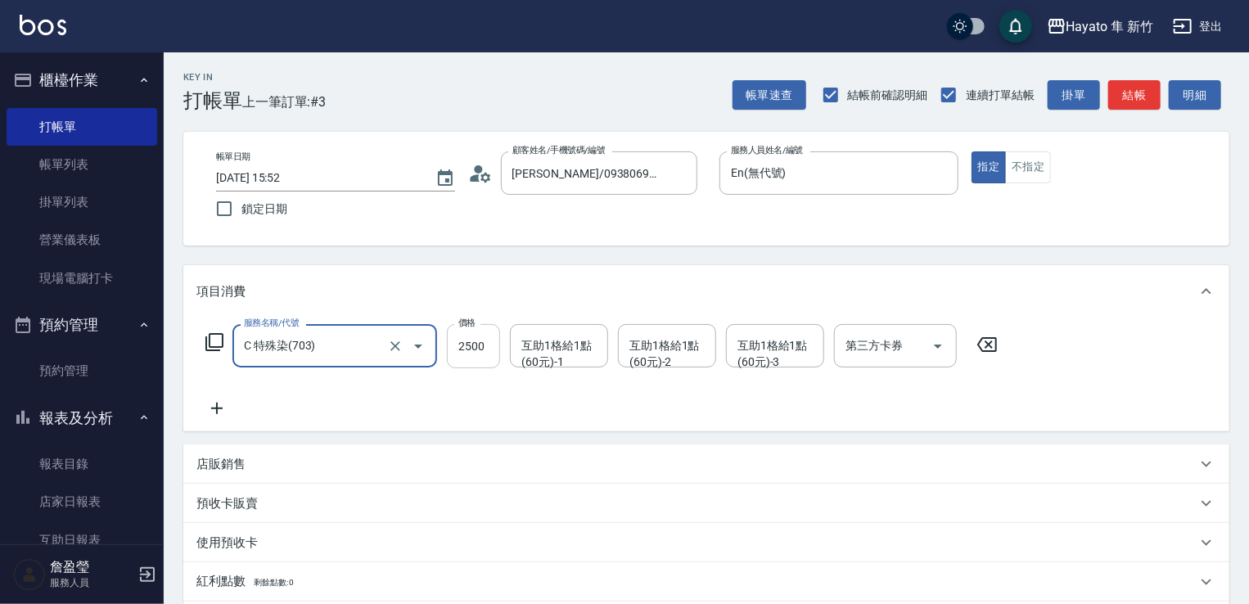
click at [471, 343] on input "2500" at bounding box center [473, 346] width 53 height 44
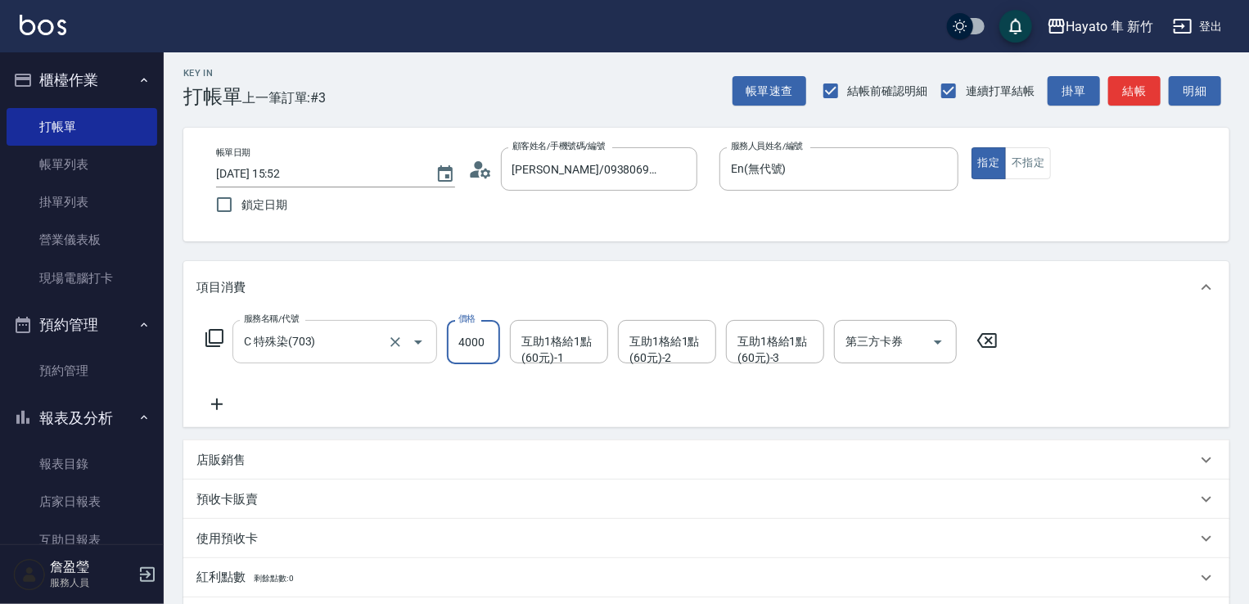
scroll to position [164, 0]
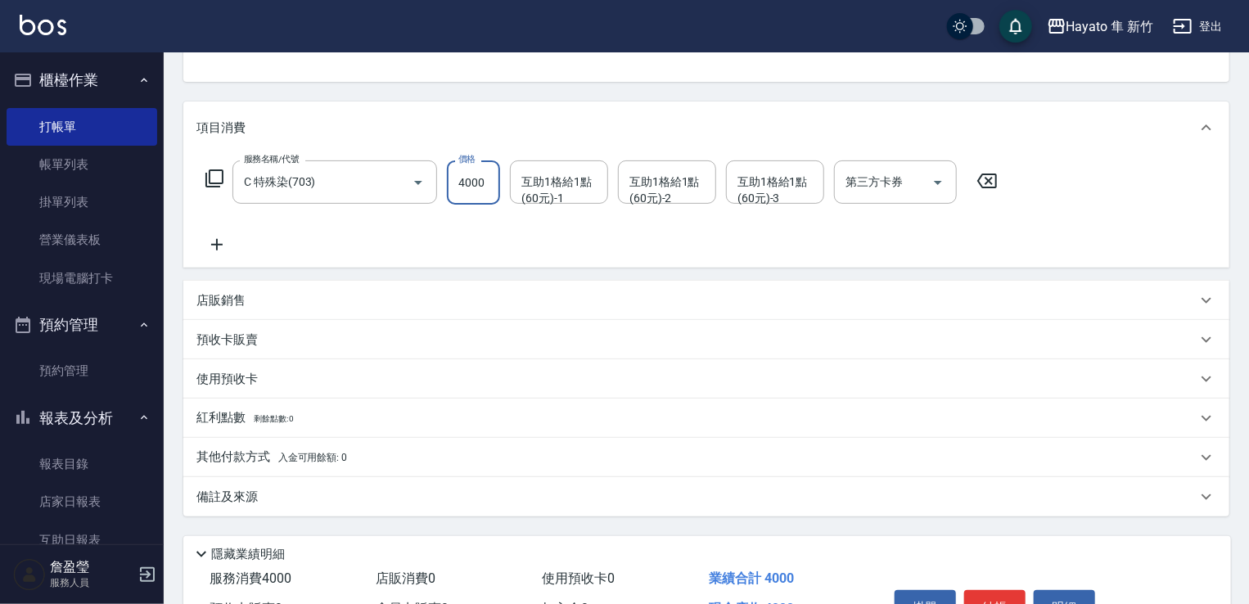
type input "4000"
click at [351, 493] on div "備註及來源" at bounding box center [696, 496] width 1000 height 17
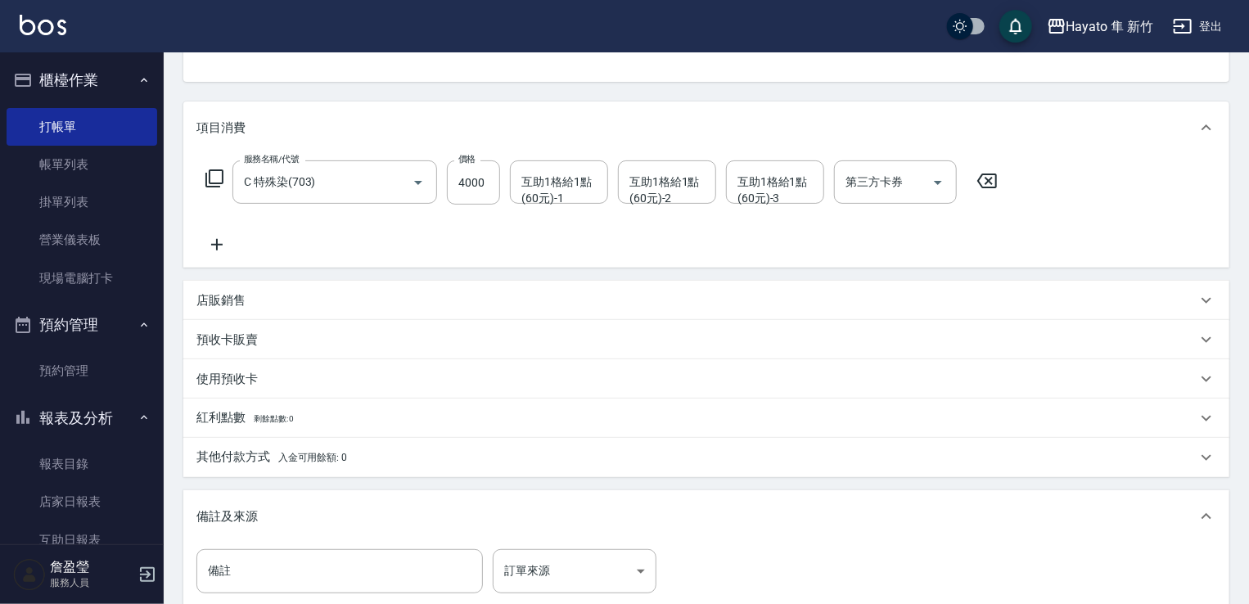
scroll to position [327, 0]
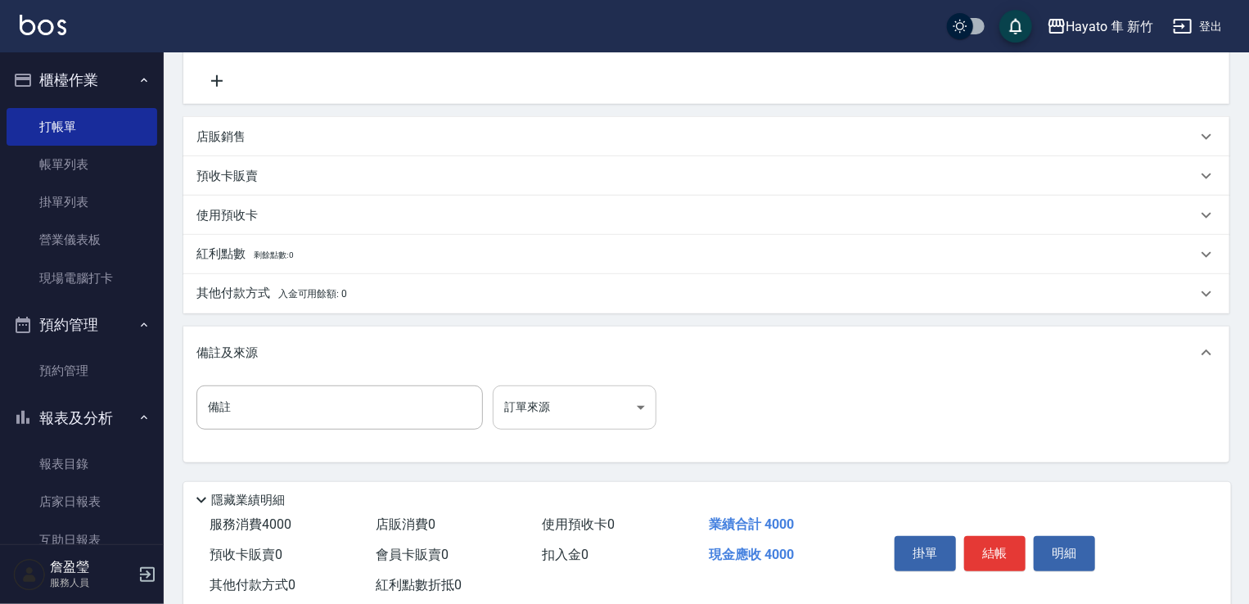
click at [617, 397] on body "Hayato 隼 新竹 登出 櫃檯作業 打帳單 帳單列表 掛單列表 營業儀表板 現場電腦打卡 預約管理 預約管理 報表及分析 報表目錄 店家日報表 互助日報表…" at bounding box center [624, 156] width 1249 height 967
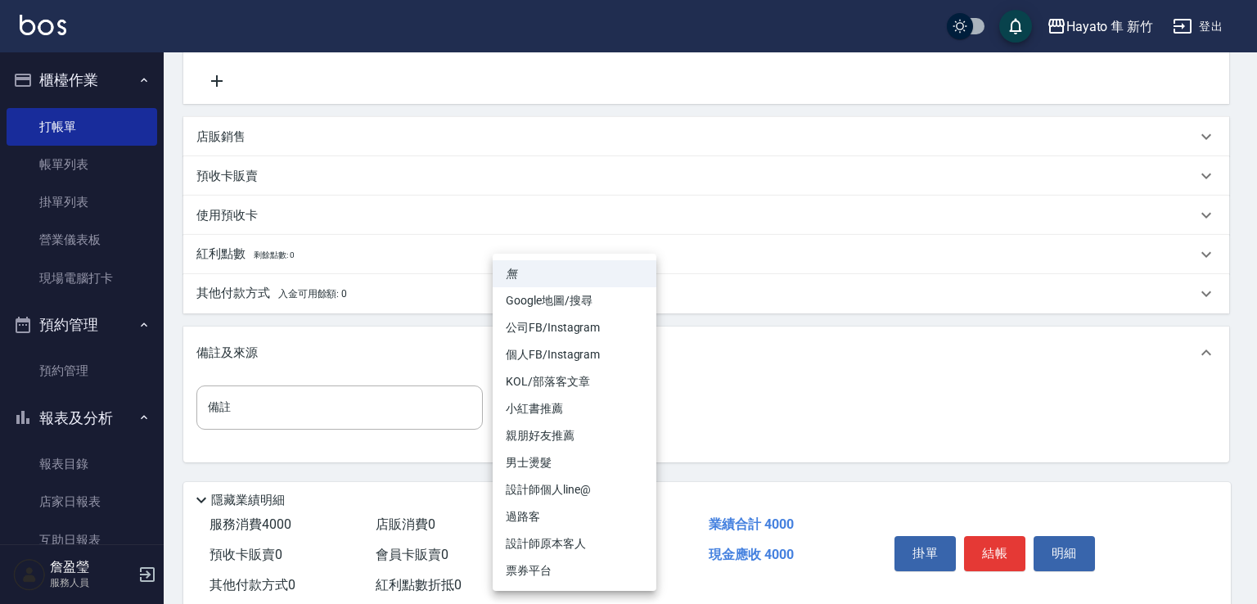
click at [578, 541] on li "設計師原本客人" at bounding box center [575, 543] width 164 height 27
type input "設計師原本客人"
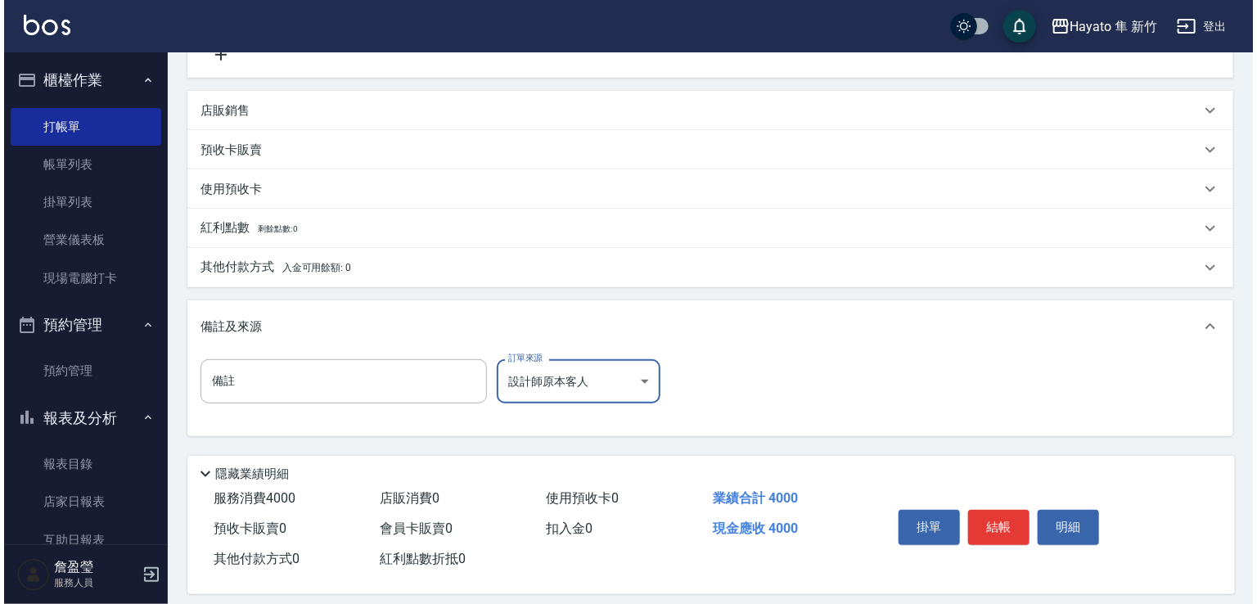
scroll to position [369, 0]
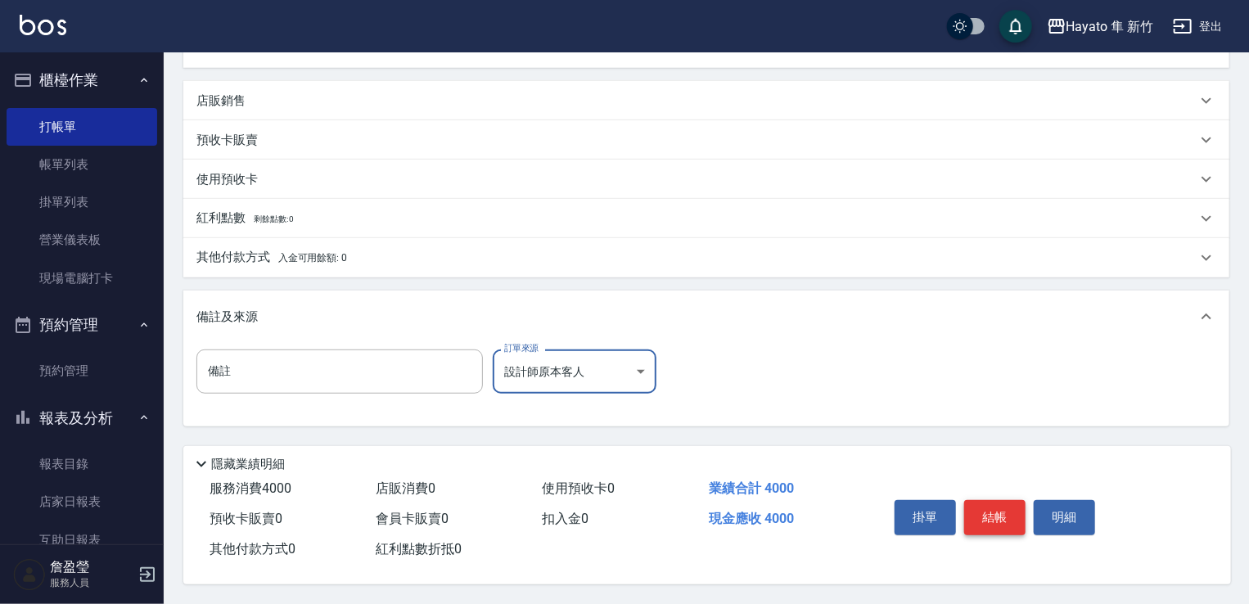
click at [1006, 516] on button "結帳" at bounding box center [994, 517] width 61 height 34
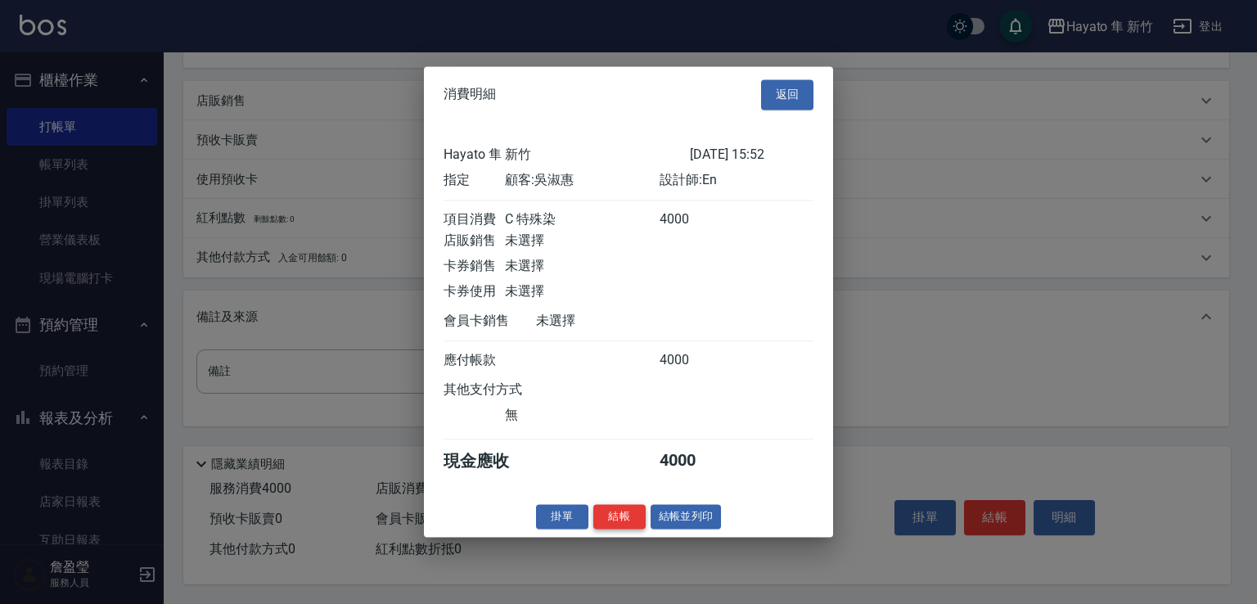
click at [621, 526] on button "結帳" at bounding box center [619, 516] width 52 height 25
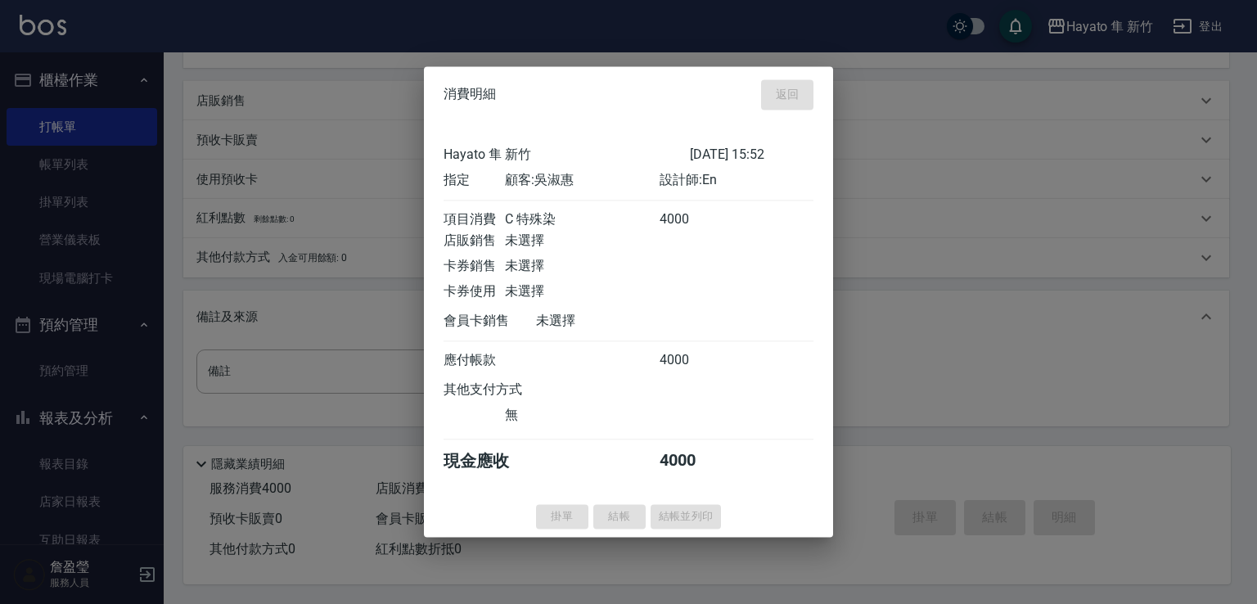
type input "[DATE] 15:54"
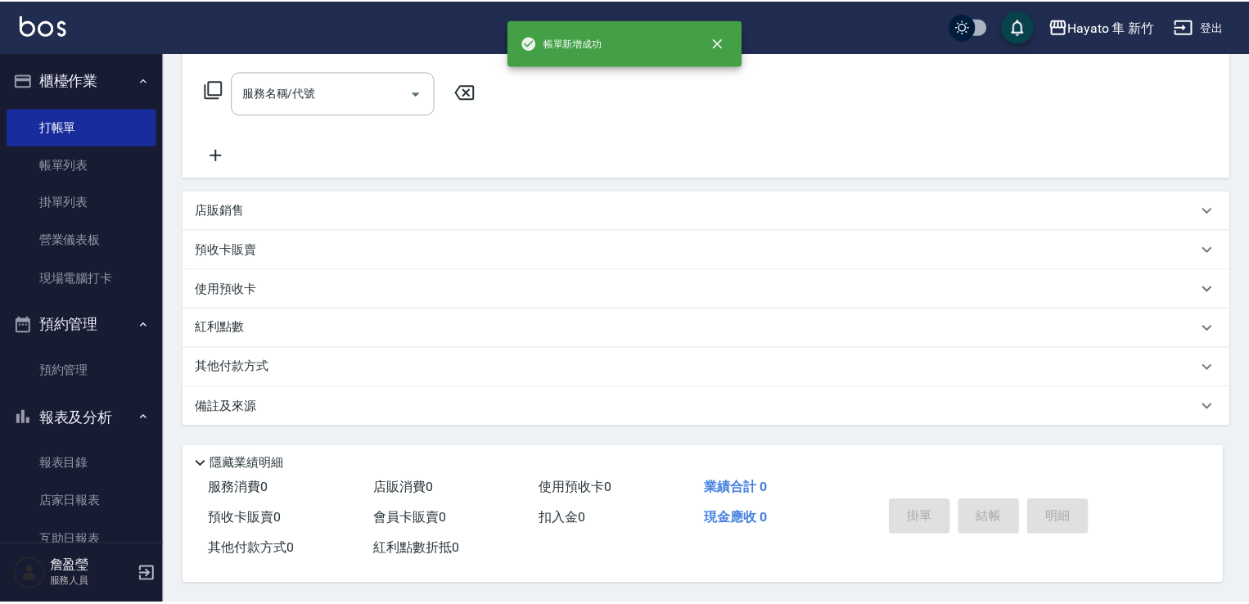
scroll to position [0, 0]
